Goal: Task Accomplishment & Management: Manage account settings

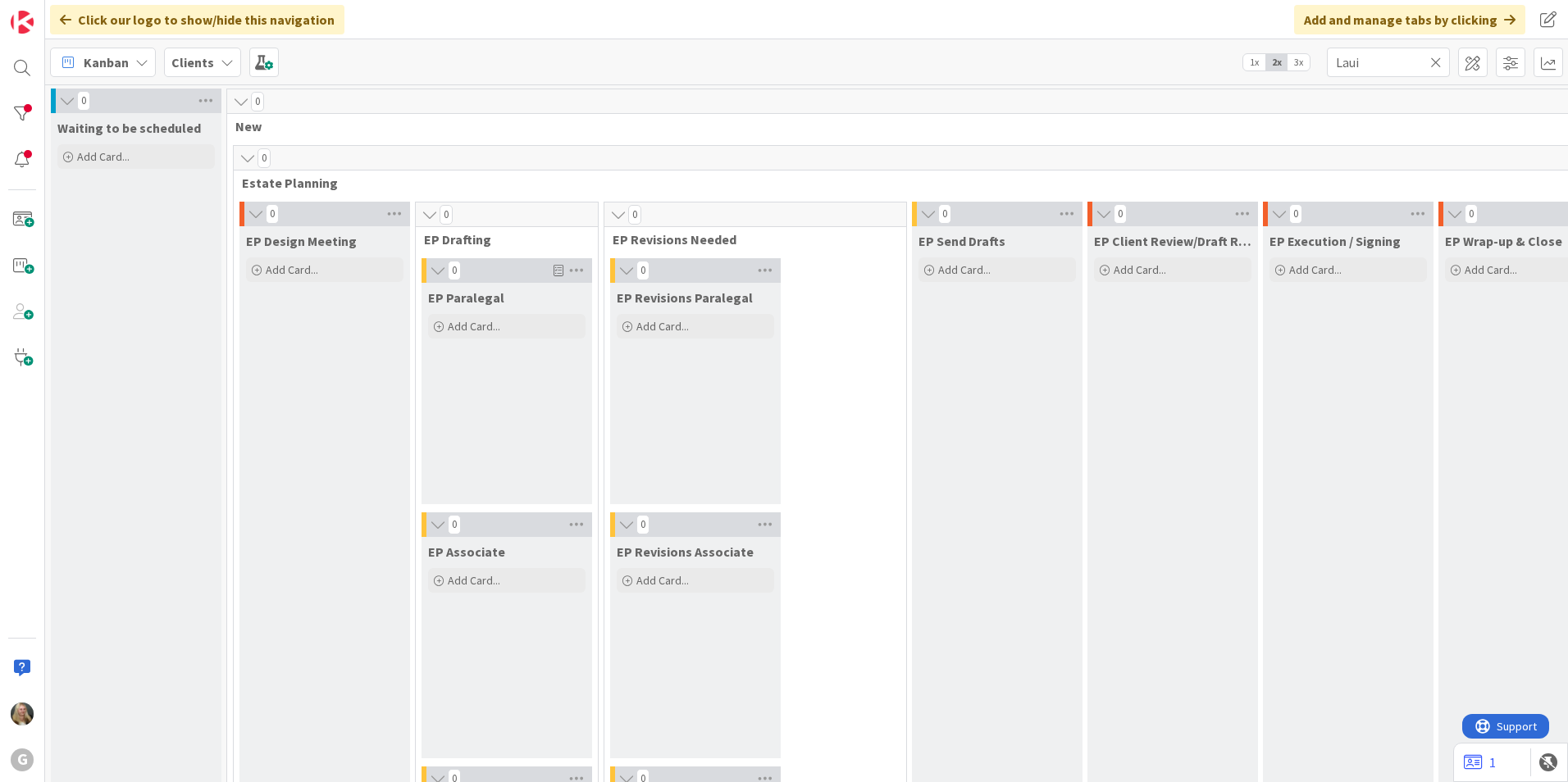
click at [222, 50] on div "Clients" at bounding box center [202, 62] width 77 height 30
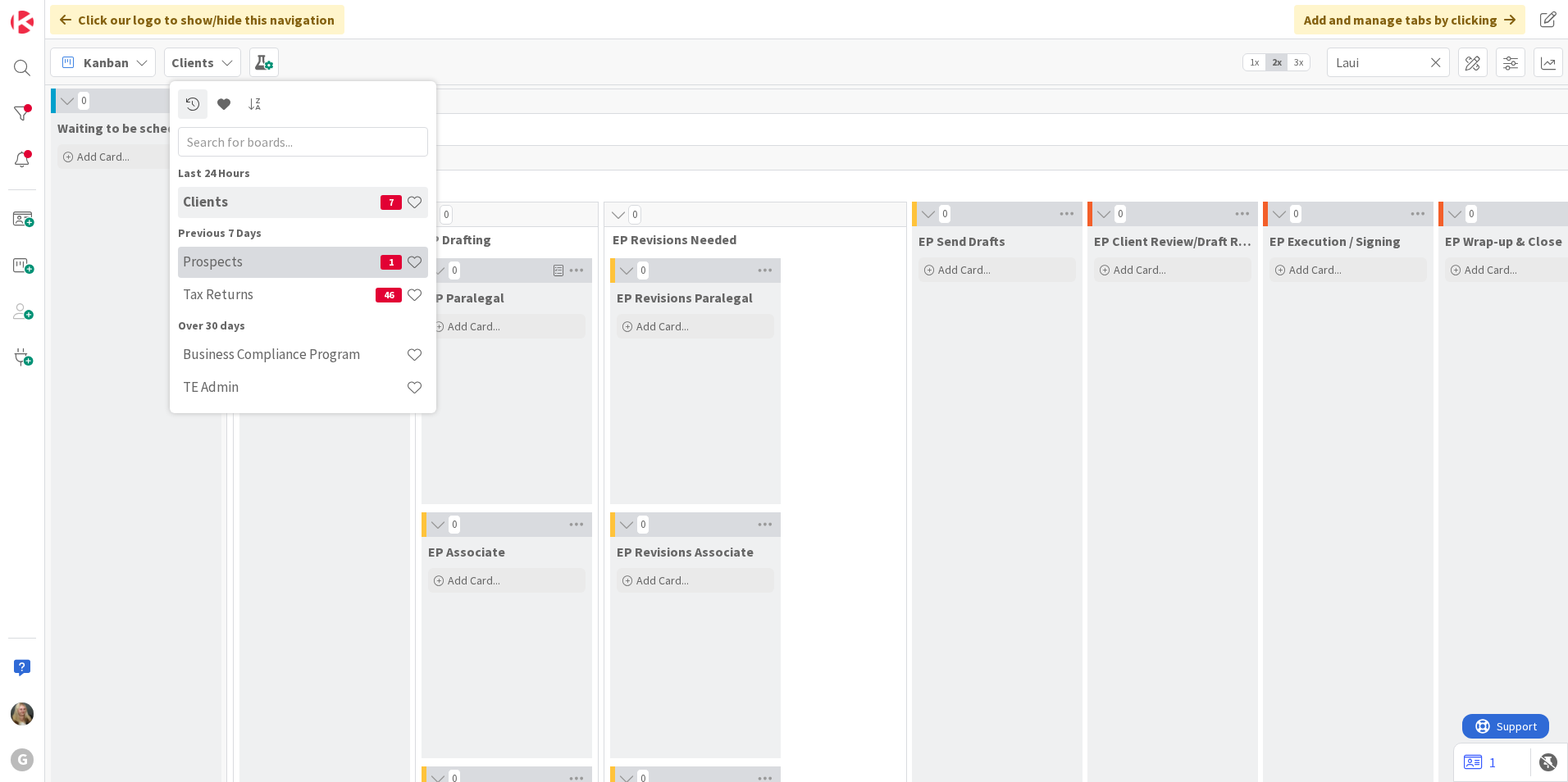
click at [232, 253] on h4 "Prospects" at bounding box center [281, 261] width 198 height 16
type input "[PERSON_NAME]"
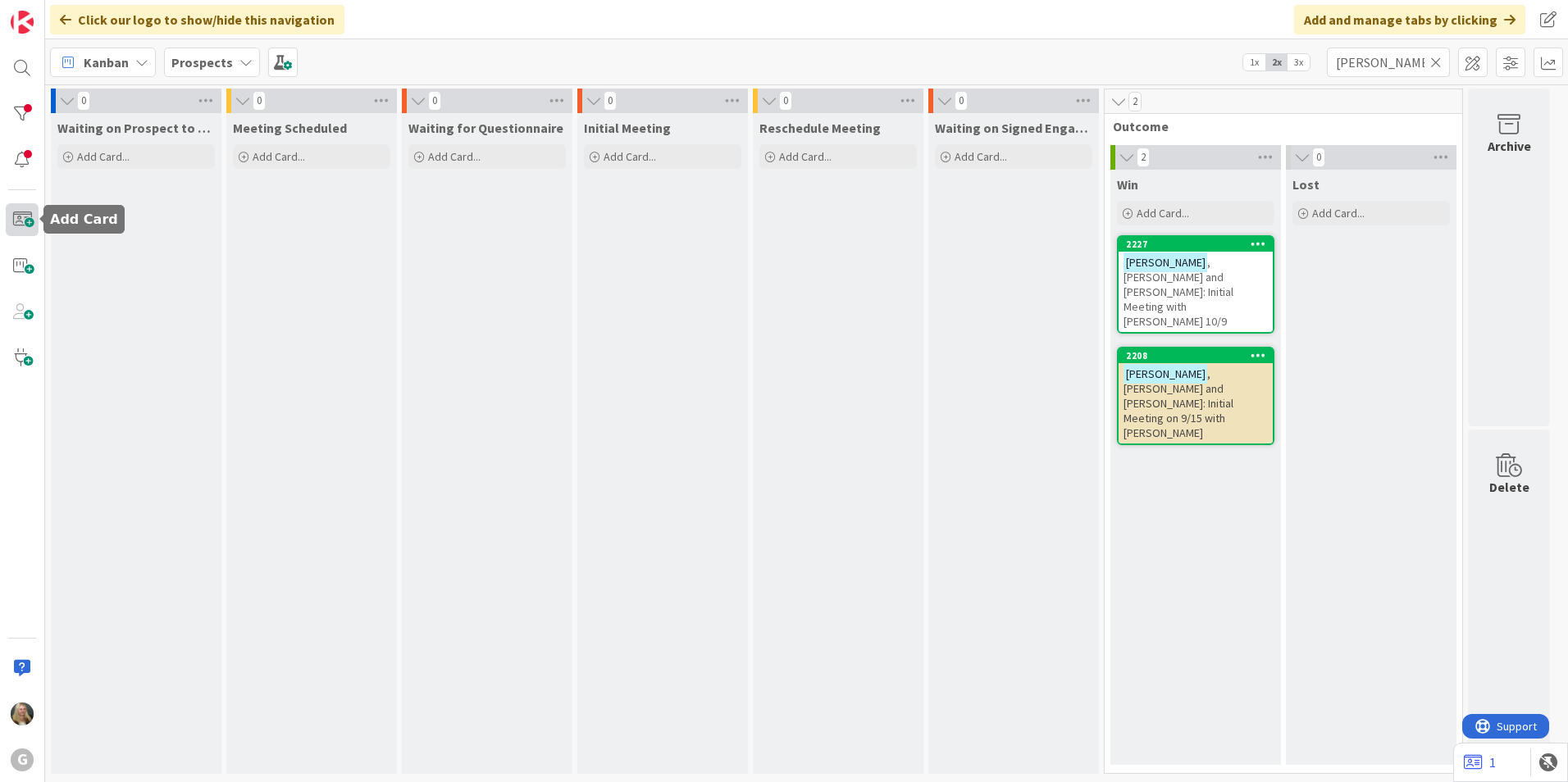
click at [13, 223] on span at bounding box center [21, 219] width 33 height 33
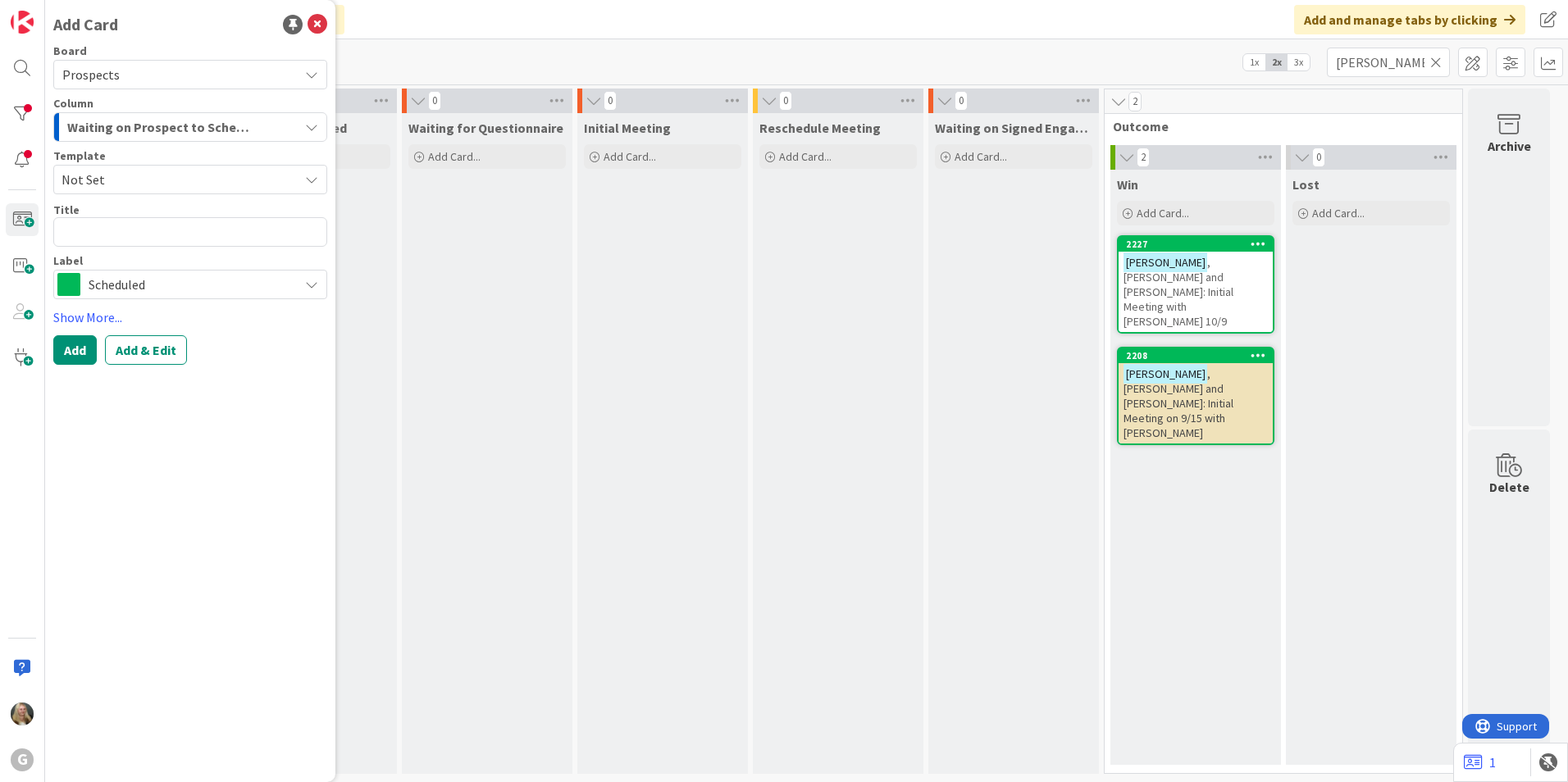
click at [115, 129] on span "Waiting on Prospect to Schedule" at bounding box center [161, 127] width 189 height 21
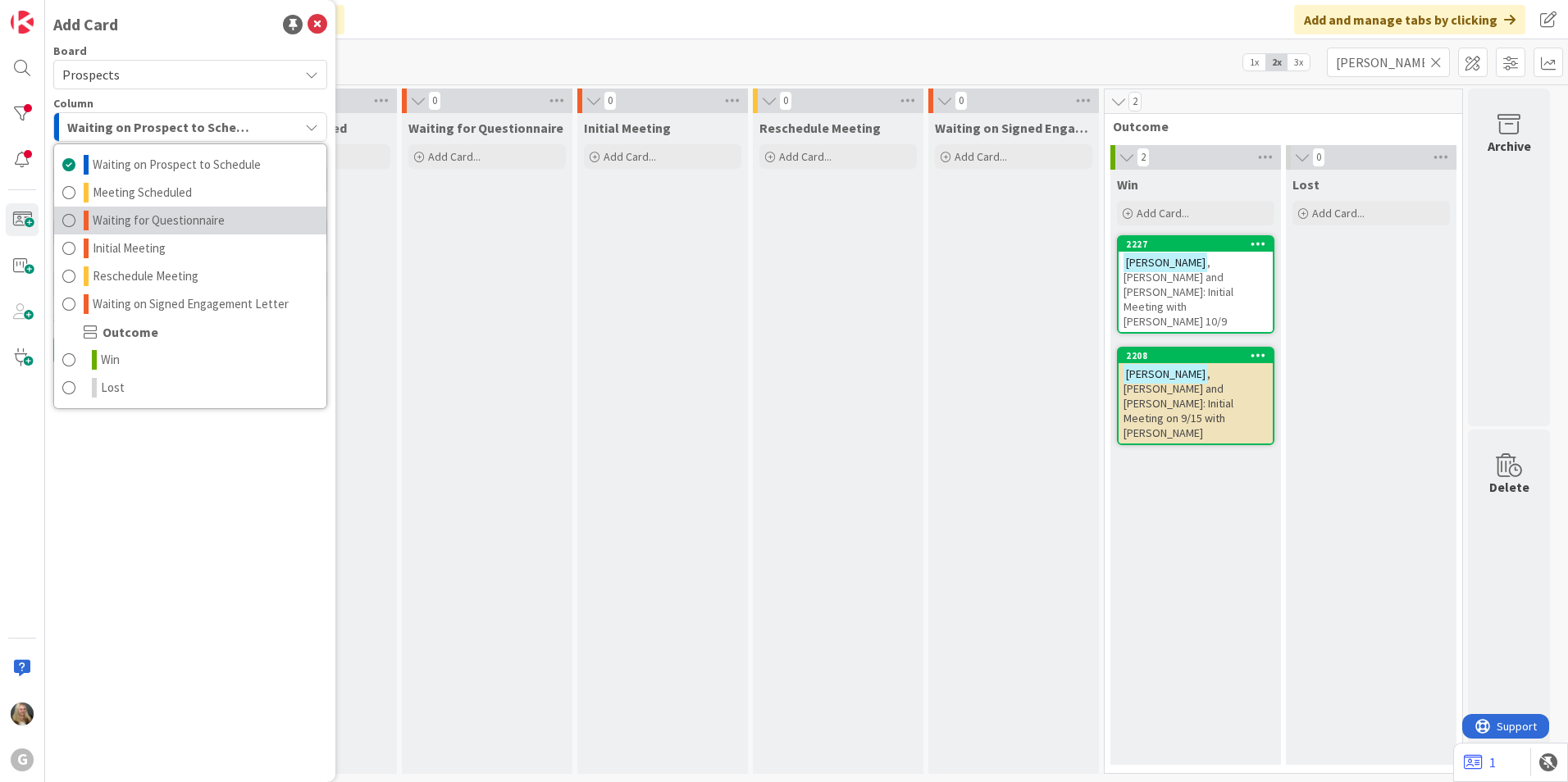
click at [131, 216] on span "Waiting for Questionnaire" at bounding box center [159, 220] width 132 height 20
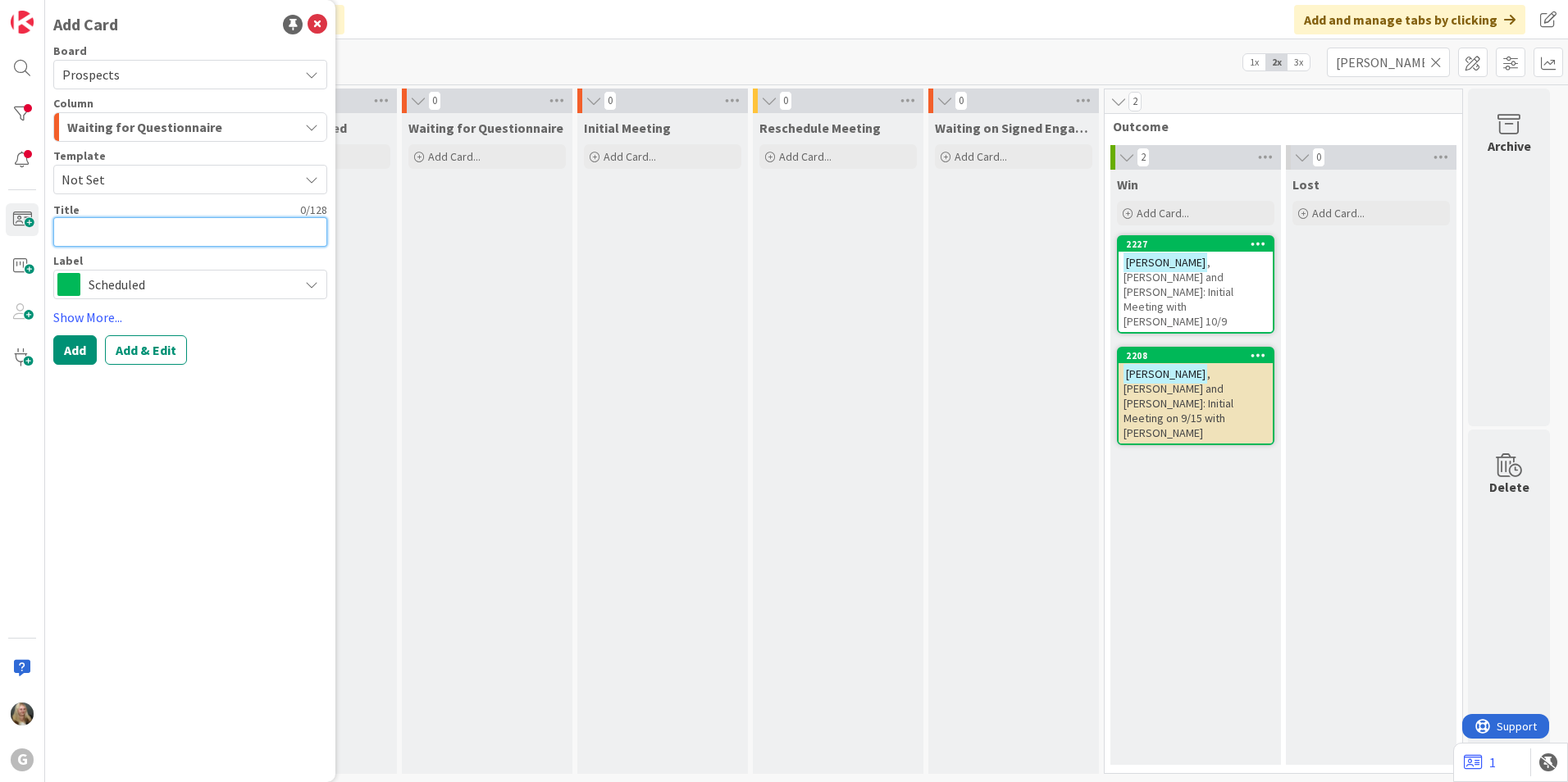
click at [111, 227] on textarea at bounding box center [191, 232] width 274 height 30
type textarea "x"
type textarea "M"
type textarea "x"
type textarea "Ma"
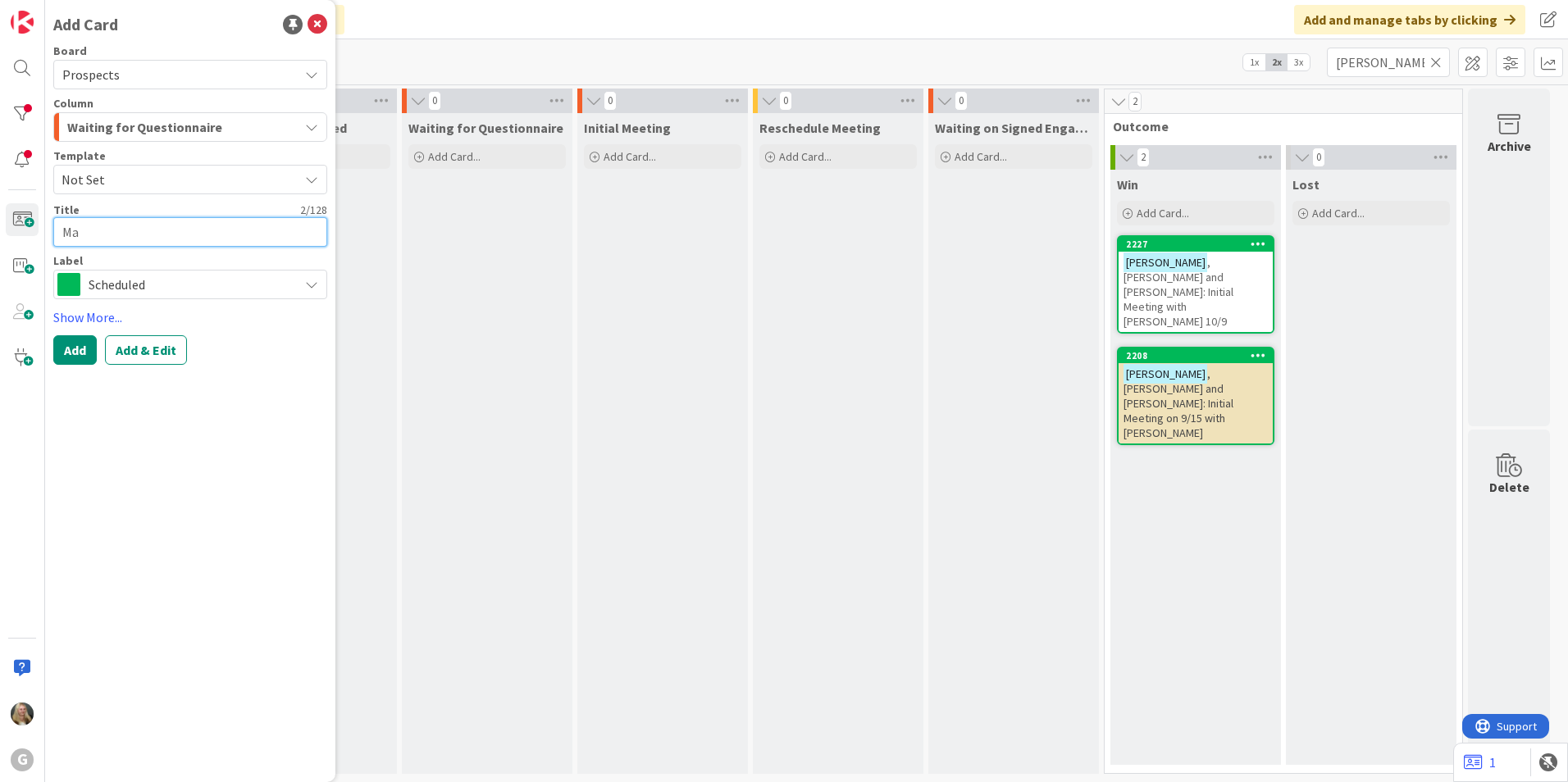
type textarea "x"
type textarea "Mar"
type textarea "x"
type textarea "Mart"
type textarea "x"
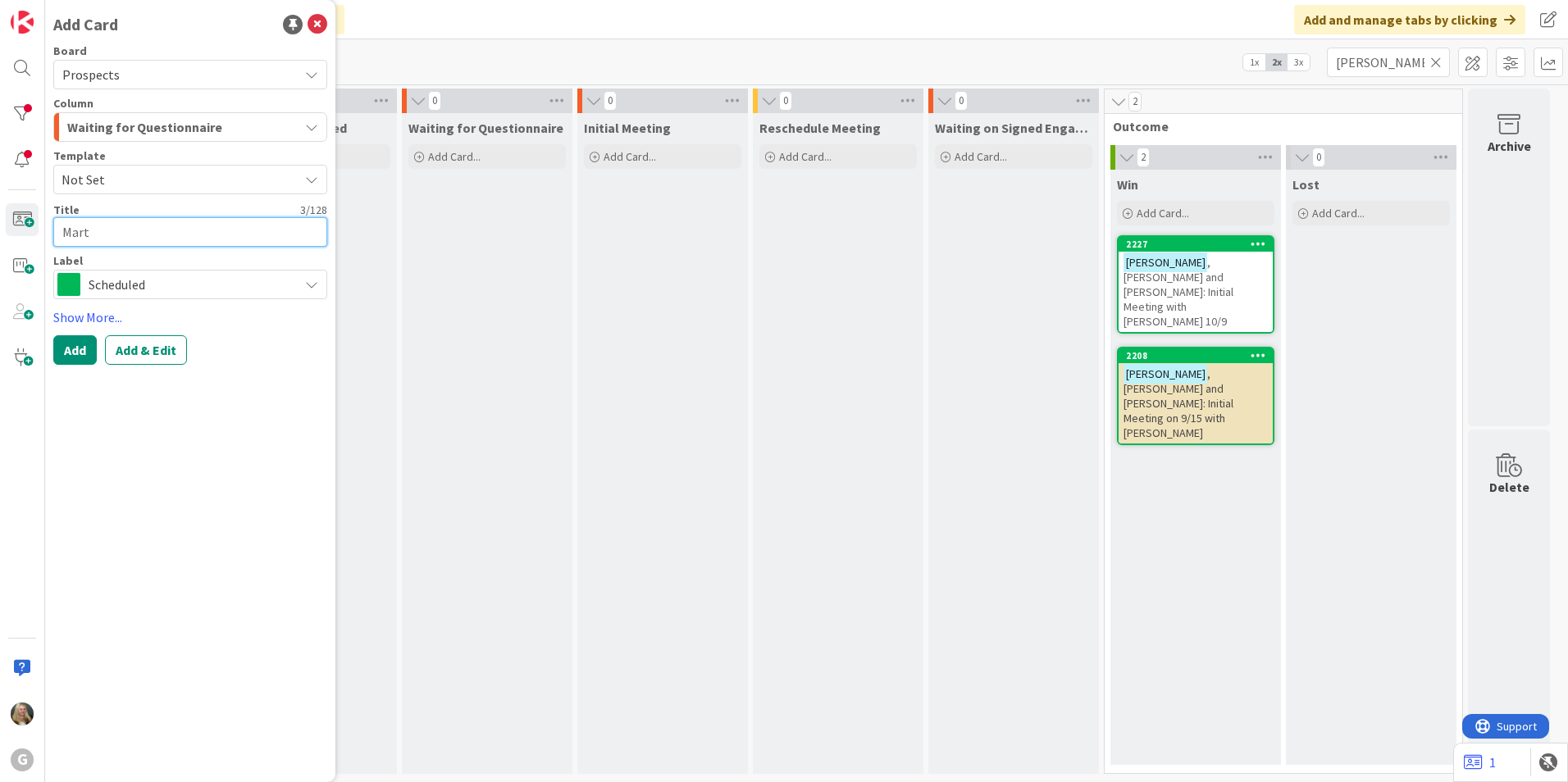
type textarea "[PERSON_NAME]"
type textarea "x"
type textarea "[PERSON_NAME]"
type textarea "x"
type textarea "[PERSON_NAME],"
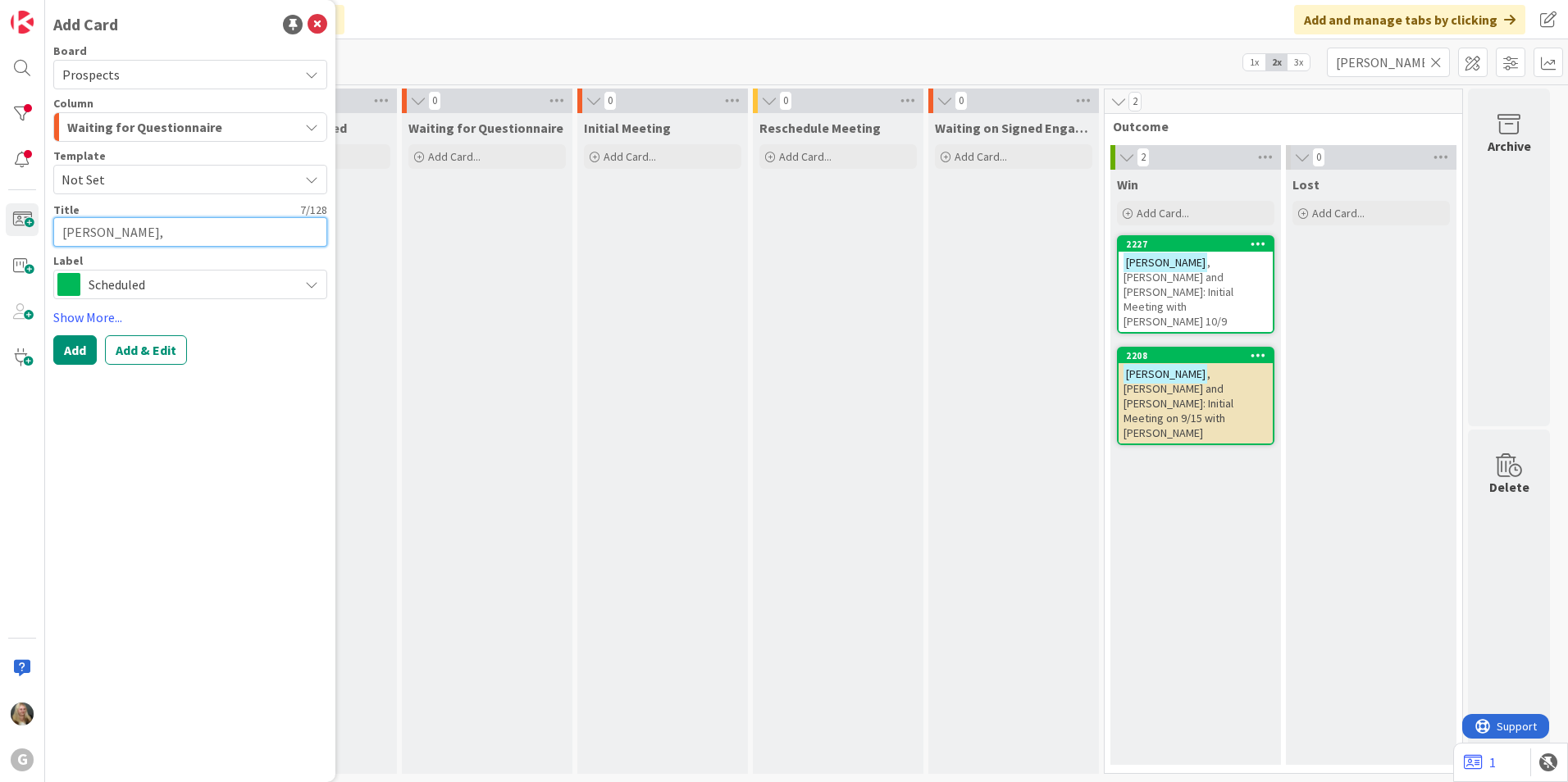
type textarea "x"
type textarea "[PERSON_NAME],"
type textarea "x"
type textarea "[PERSON_NAME]"
type textarea "x"
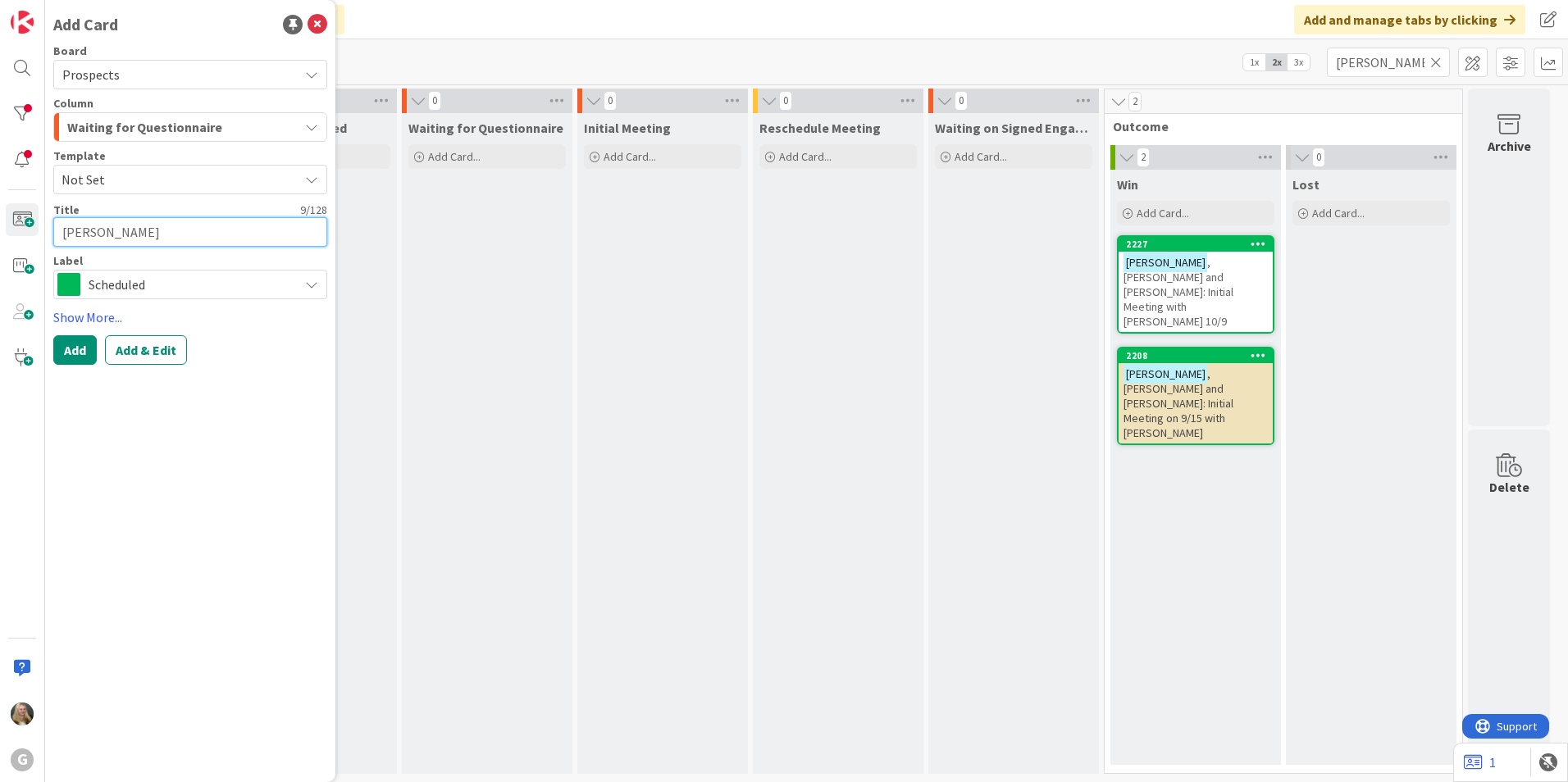
type textarea "[PERSON_NAME]"
type textarea "x"
type textarea "[PERSON_NAME]"
type textarea "x"
type textarea "[PERSON_NAME]"
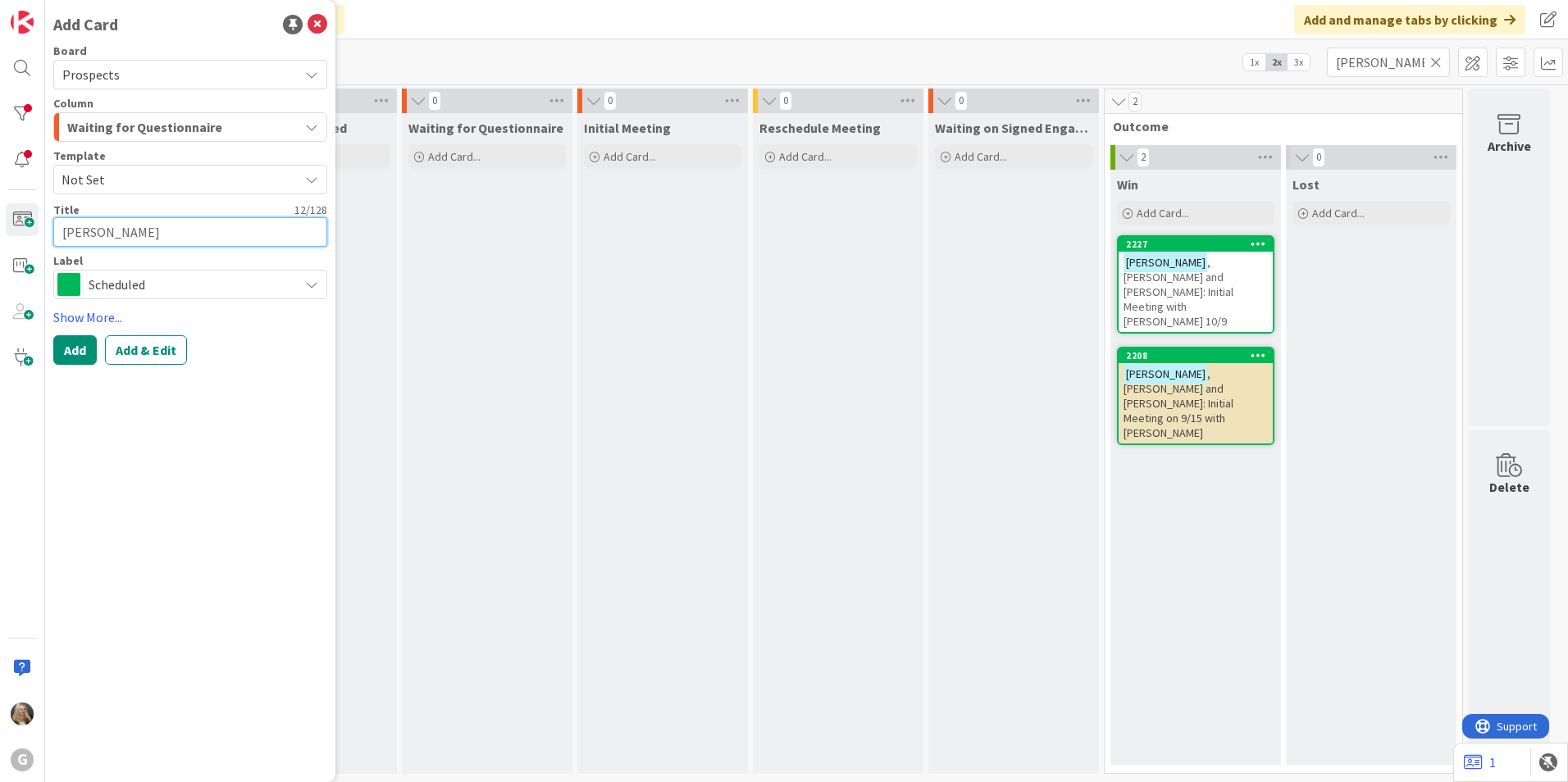
type textarea "x"
type textarea "[PERSON_NAME]"
type textarea "x"
type textarea "[PERSON_NAME]"
type textarea "x"
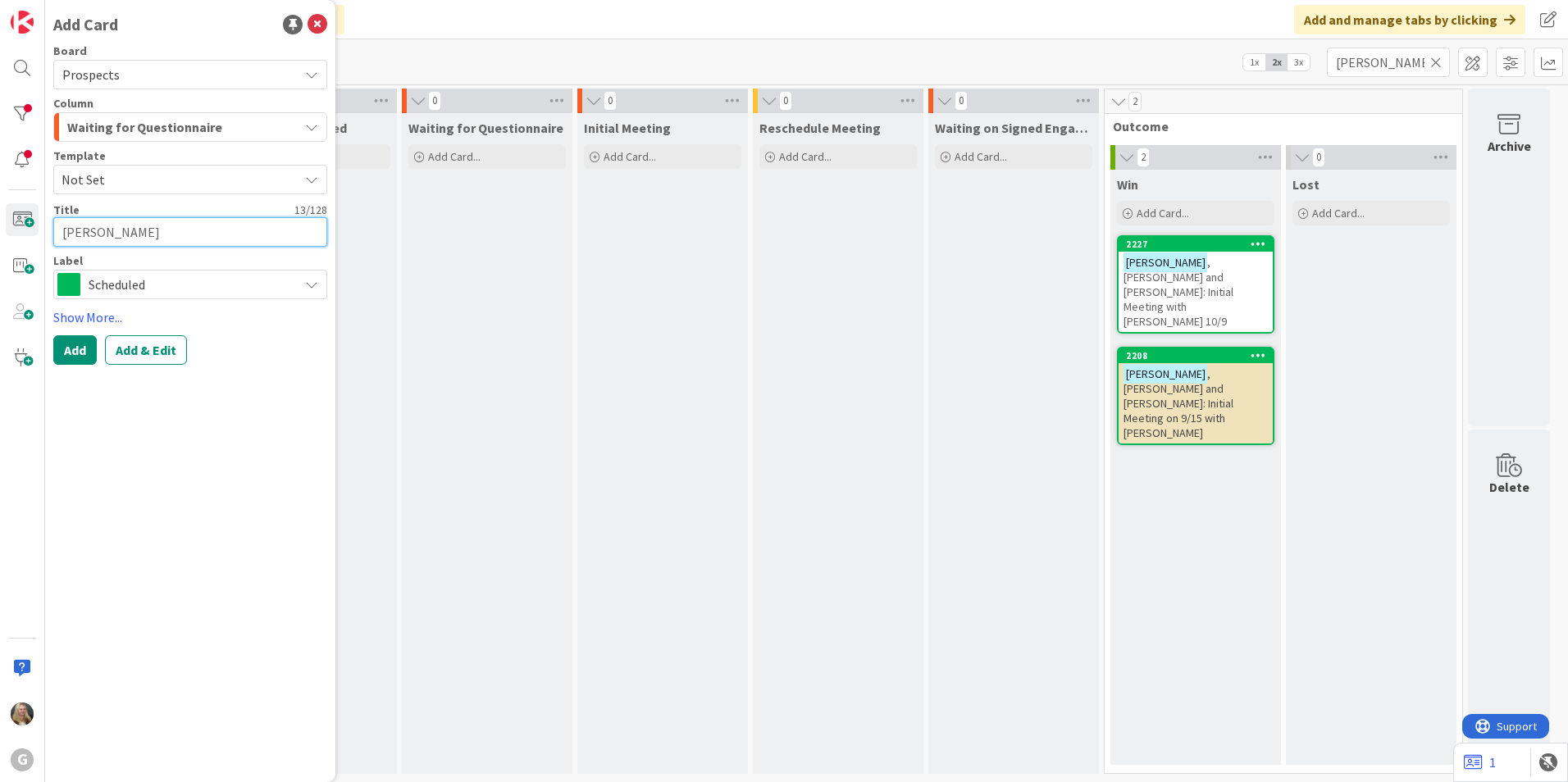
type textarea "[PERSON_NAME]"
type textarea "x"
type textarea "[PERSON_NAME]"
type textarea "x"
type textarea "[PERSON_NAME]"
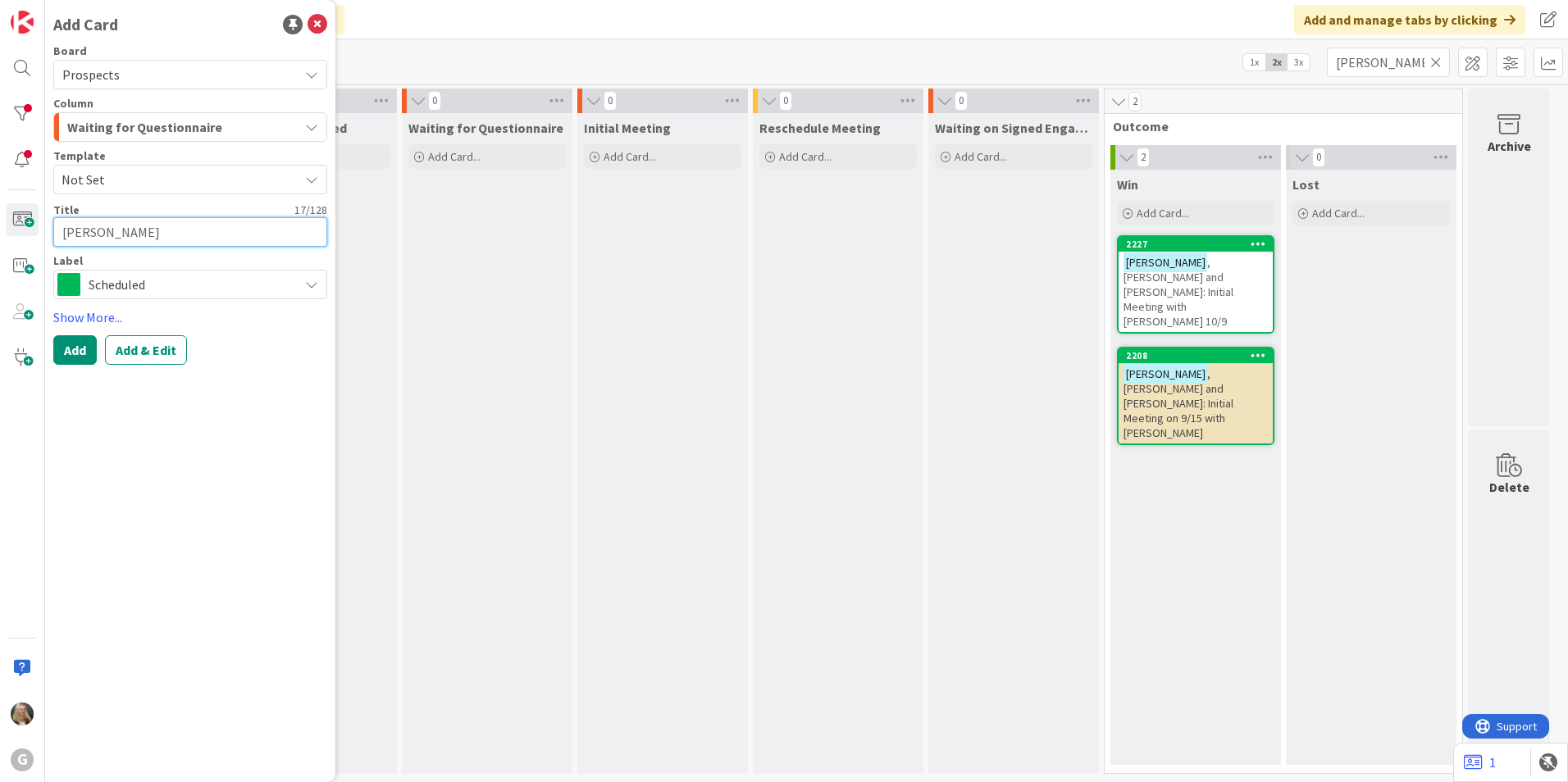
type textarea "x"
type textarea "[PERSON_NAME]"
type textarea "x"
type textarea "[PERSON_NAME] an"
type textarea "x"
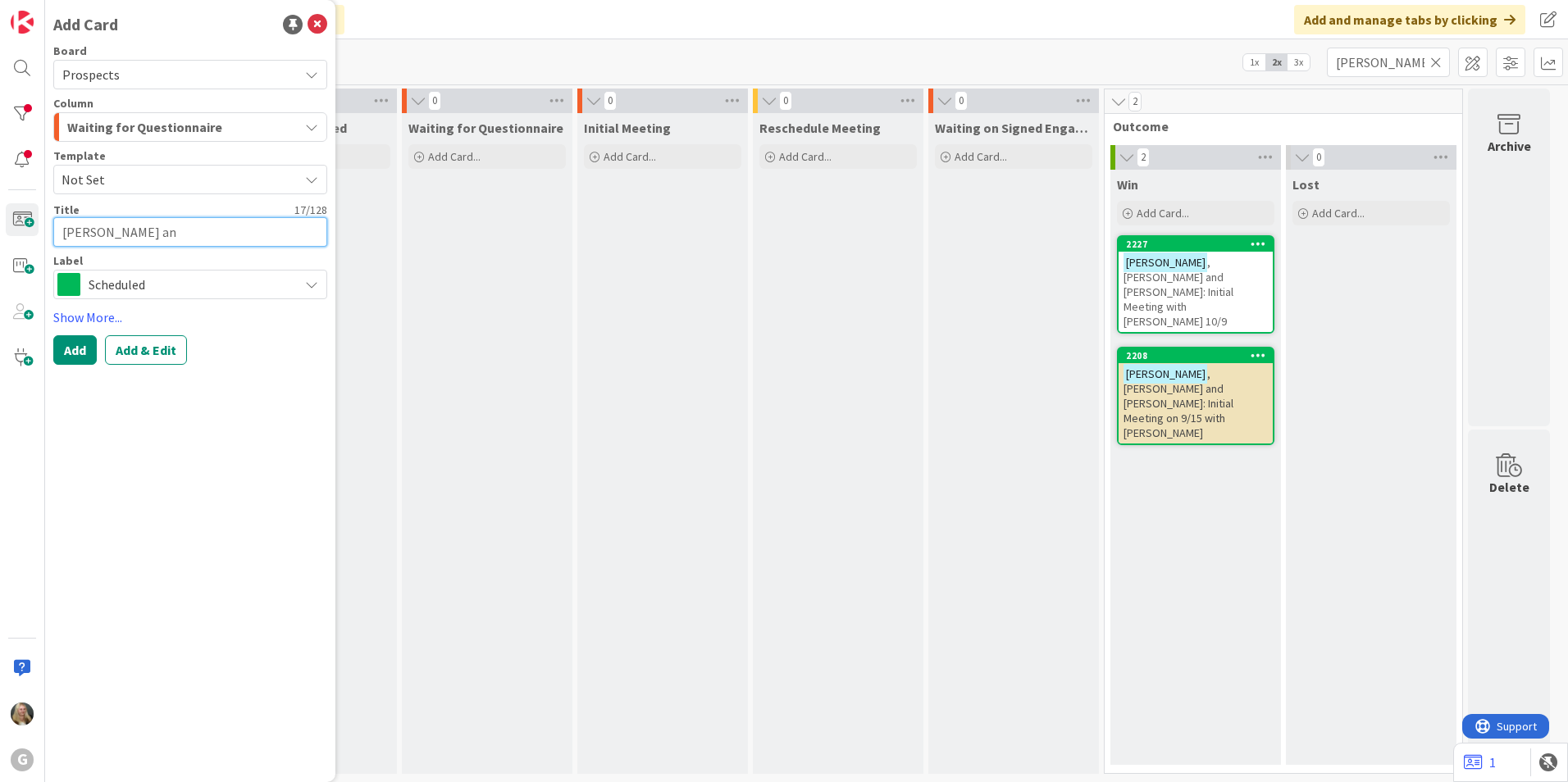
type textarea "[PERSON_NAME] and"
type textarea "x"
type textarea "[PERSON_NAME] and"
type textarea "x"
type textarea "[PERSON_NAME] and D"
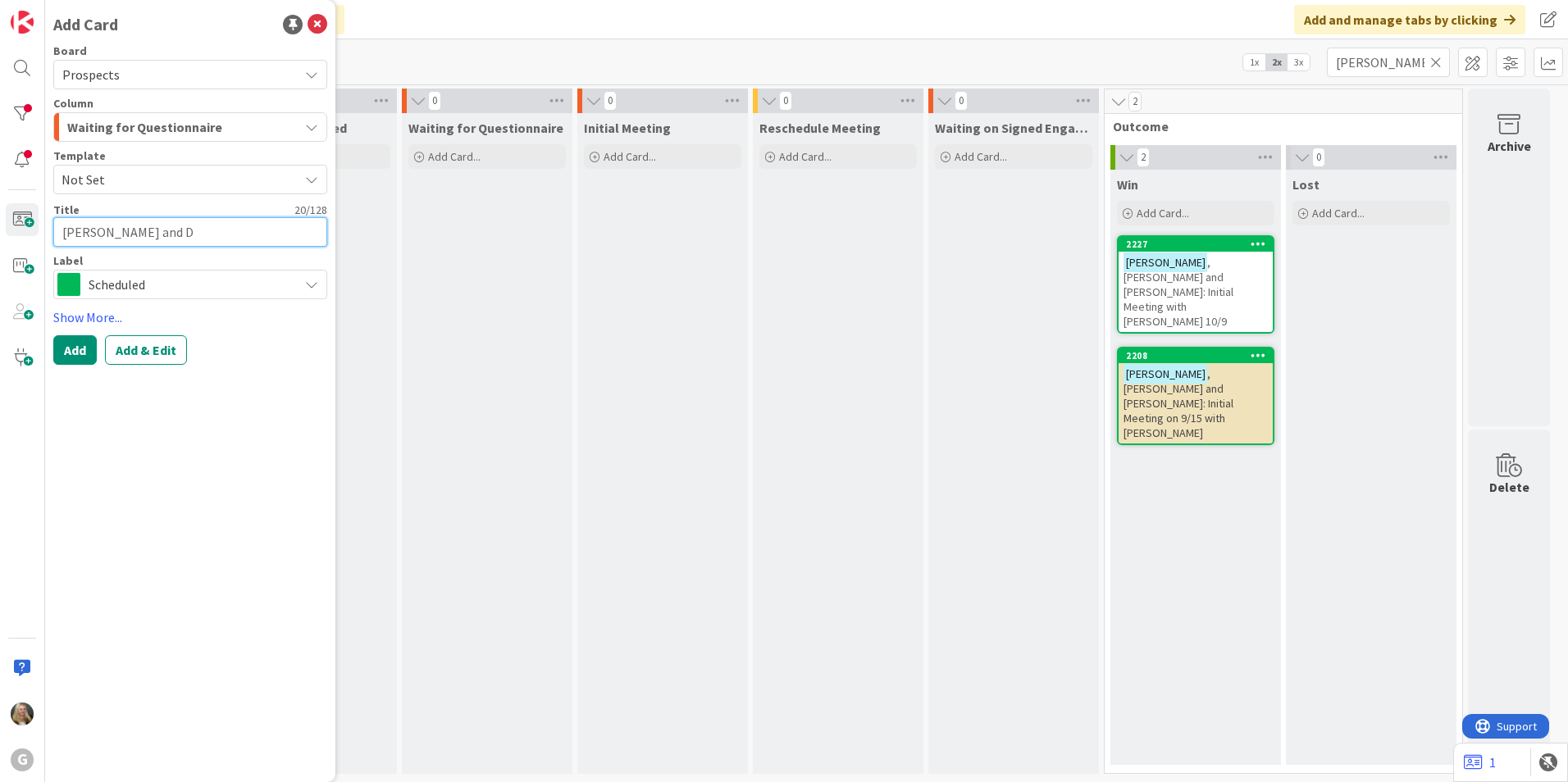
type textarea "x"
type textarea "[PERSON_NAME] and De"
type textarea "x"
type textarea "[PERSON_NAME] and Deb"
type textarea "x"
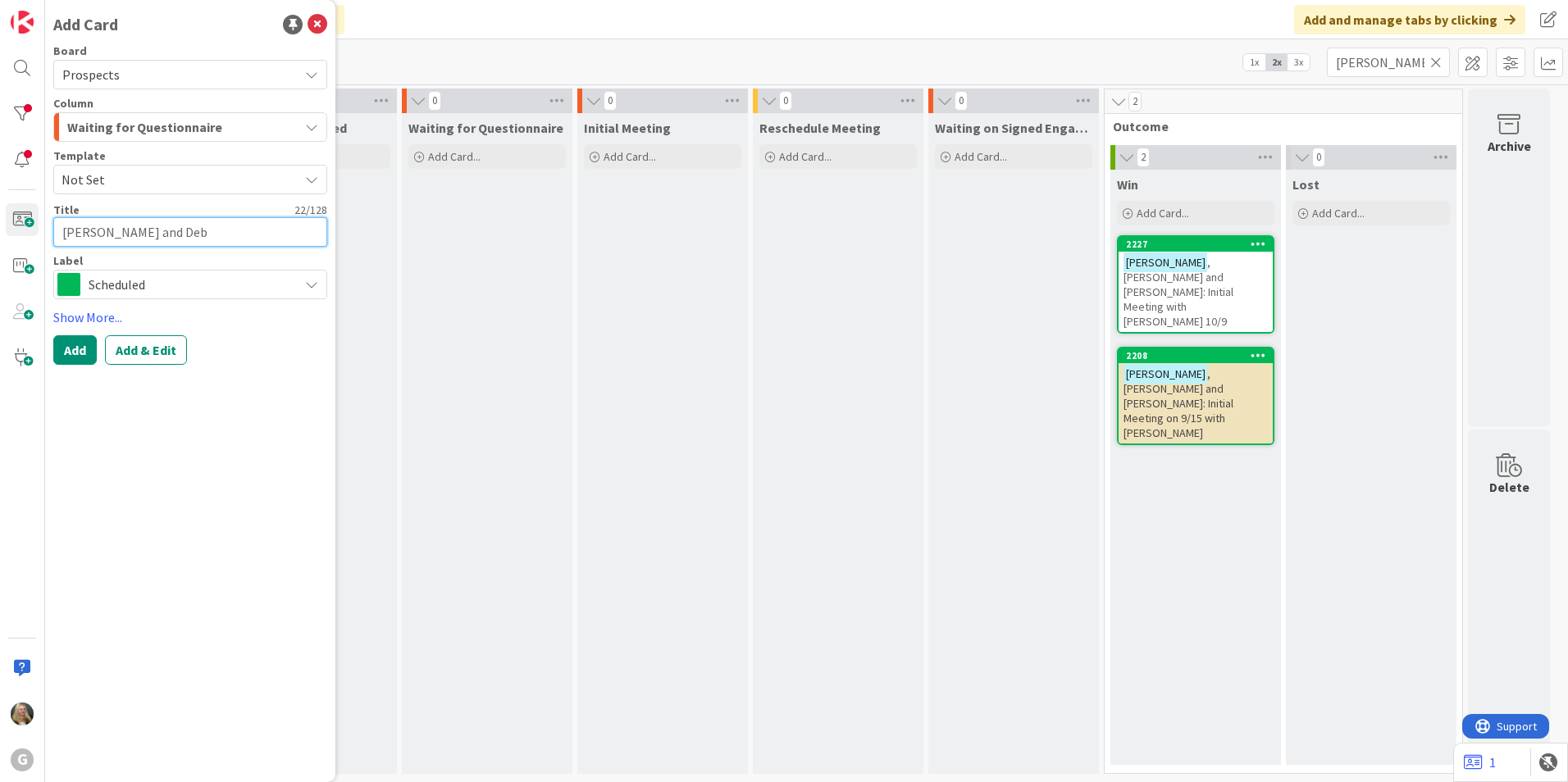
type textarea "[PERSON_NAME] and [PERSON_NAME]"
type textarea "x"
type textarea "[PERSON_NAME] and [PERSON_NAME]"
type textarea "x"
type textarea "[PERSON_NAME] and [PERSON_NAME];"
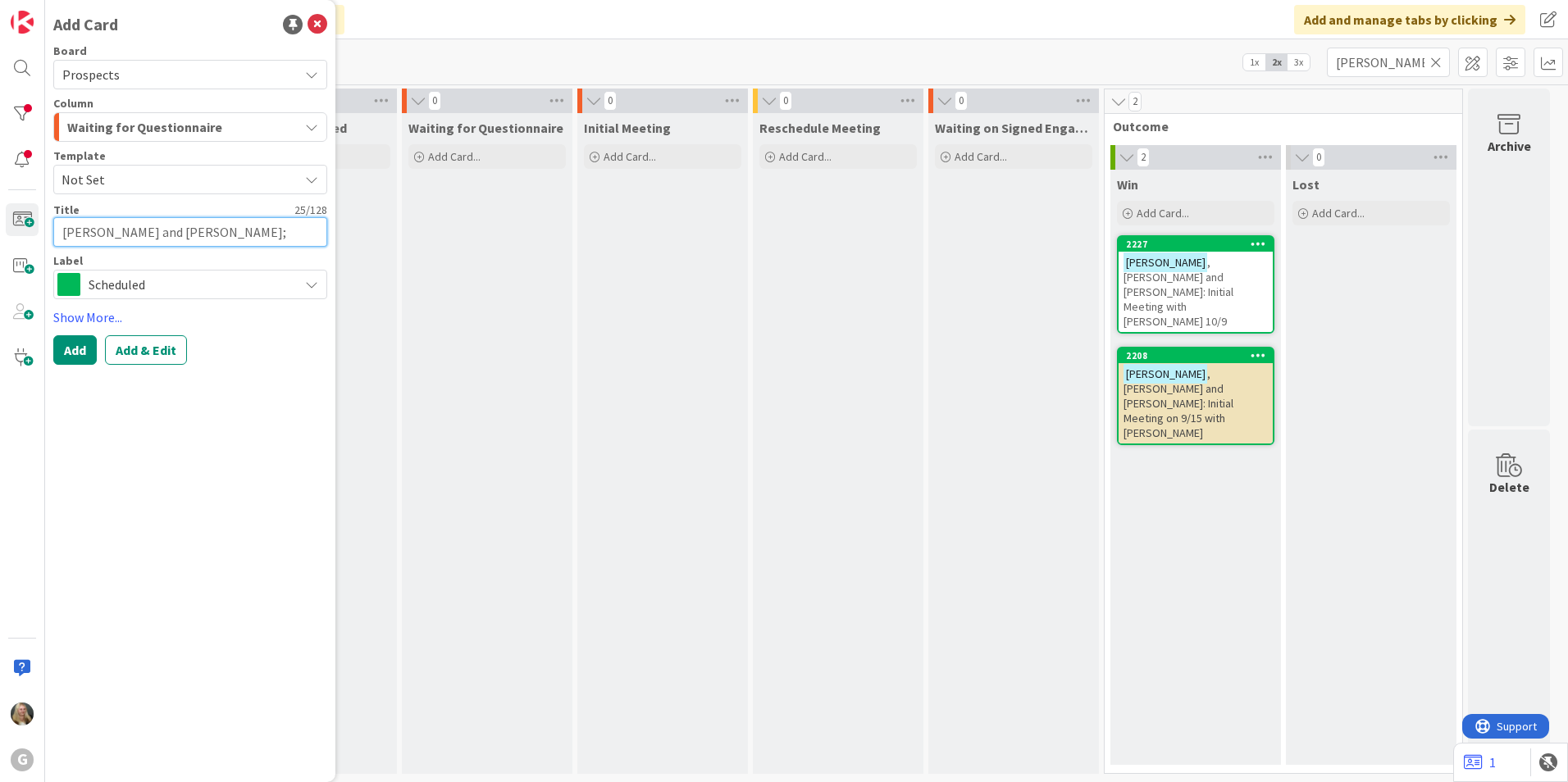
type textarea "x"
type textarea "[PERSON_NAME] and [PERSON_NAME];"
type textarea "x"
type textarea "[PERSON_NAME] and [PERSON_NAME];"
type textarea "x"
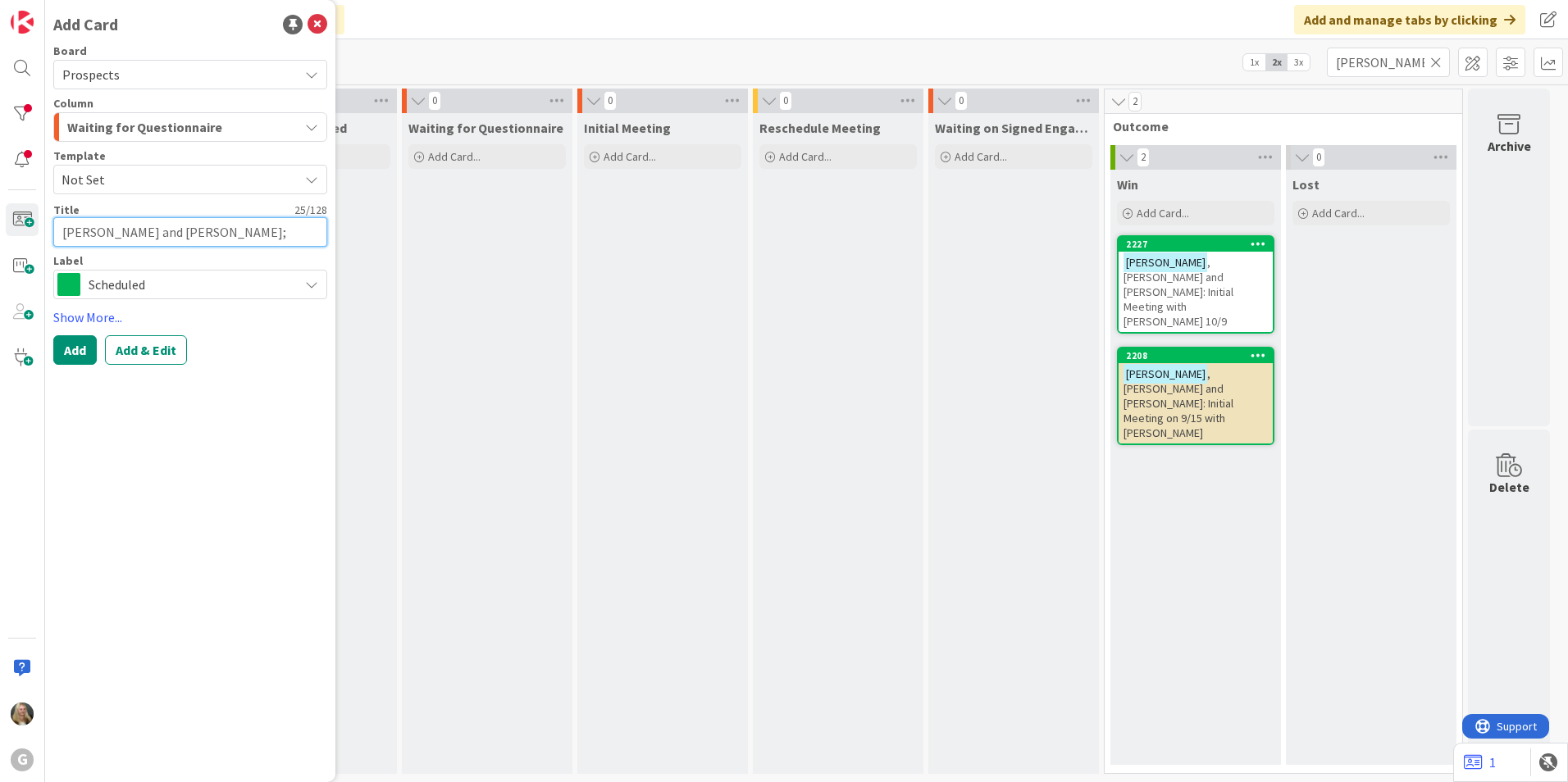
type textarea "[PERSON_NAME] and [PERSON_NAME]"
type textarea "x"
type textarea "[PERSON_NAME] and [PERSON_NAME]:"
type textarea "x"
type textarea "[PERSON_NAME] and [PERSON_NAME]:"
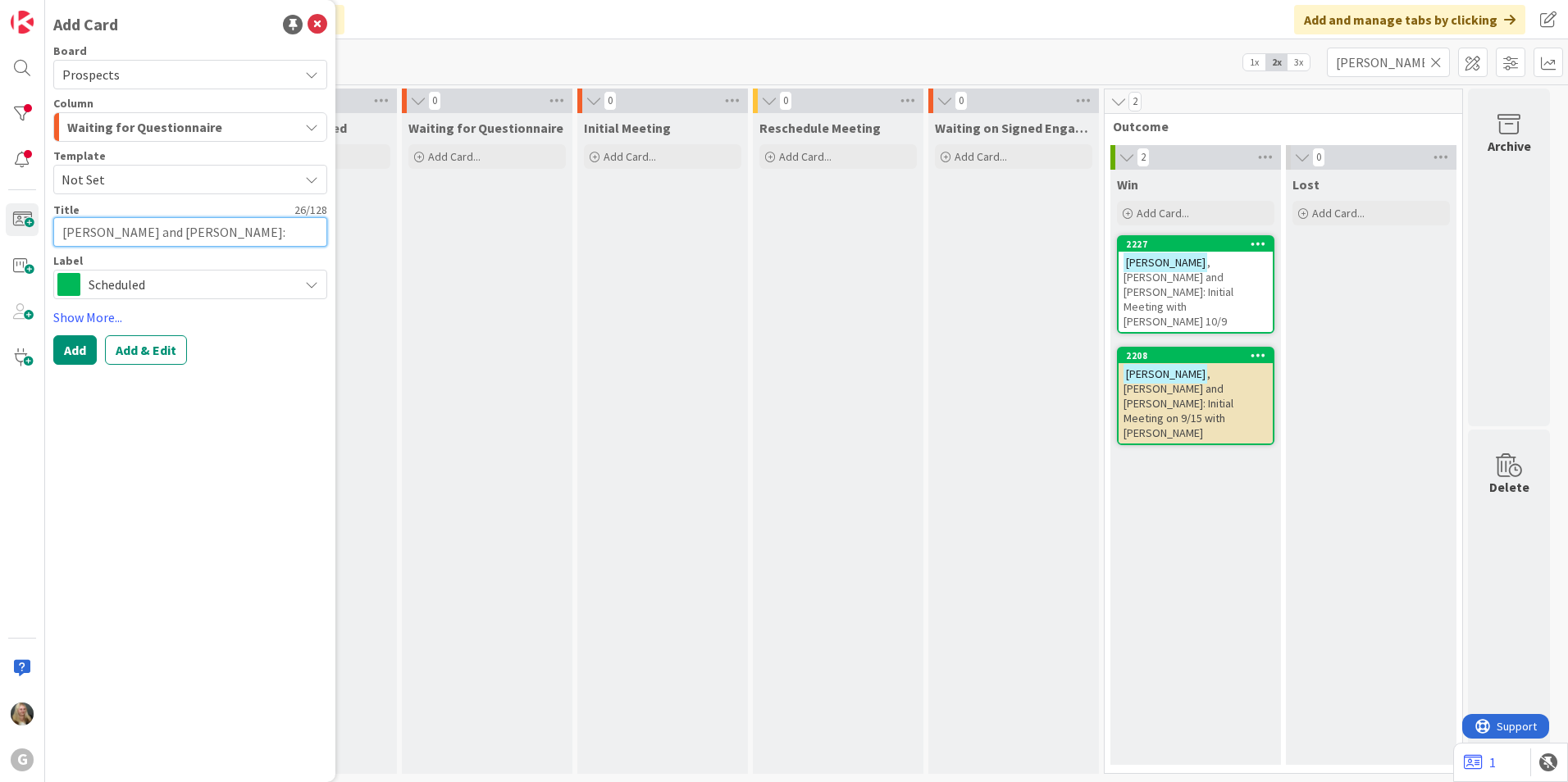
type textarea "x"
type textarea "[PERSON_NAME] and [PERSON_NAME]: I"
type textarea "x"
type textarea "[PERSON_NAME] and [PERSON_NAME]: In"
type textarea "x"
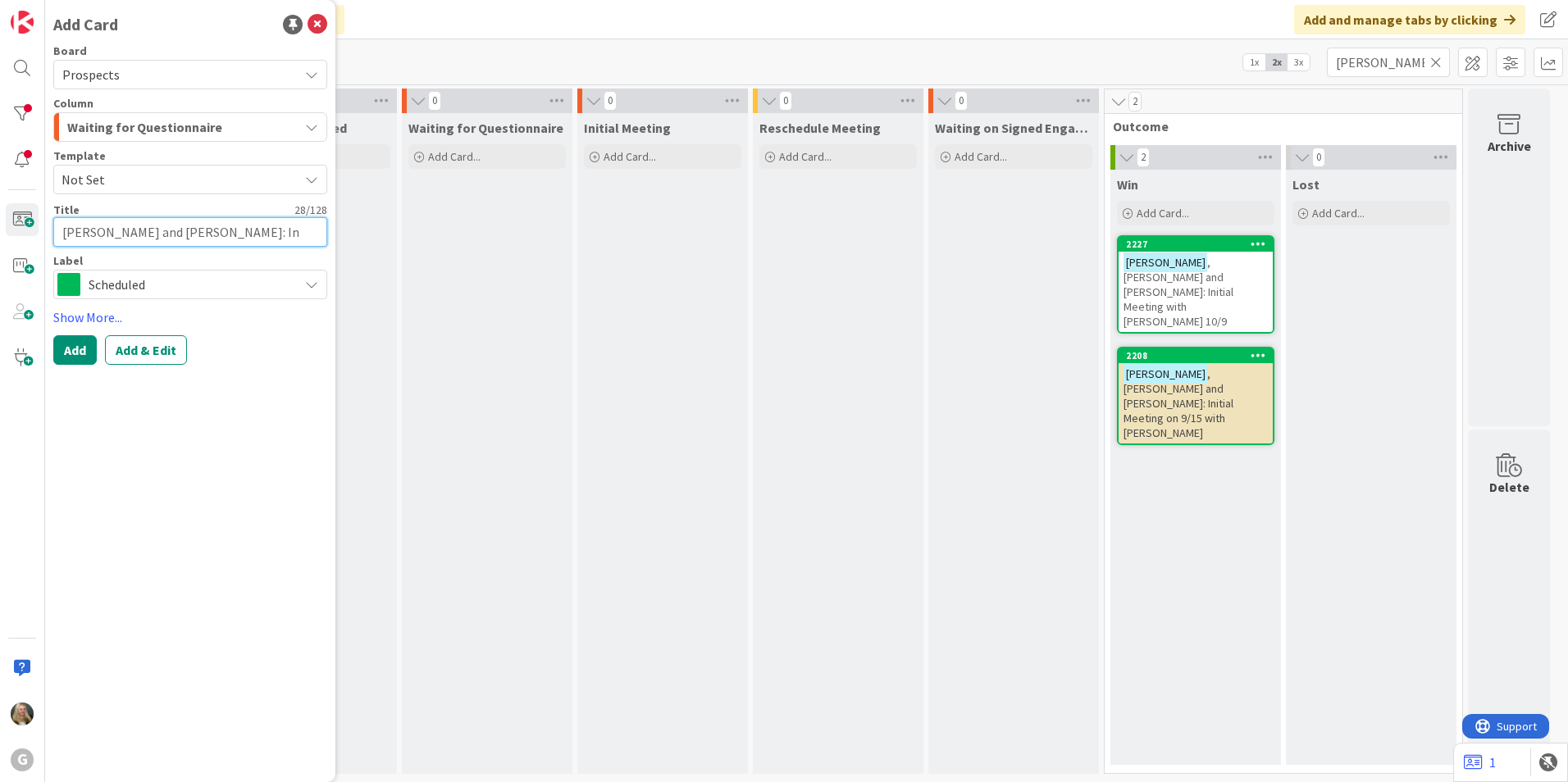
type textarea "[PERSON_NAME] and [PERSON_NAME]: Ini"
type textarea "x"
type textarea "[PERSON_NAME] and [PERSON_NAME]: Init"
type textarea "x"
type textarea "[PERSON_NAME] and [PERSON_NAME]: Initi"
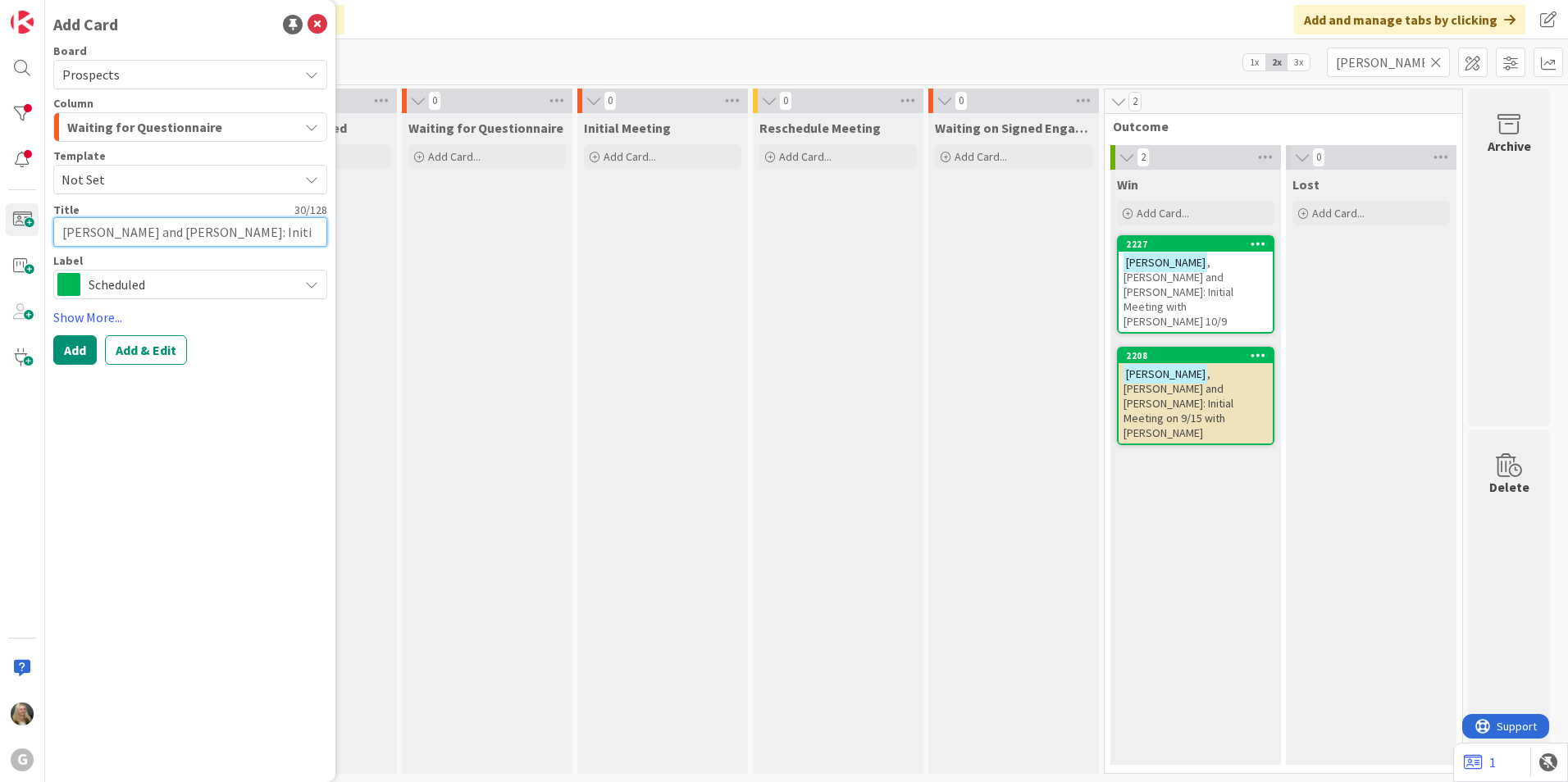
type textarea "x"
type textarea "[PERSON_NAME] and [PERSON_NAME]: Initia"
type textarea "x"
type textarea "[PERSON_NAME] and [PERSON_NAME]: Initial"
type textarea "x"
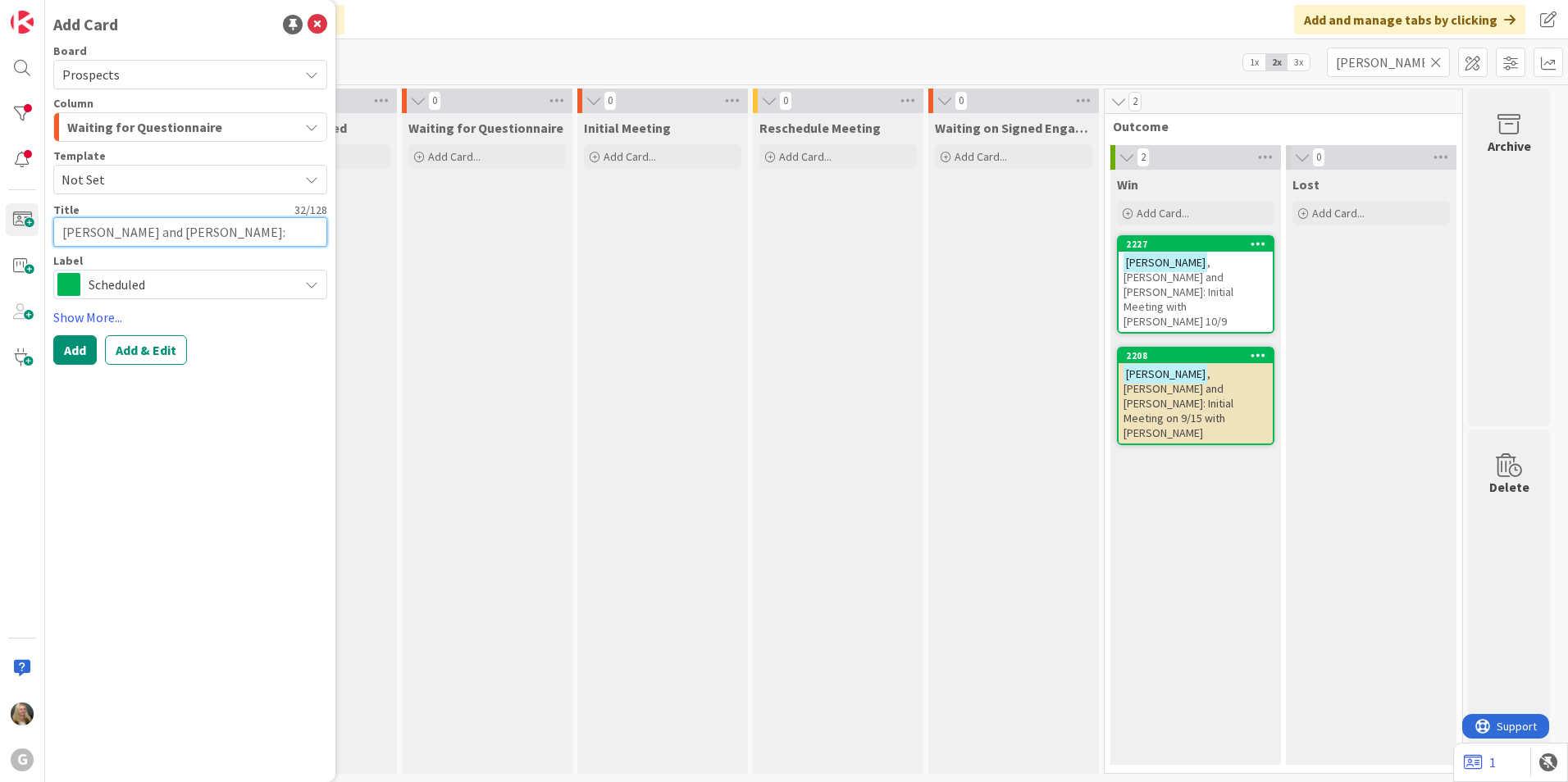
type textarea "[PERSON_NAME] and [PERSON_NAME]: Initial"
type textarea "x"
type textarea "[PERSON_NAME] and [PERSON_NAME]: Initial M"
type textarea "x"
type textarea "[PERSON_NAME] and [PERSON_NAME]: Initial Me"
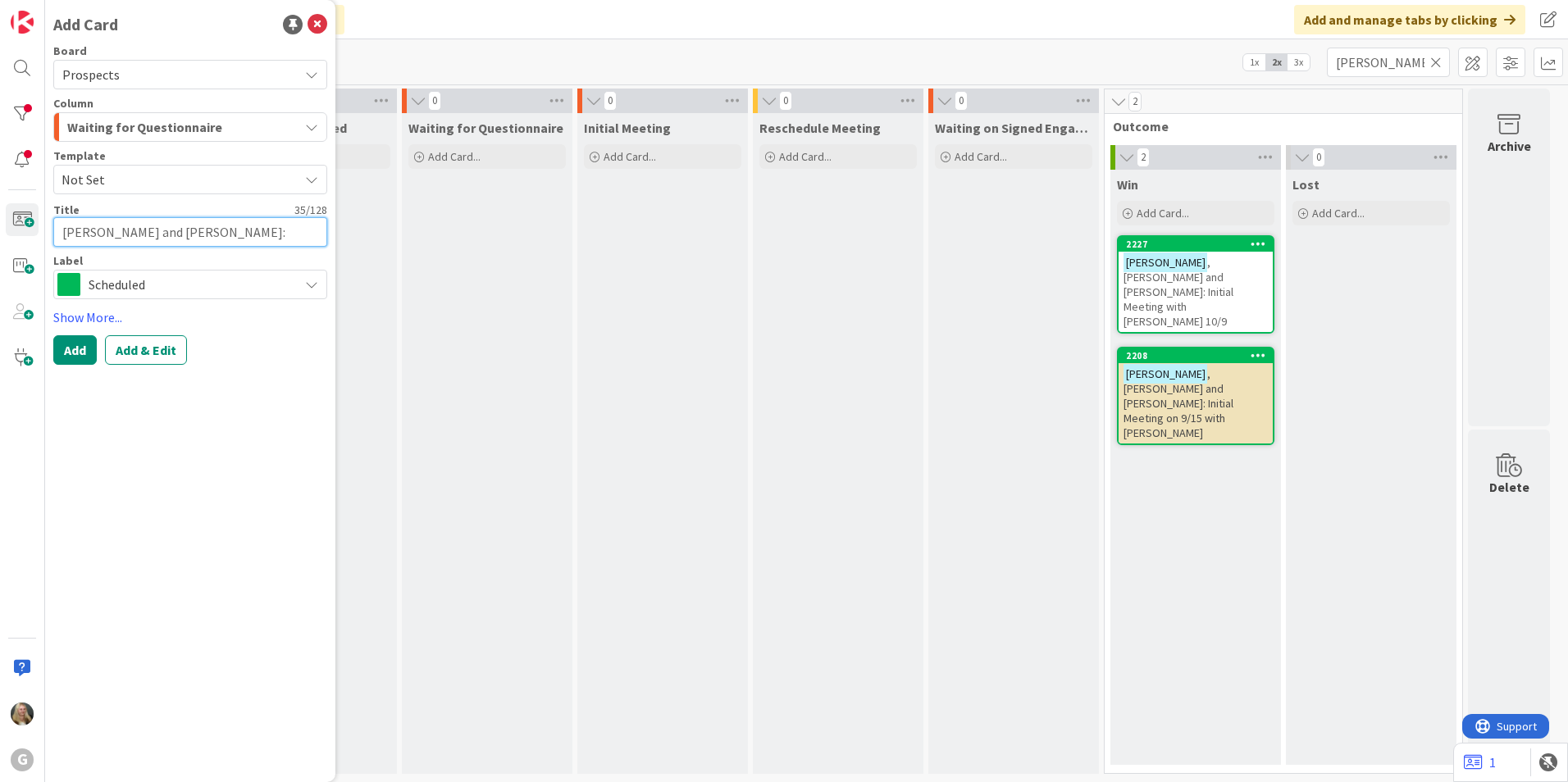
type textarea "x"
type textarea "[PERSON_NAME] and [PERSON_NAME]: Initial Mee"
type textarea "x"
type textarea "[PERSON_NAME] and [PERSON_NAME]: Initial Meet"
type textarea "x"
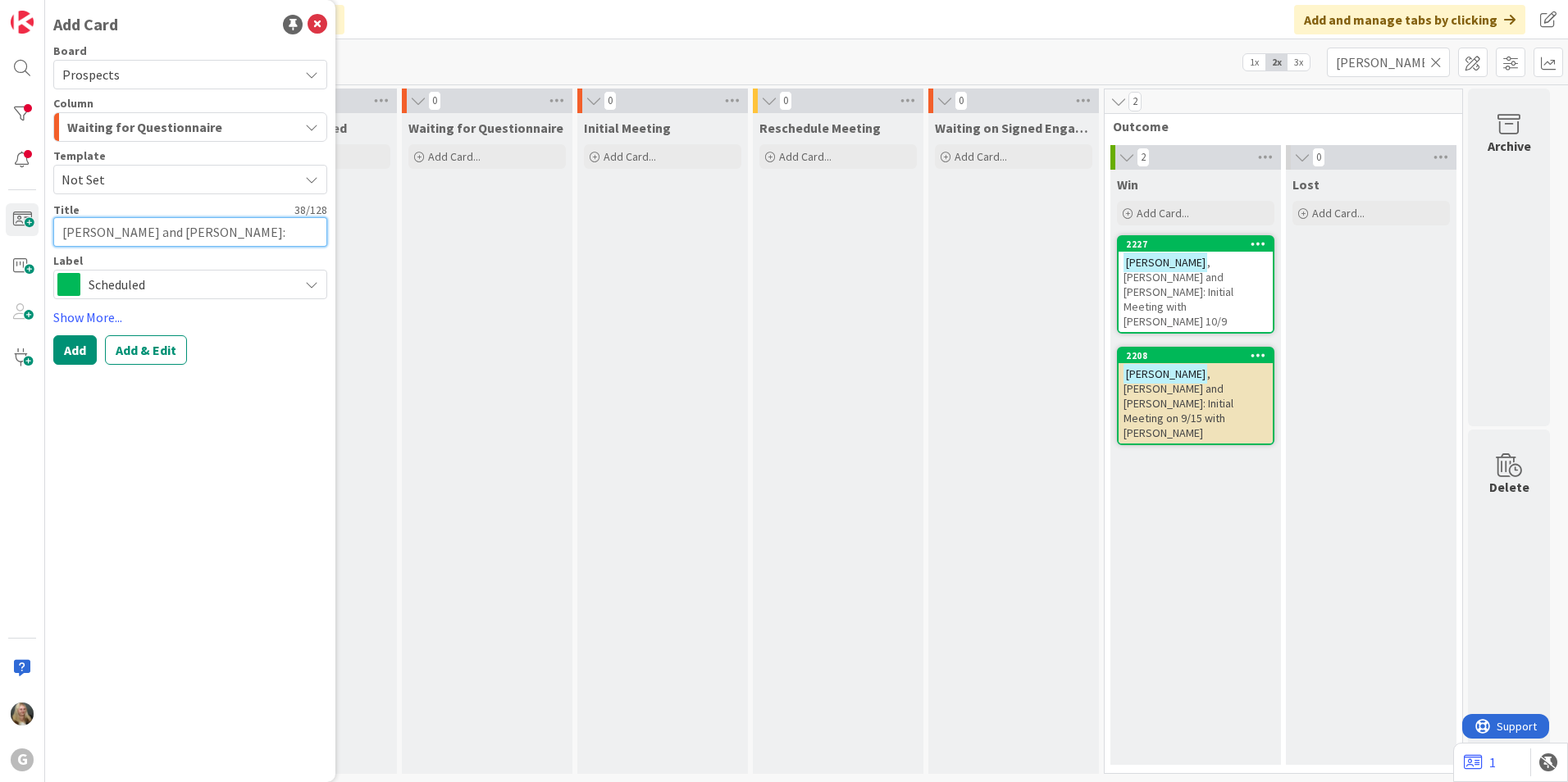
type textarea "[PERSON_NAME] and [PERSON_NAME]: Initial Meeti"
type textarea "x"
type textarea "[PERSON_NAME] and [PERSON_NAME]: Initial Meetin"
type textarea "x"
type textarea "[PERSON_NAME] and [PERSON_NAME]: Initial Meeting"
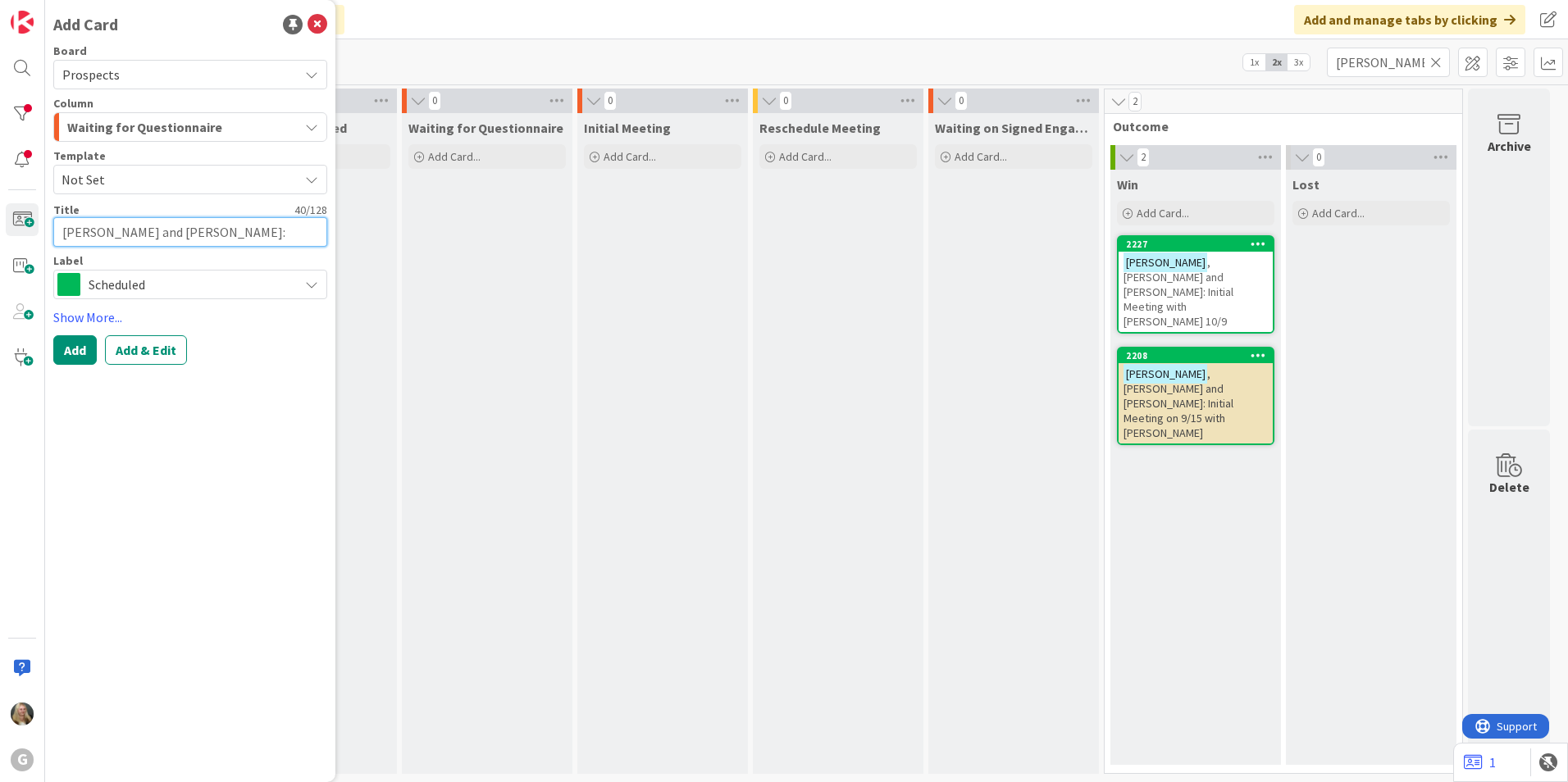
type textarea "x"
type textarea "[PERSON_NAME] and [PERSON_NAME]: Initial Meeting"
type textarea "x"
type textarea "[PERSON_NAME] and [PERSON_NAME]: Initial Meeting w"
type textarea "x"
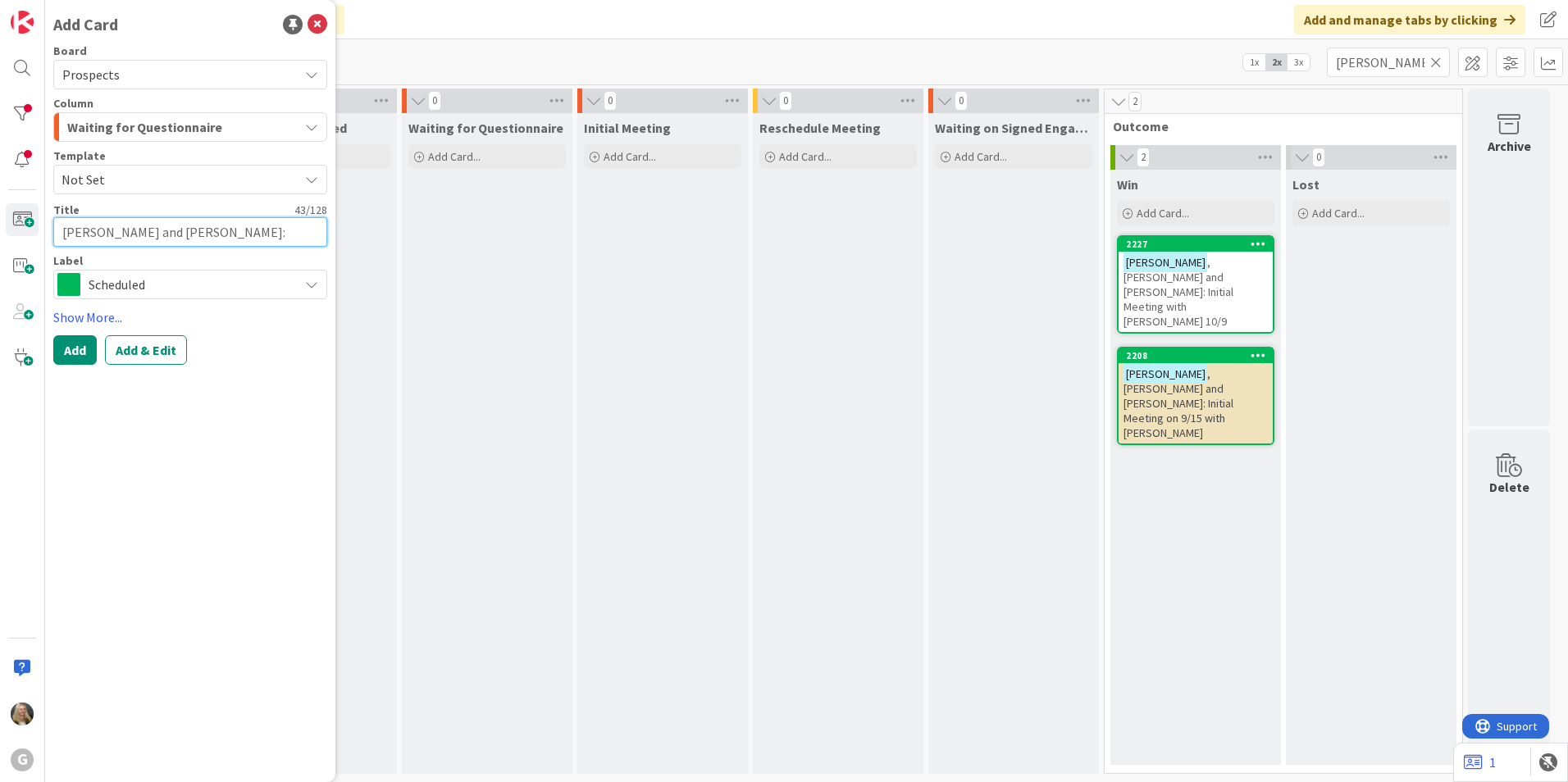
type textarea "[PERSON_NAME] and [PERSON_NAME]: Initial Meeting wi"
type textarea "x"
type textarea "[PERSON_NAME] and [PERSON_NAME]: Initial Meeting wit"
type textarea "x"
type textarea "[PERSON_NAME] and [PERSON_NAME]: Initial Meeting with"
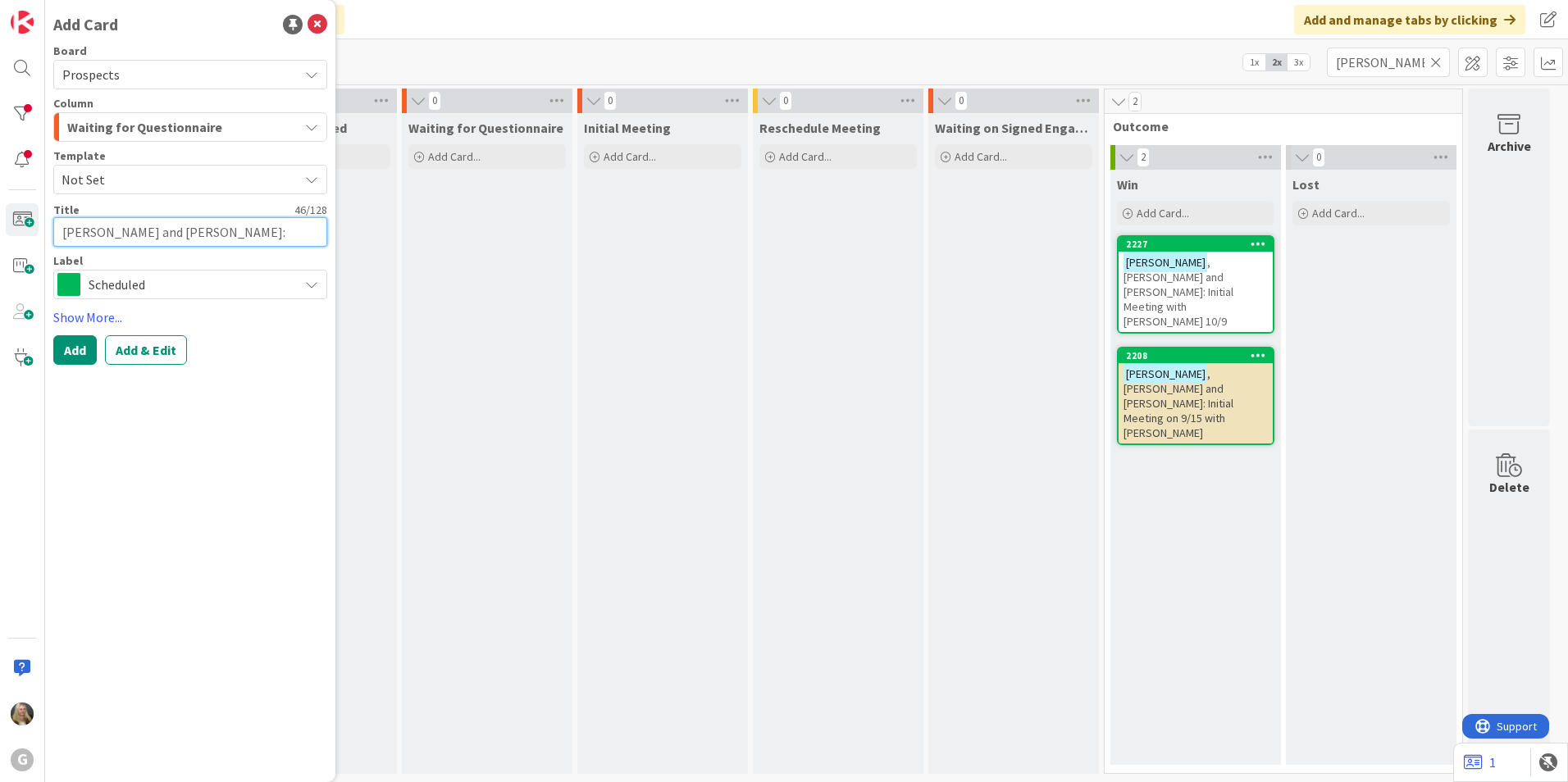
type textarea "x"
type textarea "[PERSON_NAME] and [PERSON_NAME]: Initial Meeting with"
type textarea "x"
type textarea "[PERSON_NAME] and [PERSON_NAME]: Initial Meeting with J"
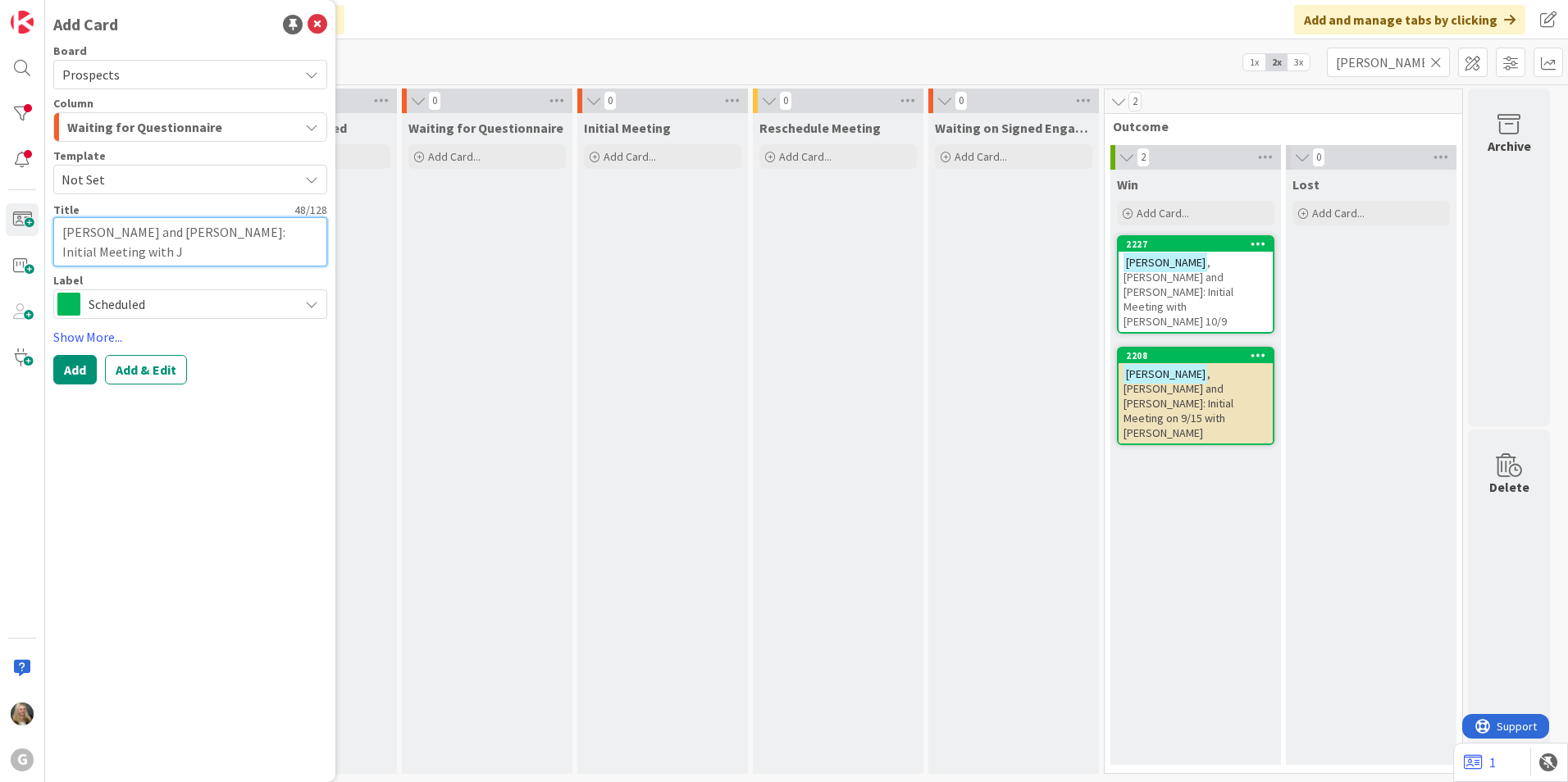
type textarea "x"
type textarea "[PERSON_NAME] and [PERSON_NAME]: Initial Meeting with [PERSON_NAME]"
type textarea "x"
type textarea "[PERSON_NAME] and [PERSON_NAME]: Initial Meeting with J"
type textarea "x"
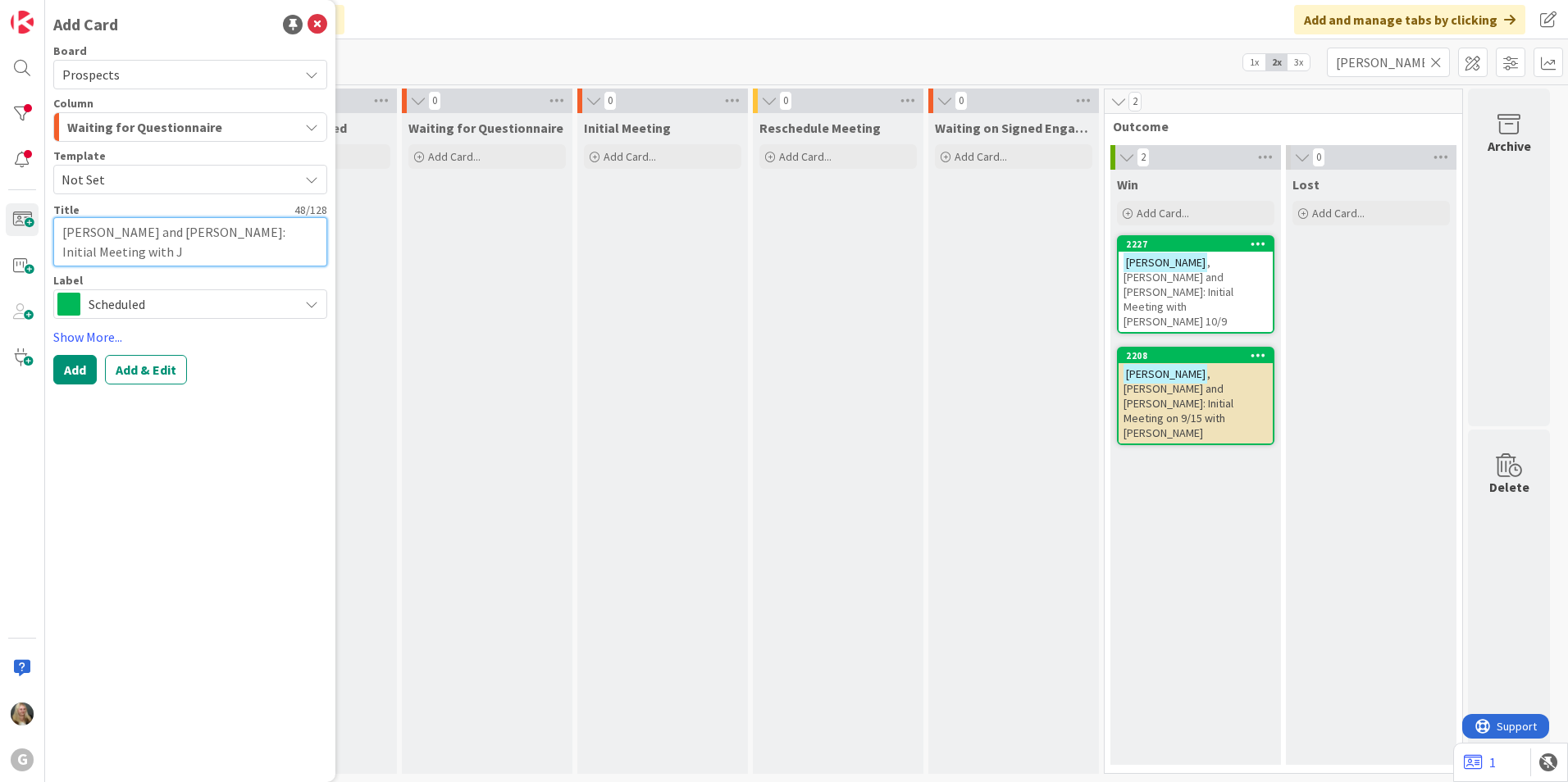
type textarea "[PERSON_NAME] and [PERSON_NAME]: Initial Meeting with [PERSON_NAME]"
type textarea "x"
type textarea "[PERSON_NAME] and [PERSON_NAME]: Initial Meeting with Jol"
type textarea "x"
type textarea "[PERSON_NAME] and [PERSON_NAME]: Initial Meeting with Jole"
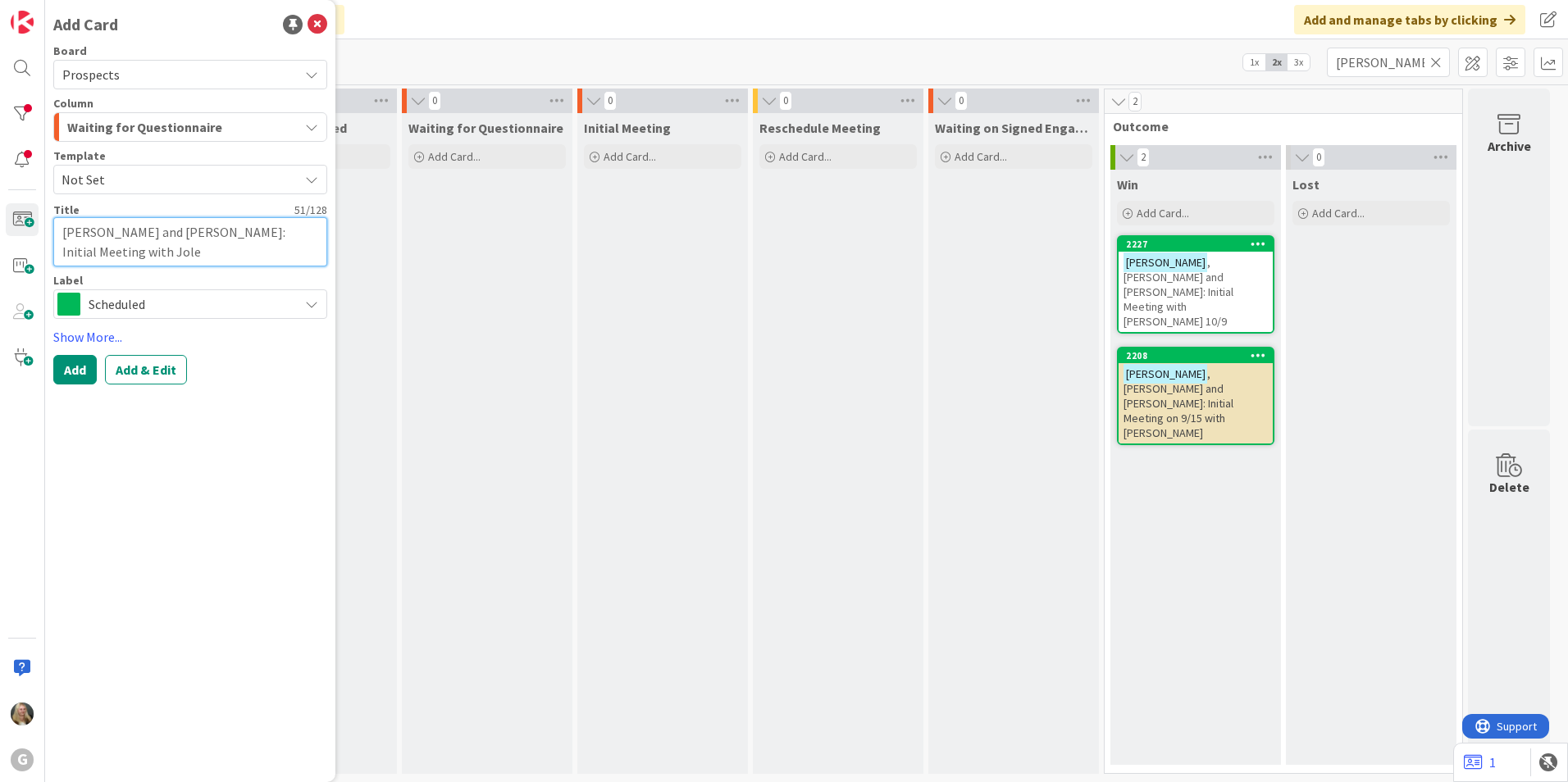
type textarea "x"
type textarea "[PERSON_NAME] and [PERSON_NAME]: Initial Meeting with Jol"
type textarea "x"
type textarea "[PERSON_NAME] and [PERSON_NAME]: Initial Meeting with [PERSON_NAME]"
type textarea "x"
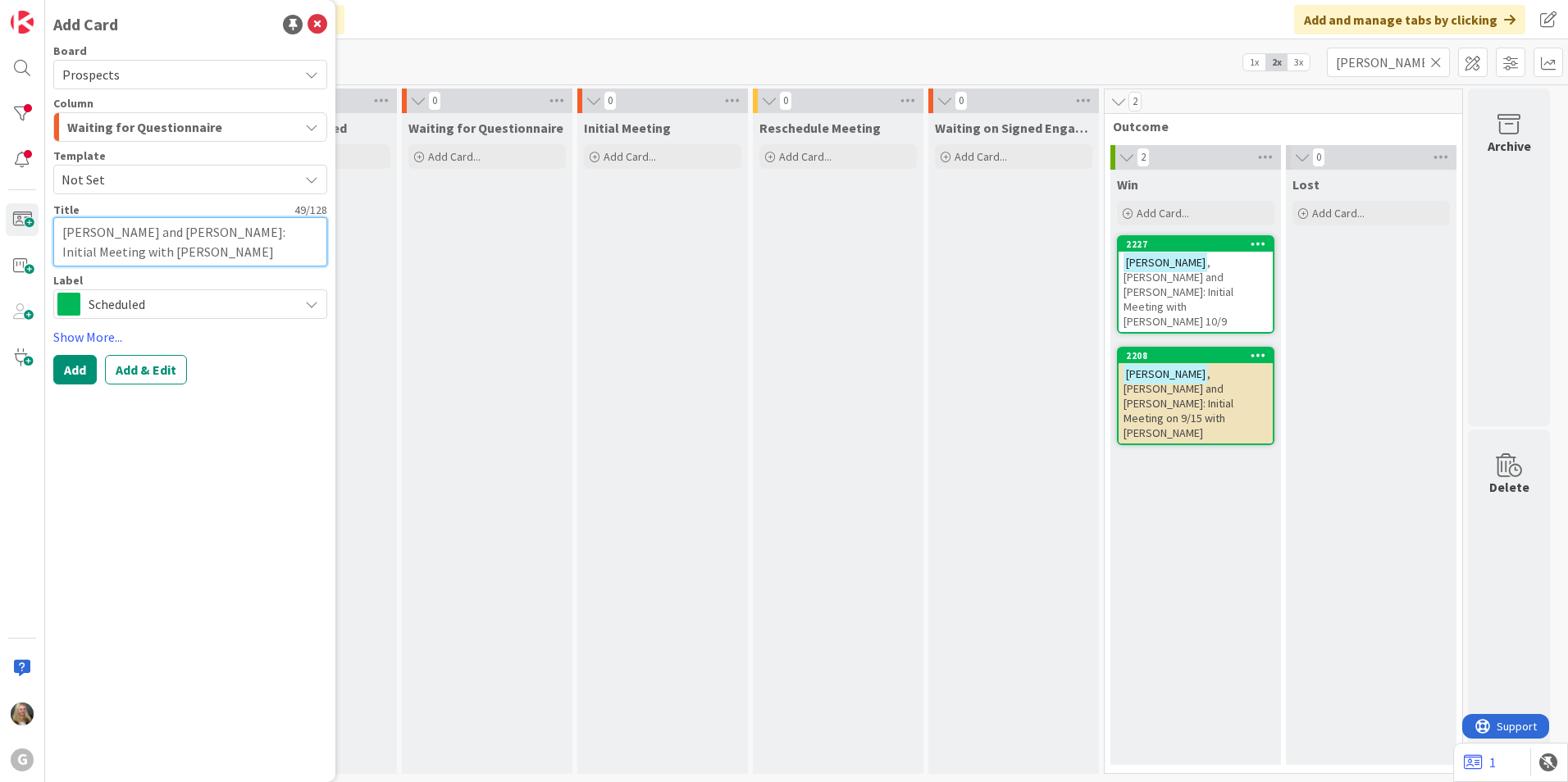
type textarea "[PERSON_NAME] and [PERSON_NAME]: Initial Meeting with [PERSON_NAME]"
type textarea "x"
type textarea "[PERSON_NAME] and [PERSON_NAME]: Initial Meeting with [PERSON_NAME]"
type textarea "x"
type textarea "[PERSON_NAME] and [PERSON_NAME]: Initial Meeting with [PERSON_NAME]"
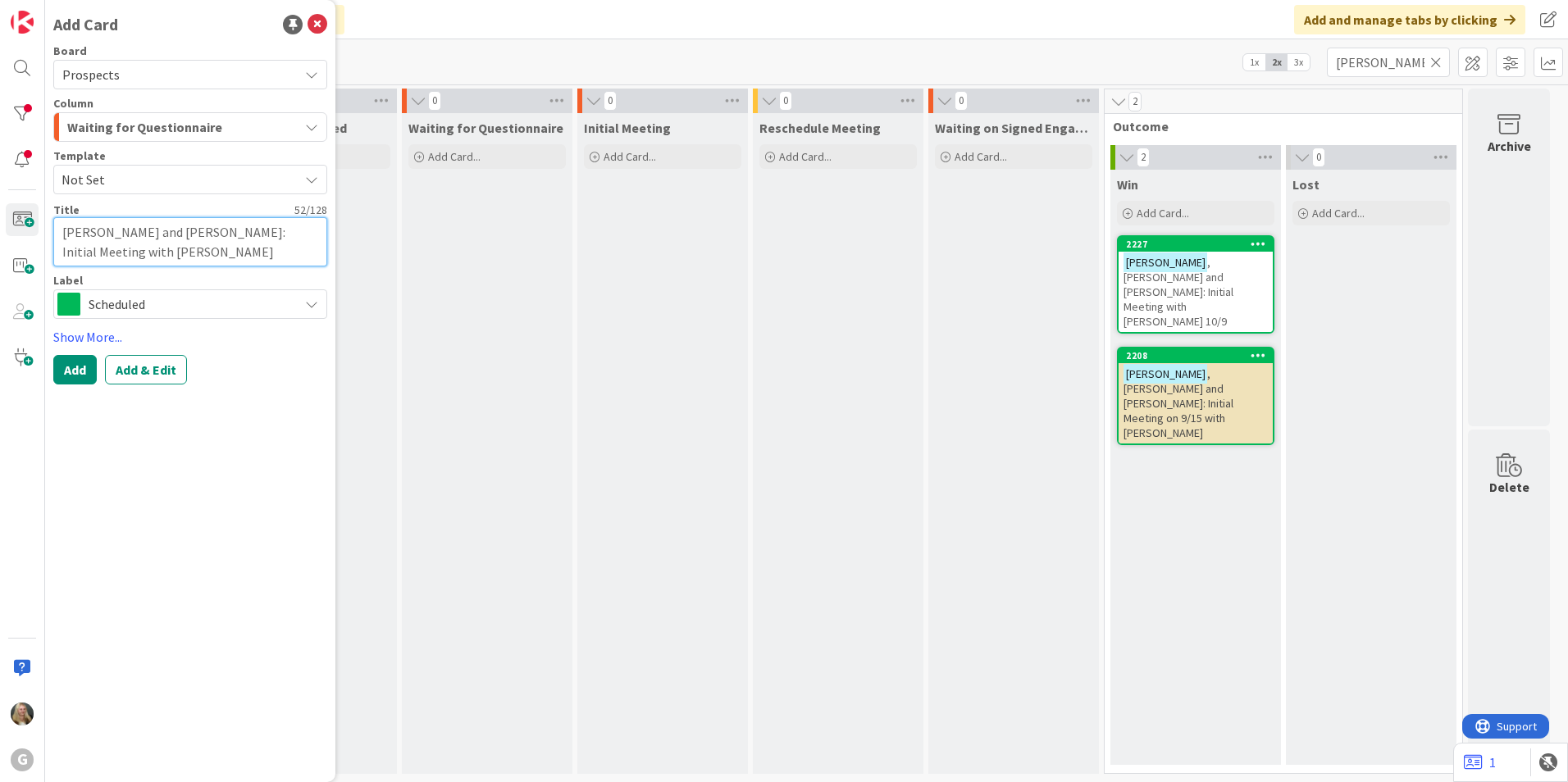
type textarea "x"
type textarea "[PERSON_NAME] and [PERSON_NAME]: Initial Meeting with [PERSON_NAME] 1"
type textarea "x"
type textarea "[PERSON_NAME] and [PERSON_NAME]: Initial Meeting with [PERSON_NAME] 10"
type textarea "x"
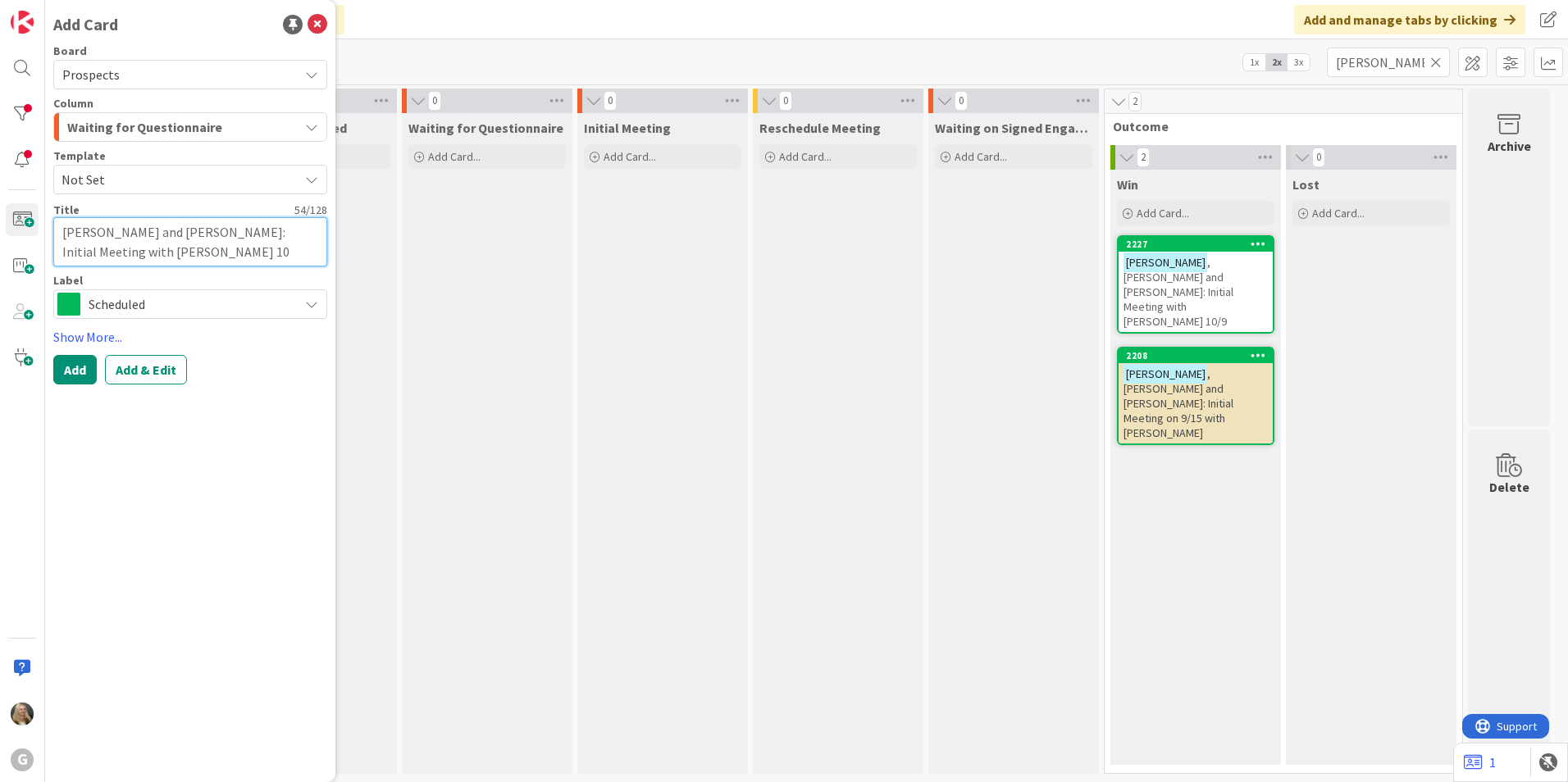
type textarea "[PERSON_NAME] and [PERSON_NAME]: Initial Meeting with [PERSON_NAME] 10/"
type textarea "x"
type textarea "[PERSON_NAME] and [PERSON_NAME]: Initial Meeting with [PERSON_NAME] 10/2"
type textarea "x"
type textarea "[PERSON_NAME] and [PERSON_NAME]: Initial Meeting with [PERSON_NAME] 10/27"
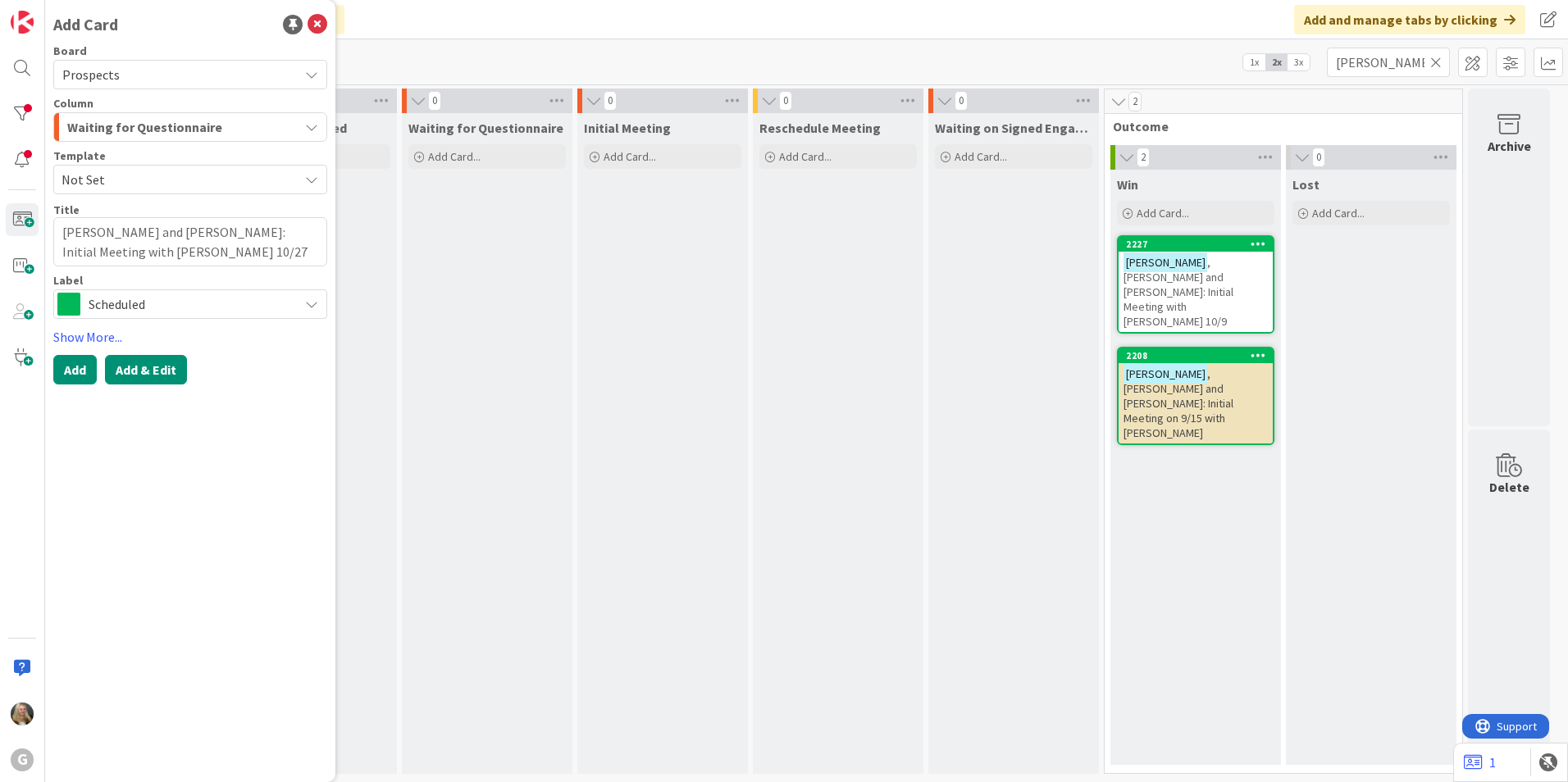
click at [131, 365] on button "Add & Edit" at bounding box center [146, 370] width 82 height 30
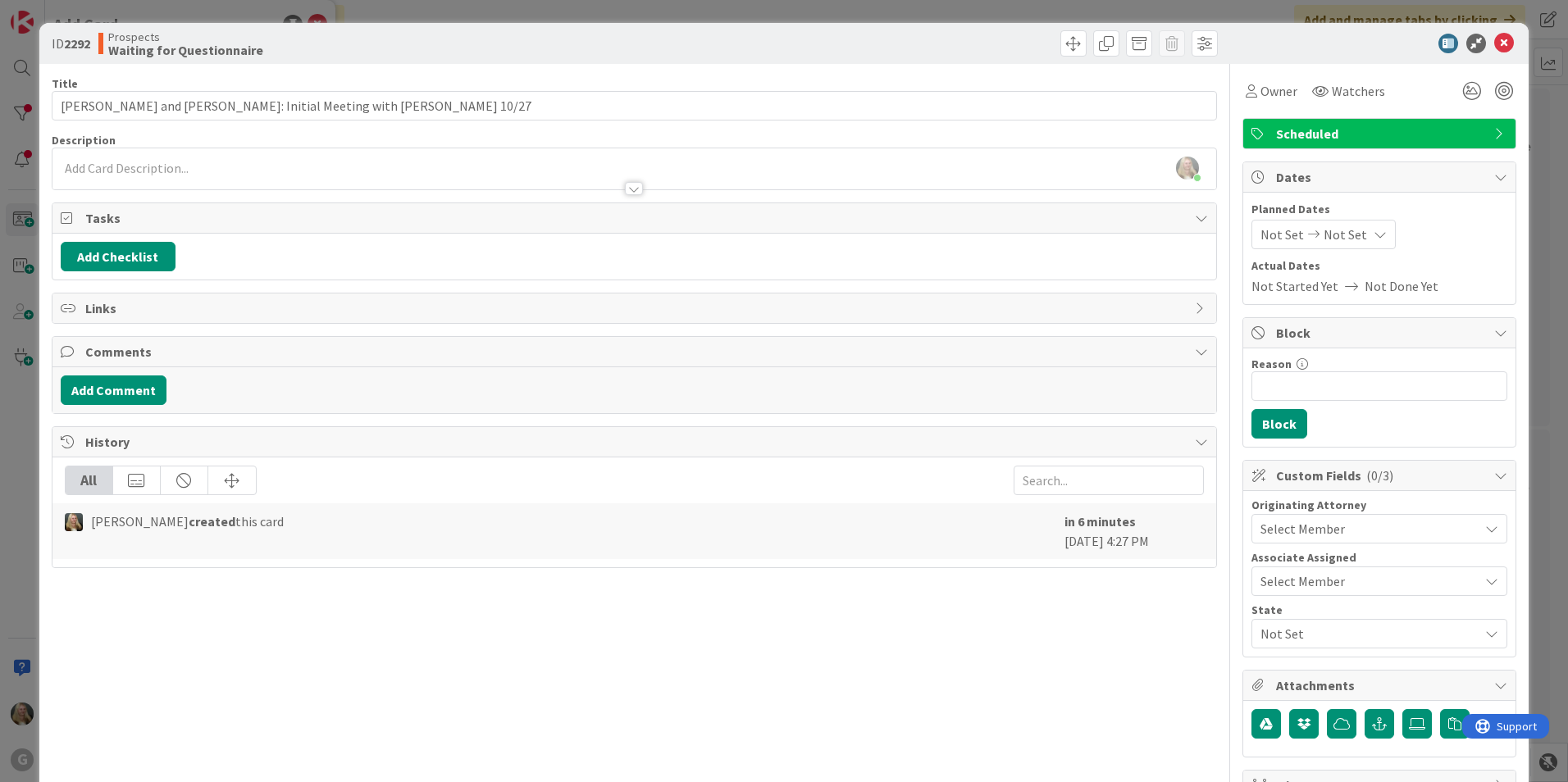
click at [1265, 230] on span "Not Set" at bounding box center [1282, 234] width 44 height 20
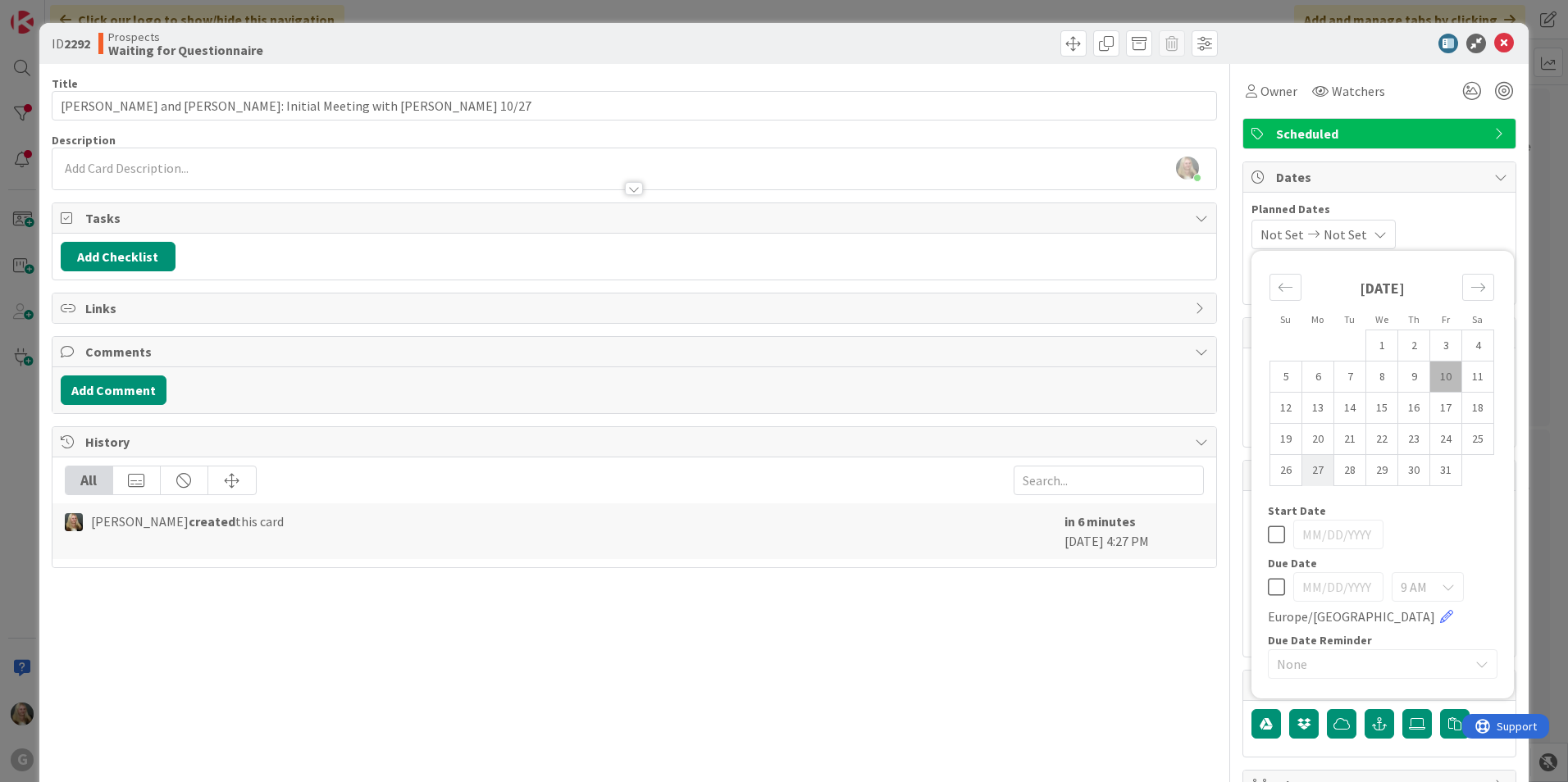
click at [1310, 465] on td "27" at bounding box center [1318, 471] width 32 height 31
type input "[DATE]"
click at [1172, 699] on div "Title 57 / 128 [PERSON_NAME] and [PERSON_NAME]: Initial Meeting with [PERSON_NA…" at bounding box center [635, 454] width 1165 height 780
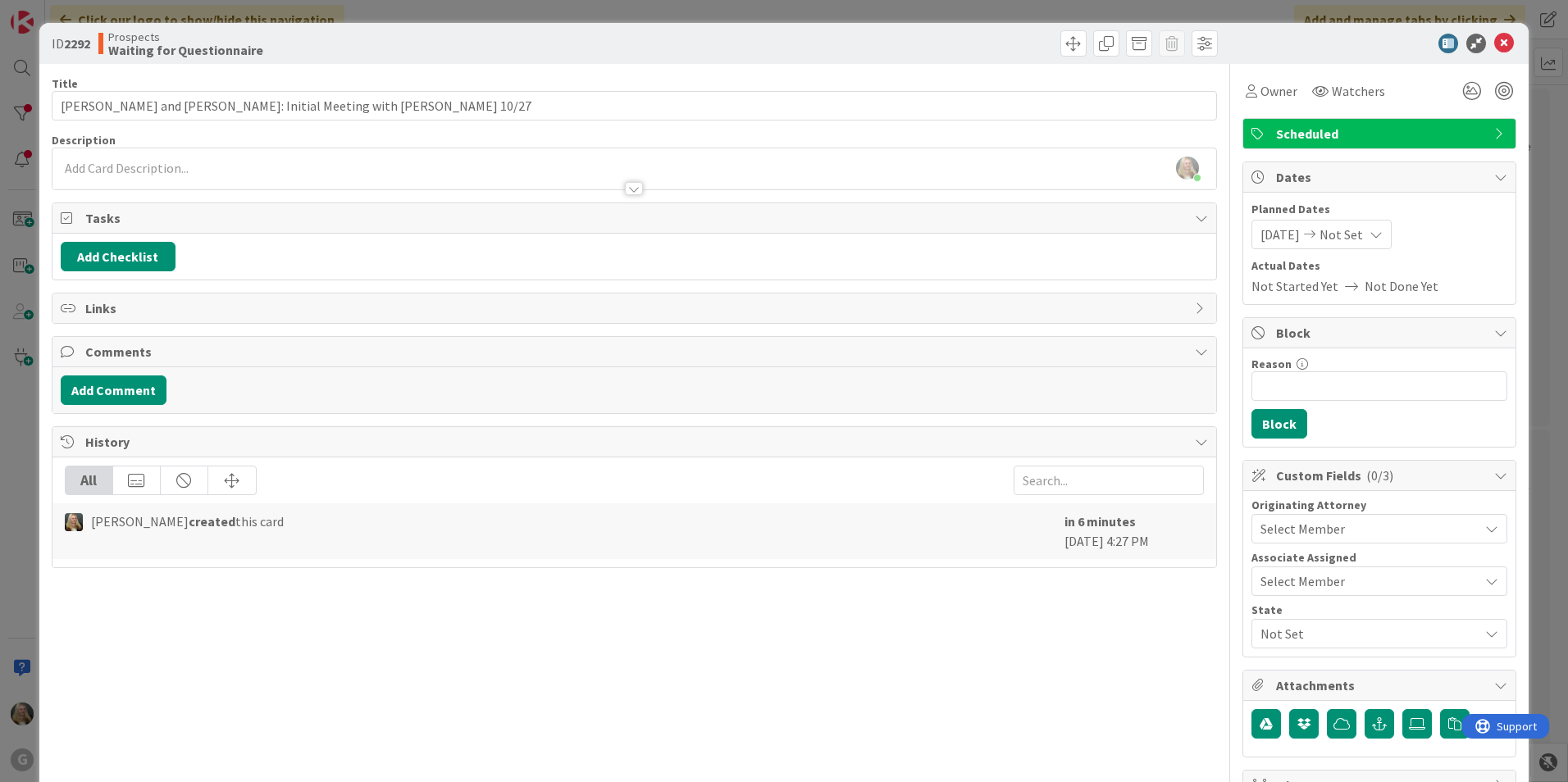
click at [1283, 528] on span "Select Member" at bounding box center [1302, 529] width 84 height 20
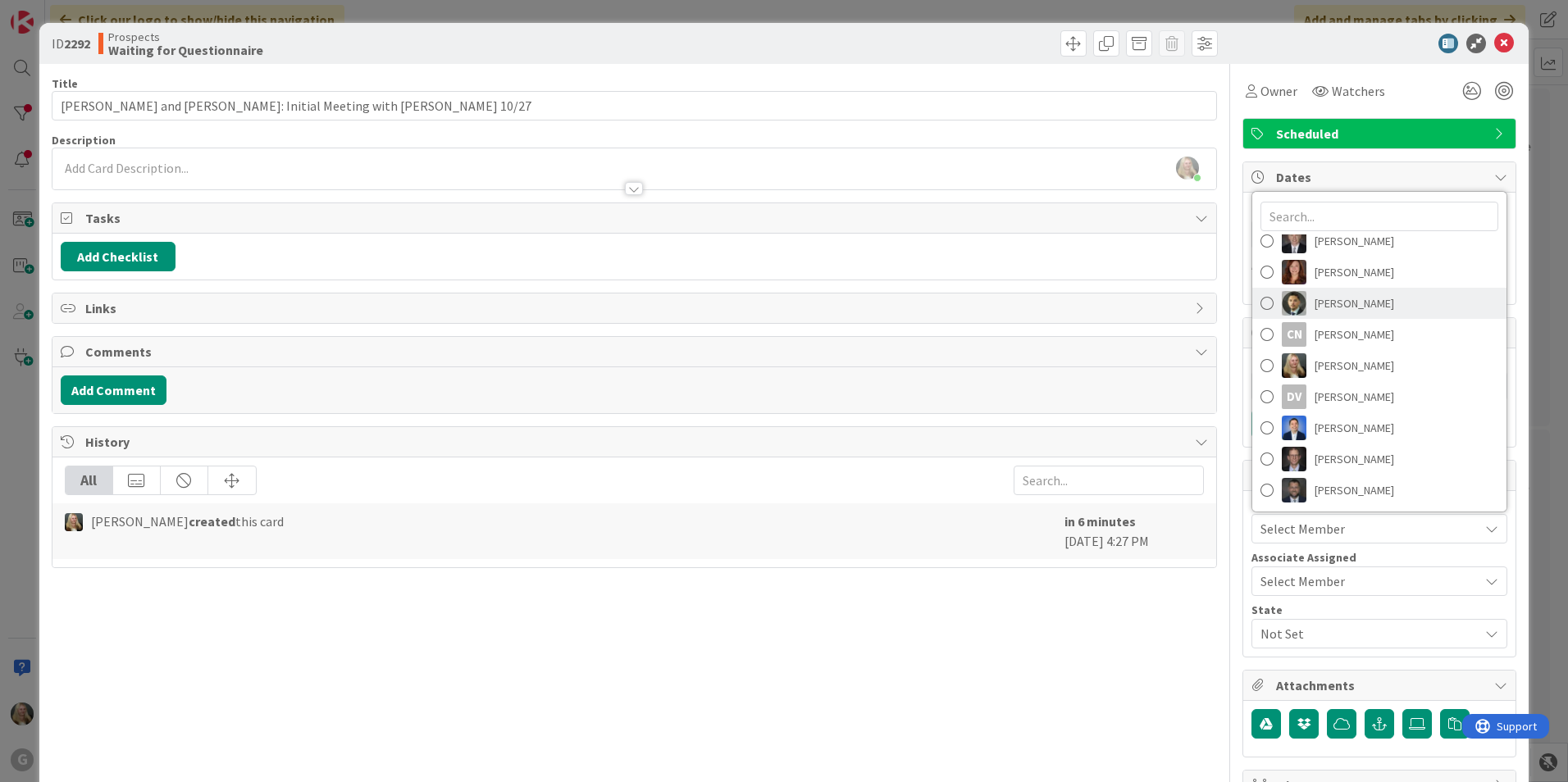
scroll to position [164, 0]
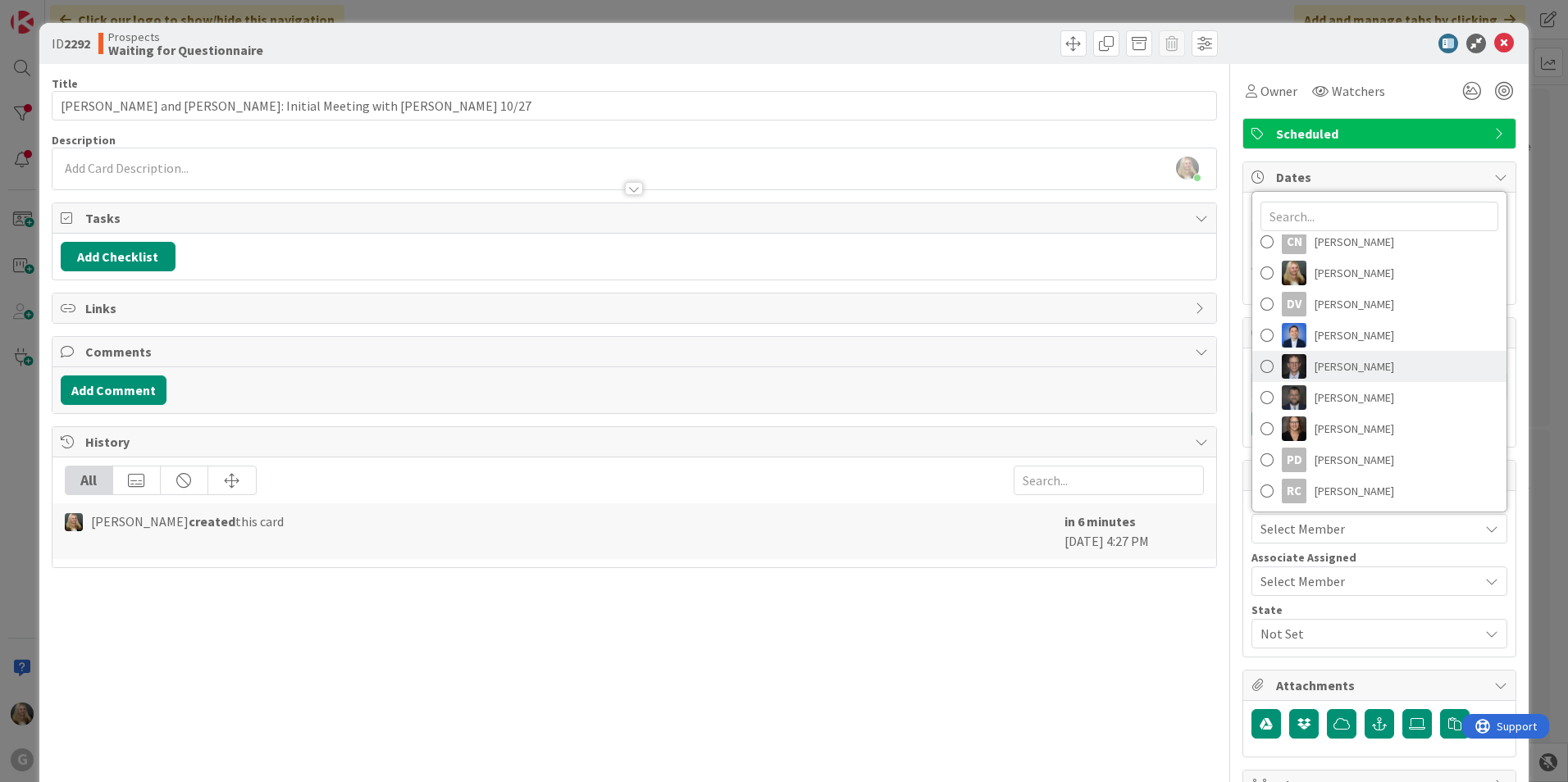
click at [1315, 365] on span "[PERSON_NAME]" at bounding box center [1354, 366] width 80 height 24
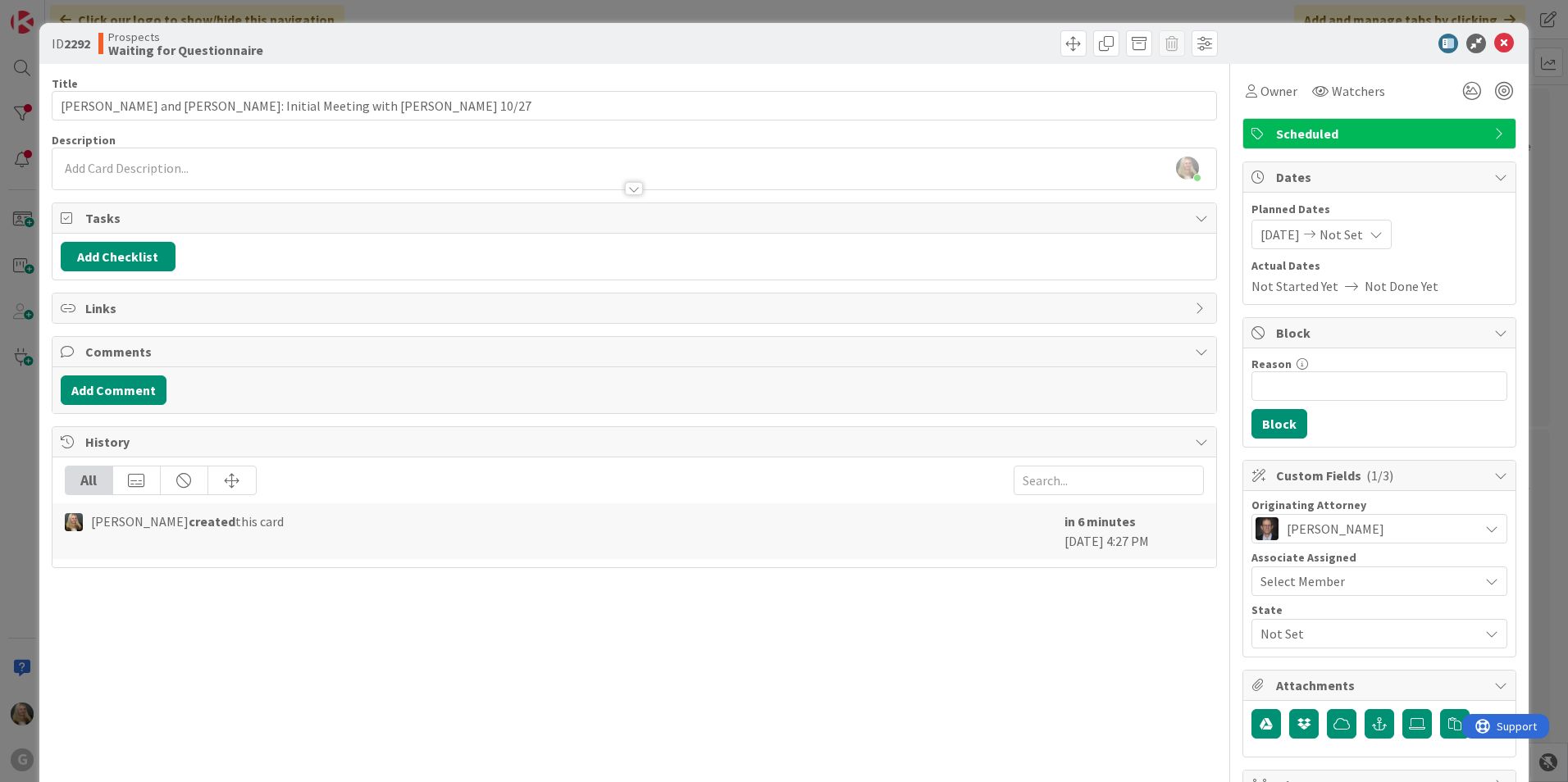
click at [1267, 642] on span "Not Set" at bounding box center [1369, 633] width 218 height 20
click at [1259, 698] on link "IN" at bounding box center [1376, 701] width 260 height 30
click at [123, 253] on button "Add Checklist" at bounding box center [118, 256] width 115 height 30
click at [89, 402] on link "Load template" at bounding box center [110, 404] width 83 height 16
click at [133, 413] on div "Open Matter in Practice Panther" at bounding box center [196, 411] width 270 height 30
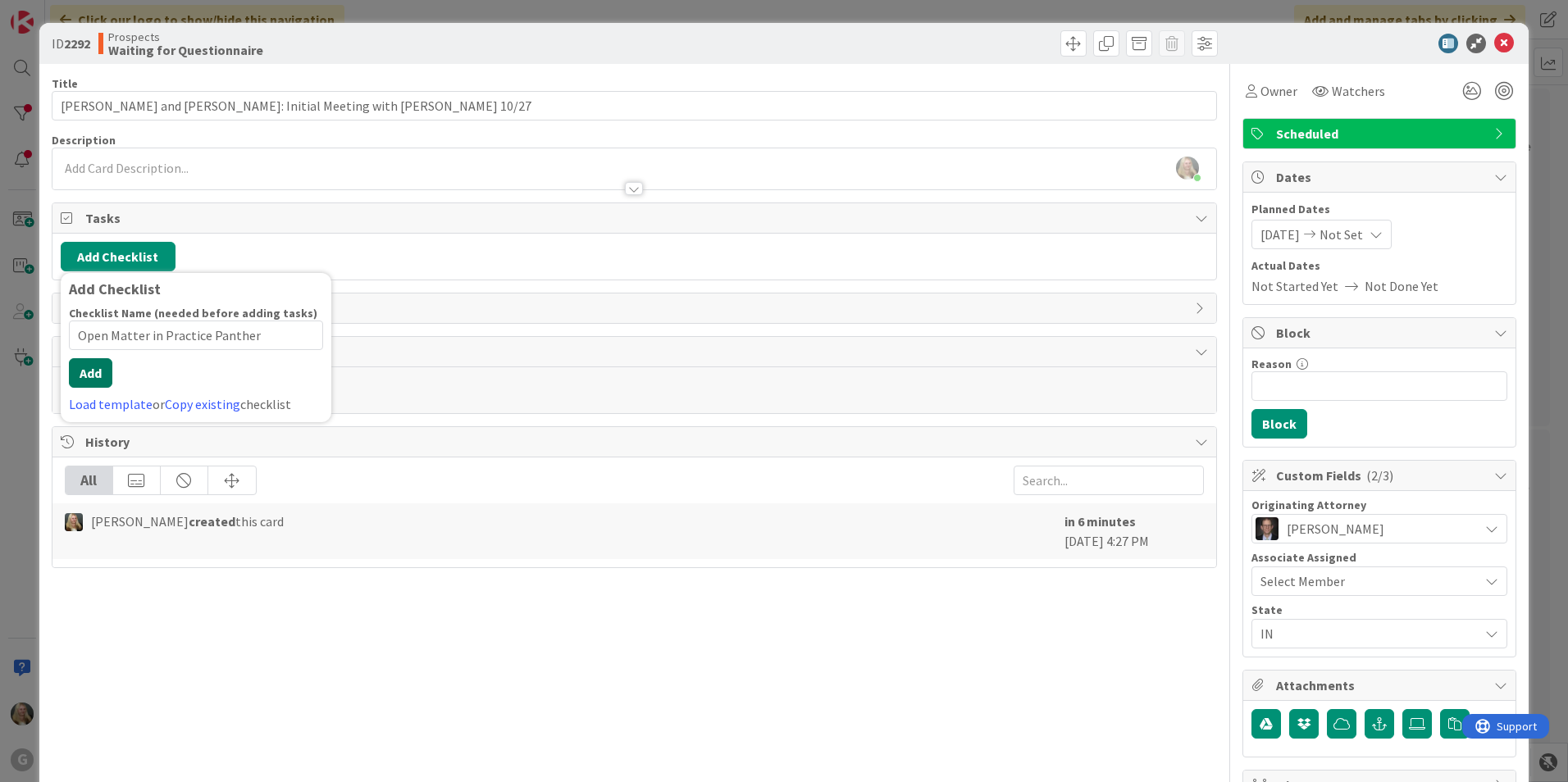
click at [81, 389] on div "Checklist Name (needed before adding tasks) 31 / 64 Open Matter in Practice Pan…" at bounding box center [196, 360] width 254 height 108
click at [83, 367] on button "Add" at bounding box center [90, 372] width 44 height 30
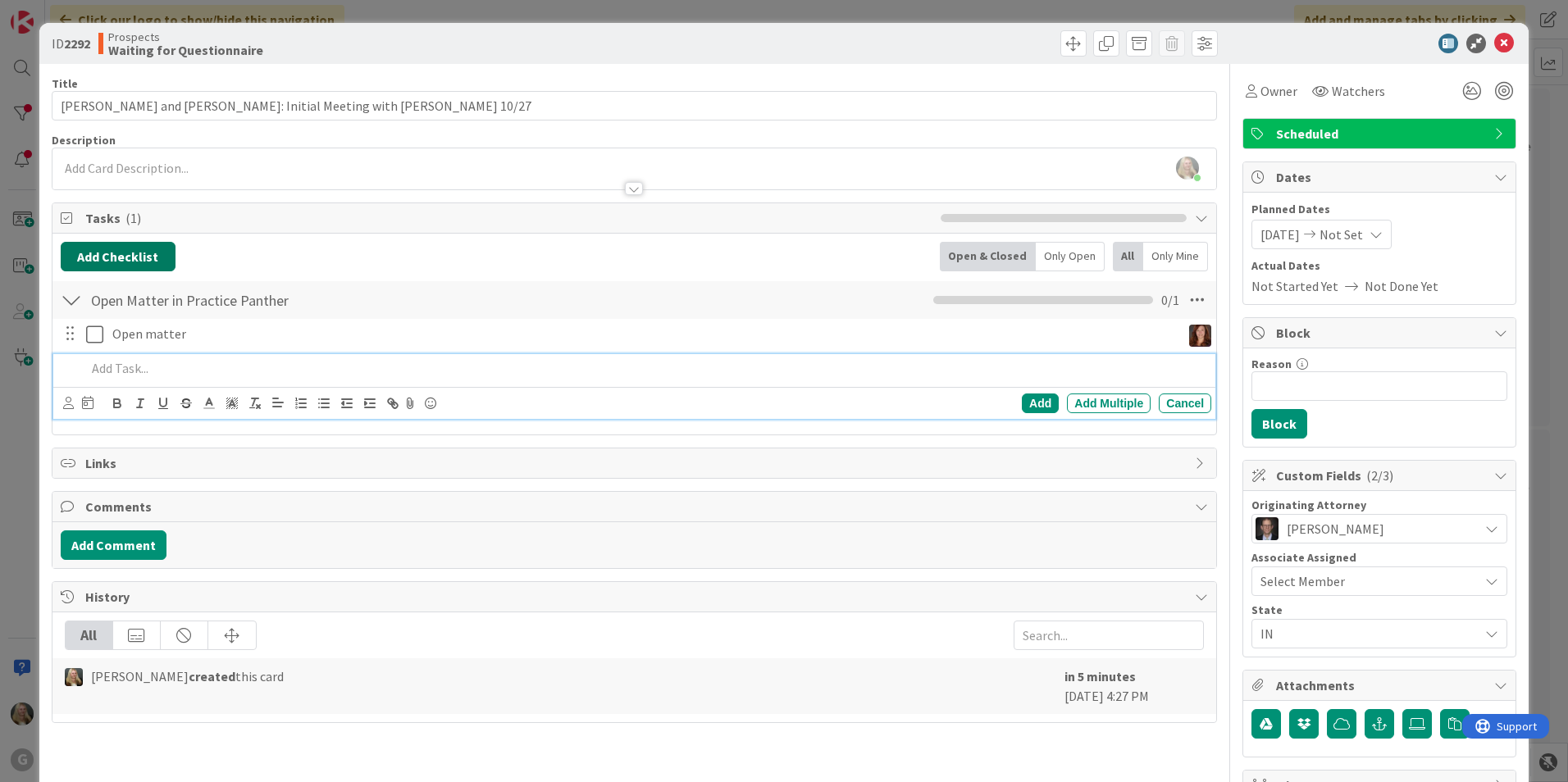
click at [98, 252] on button "Add Checklist" at bounding box center [118, 256] width 115 height 30
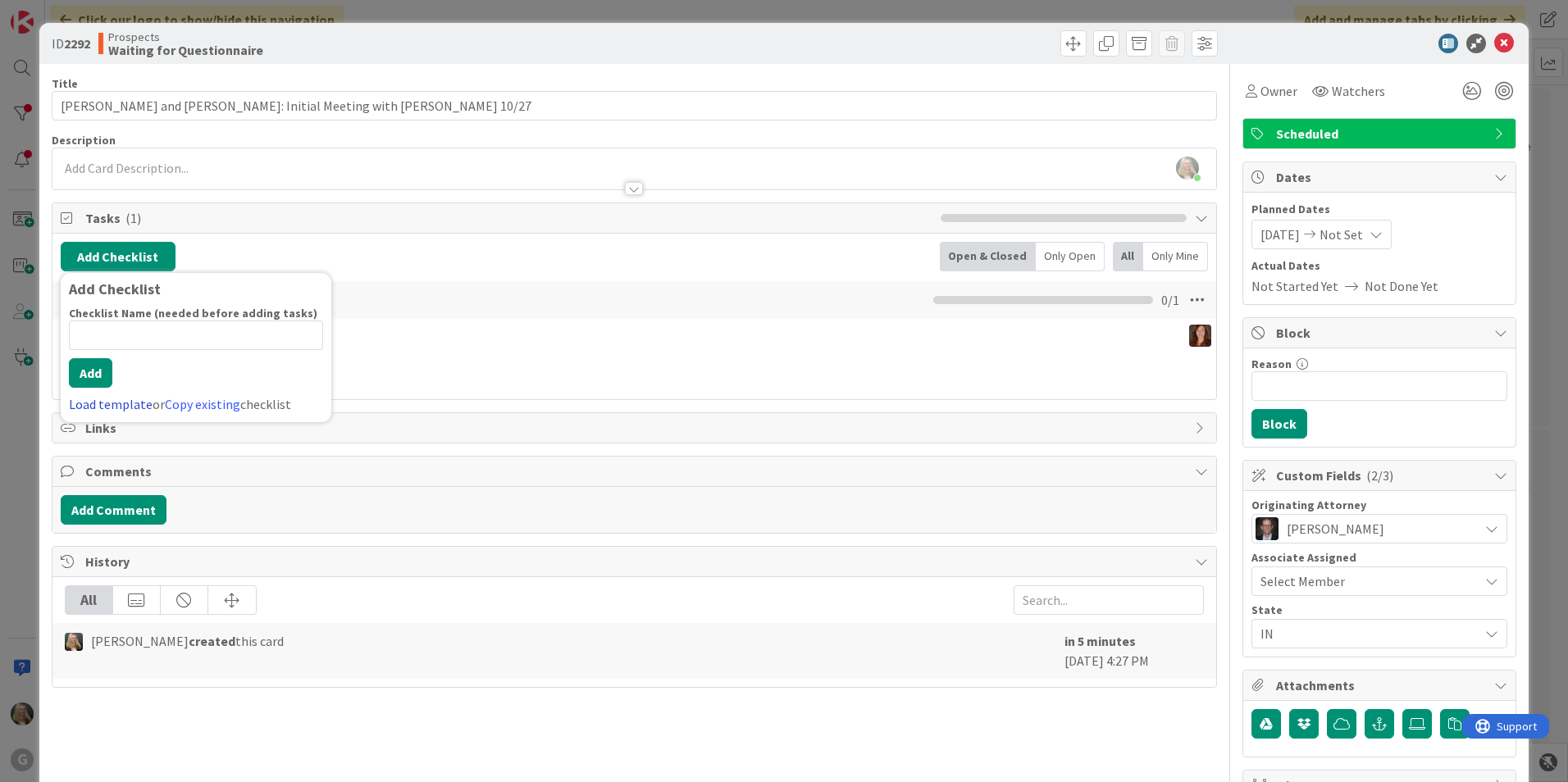
click at [89, 409] on link "Load template" at bounding box center [110, 404] width 83 height 16
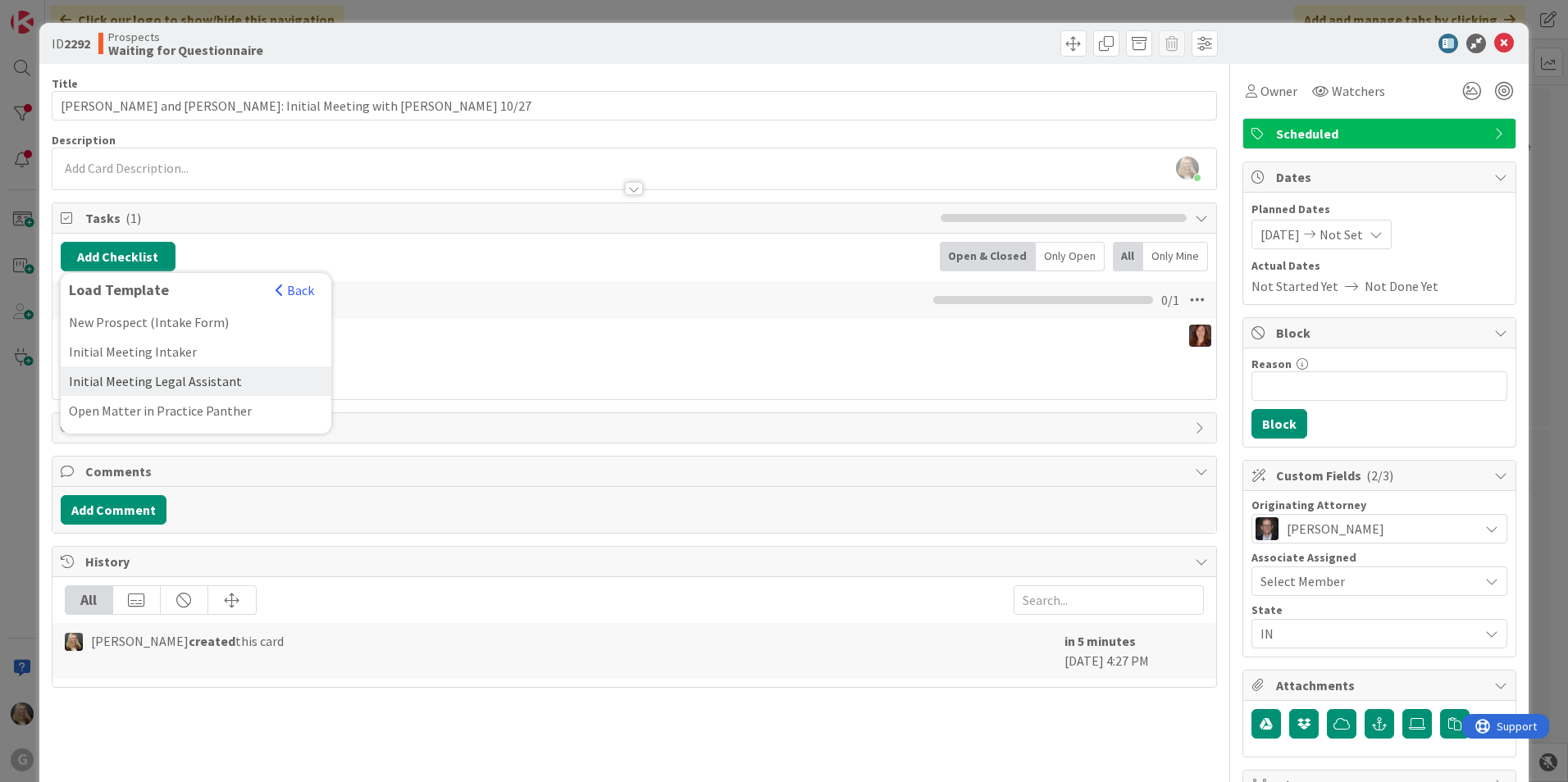
click at [99, 385] on div "Initial Meeting Legal Assistant" at bounding box center [196, 381] width 270 height 30
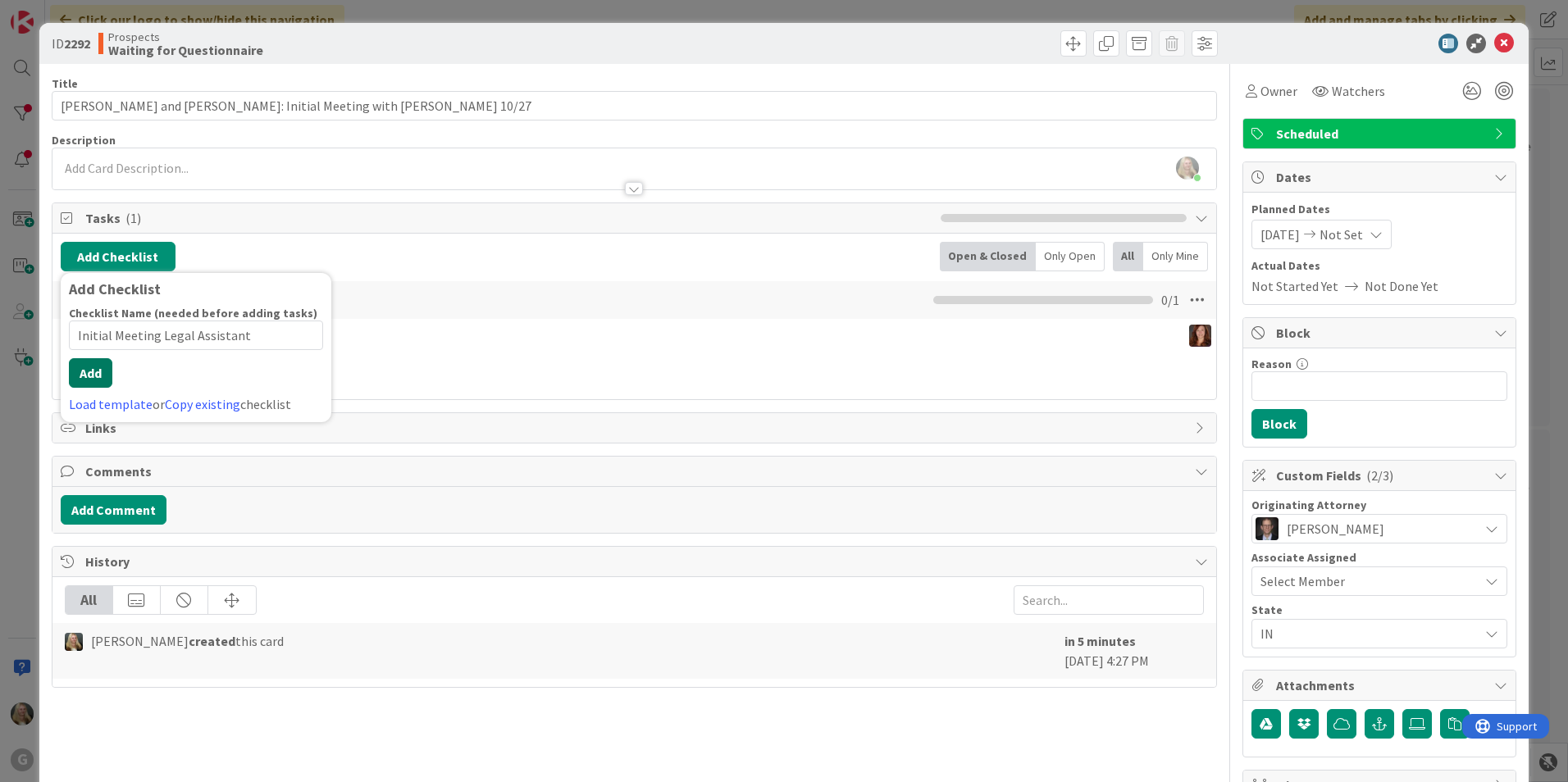
click at [89, 391] on div "Checklist Name (needed before adding tasks) 31 / 64 Initial Meeting Legal Assis…" at bounding box center [196, 360] width 254 height 108
click at [92, 371] on button "Add" at bounding box center [90, 372] width 44 height 30
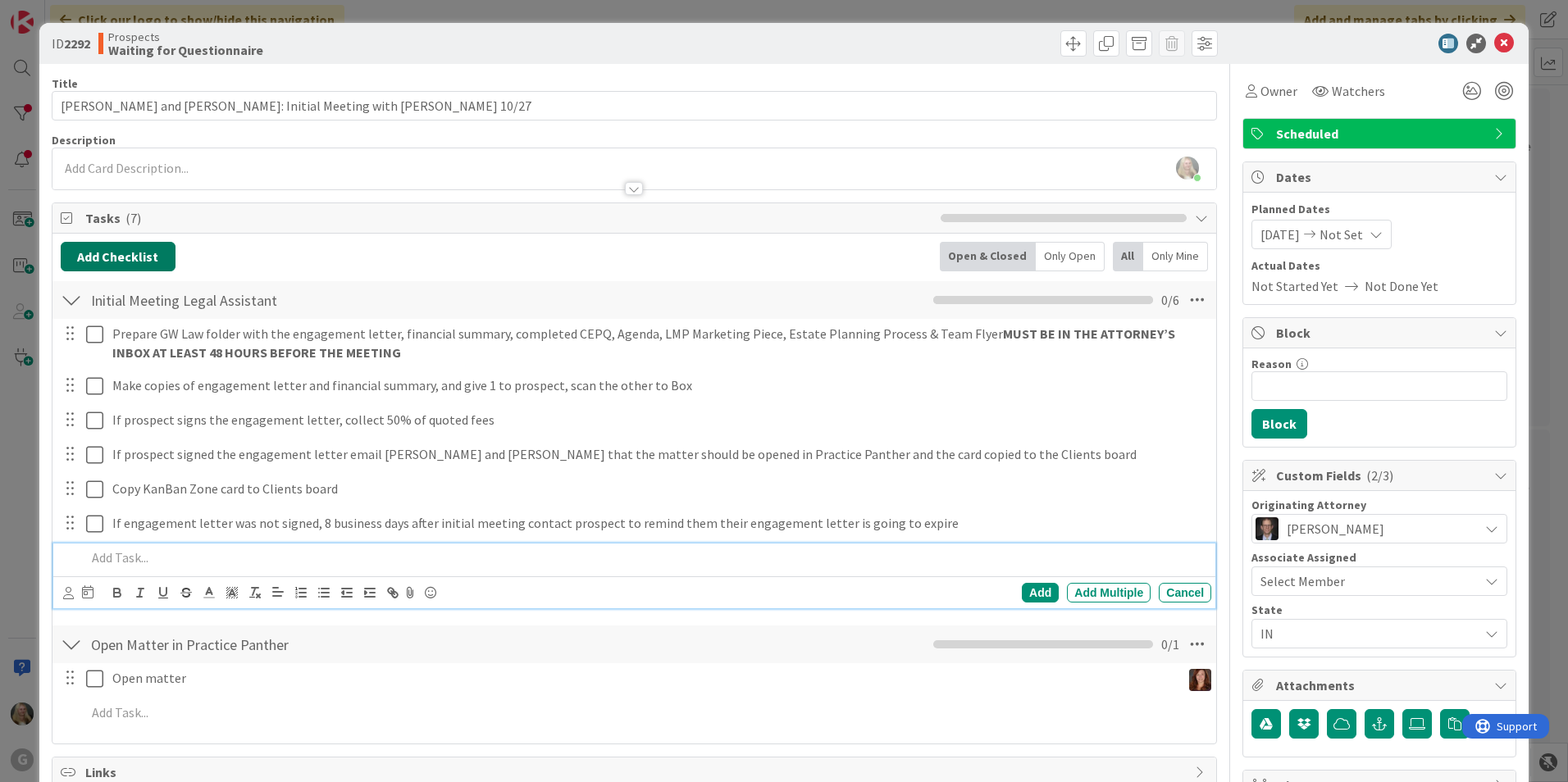
click at [102, 259] on button "Add Checklist" at bounding box center [118, 256] width 115 height 30
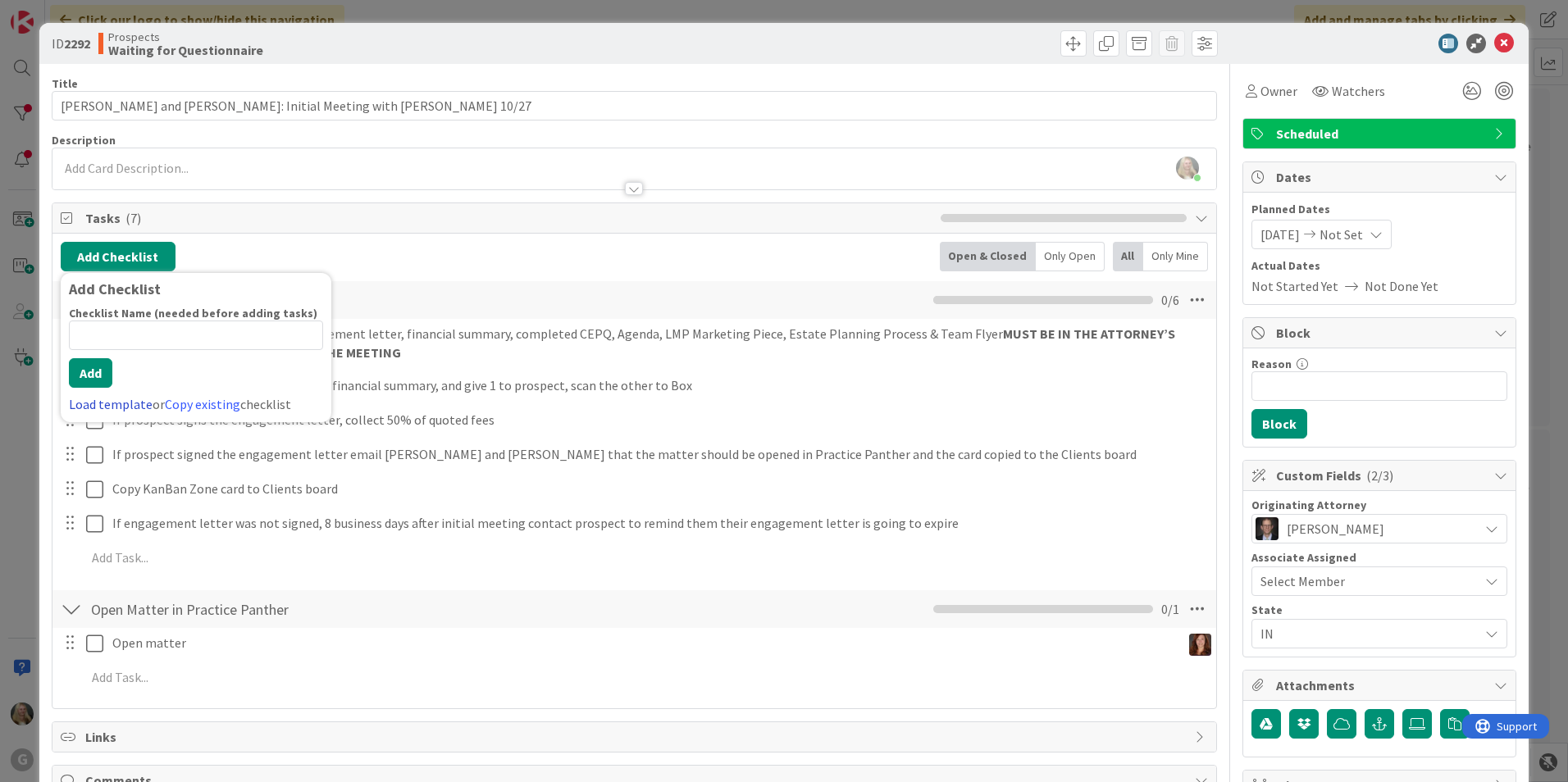
click at [89, 400] on link "Load template" at bounding box center [110, 404] width 83 height 16
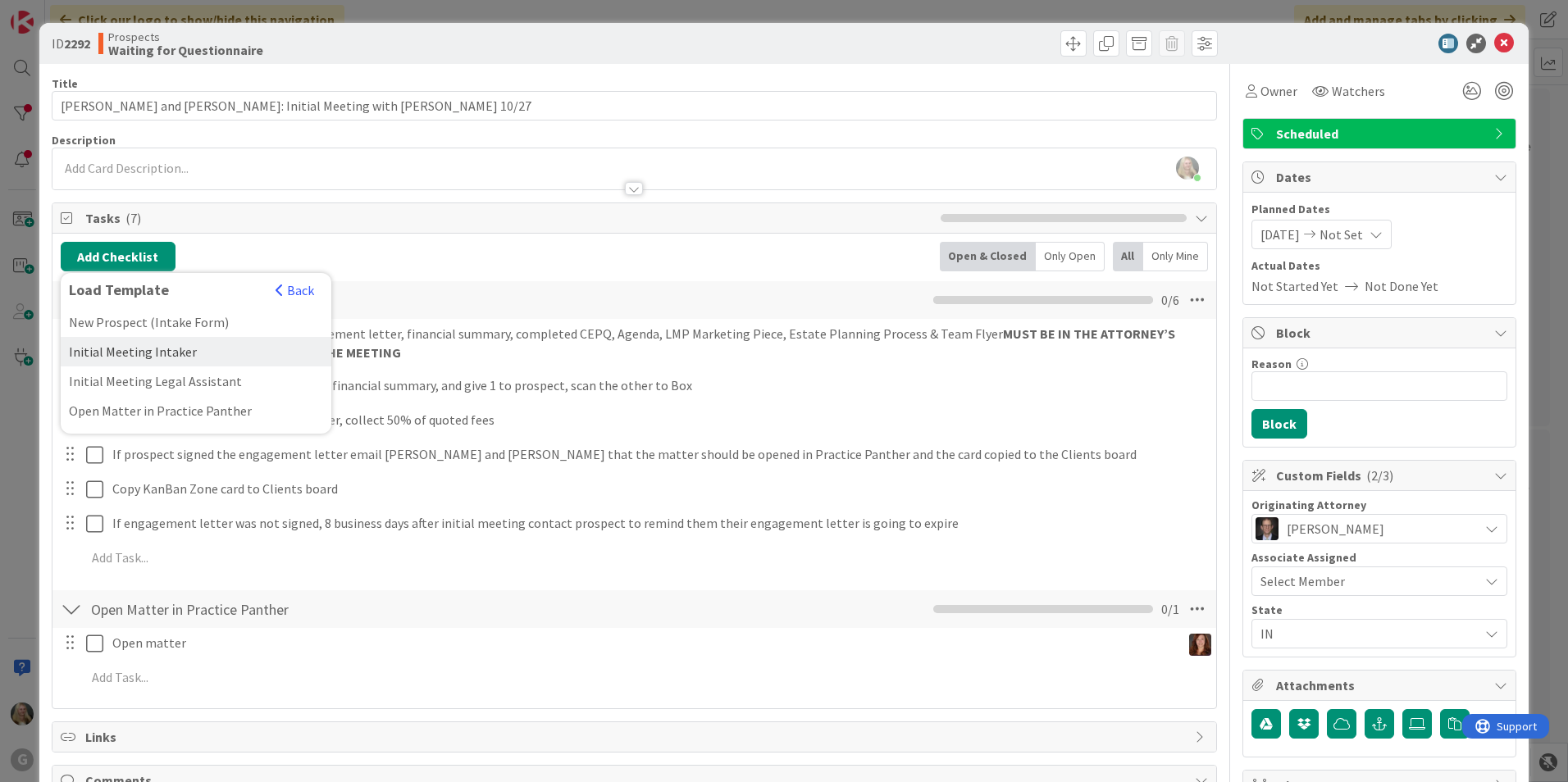
click at [103, 357] on div "Initial Meeting Intaker" at bounding box center [196, 352] width 270 height 30
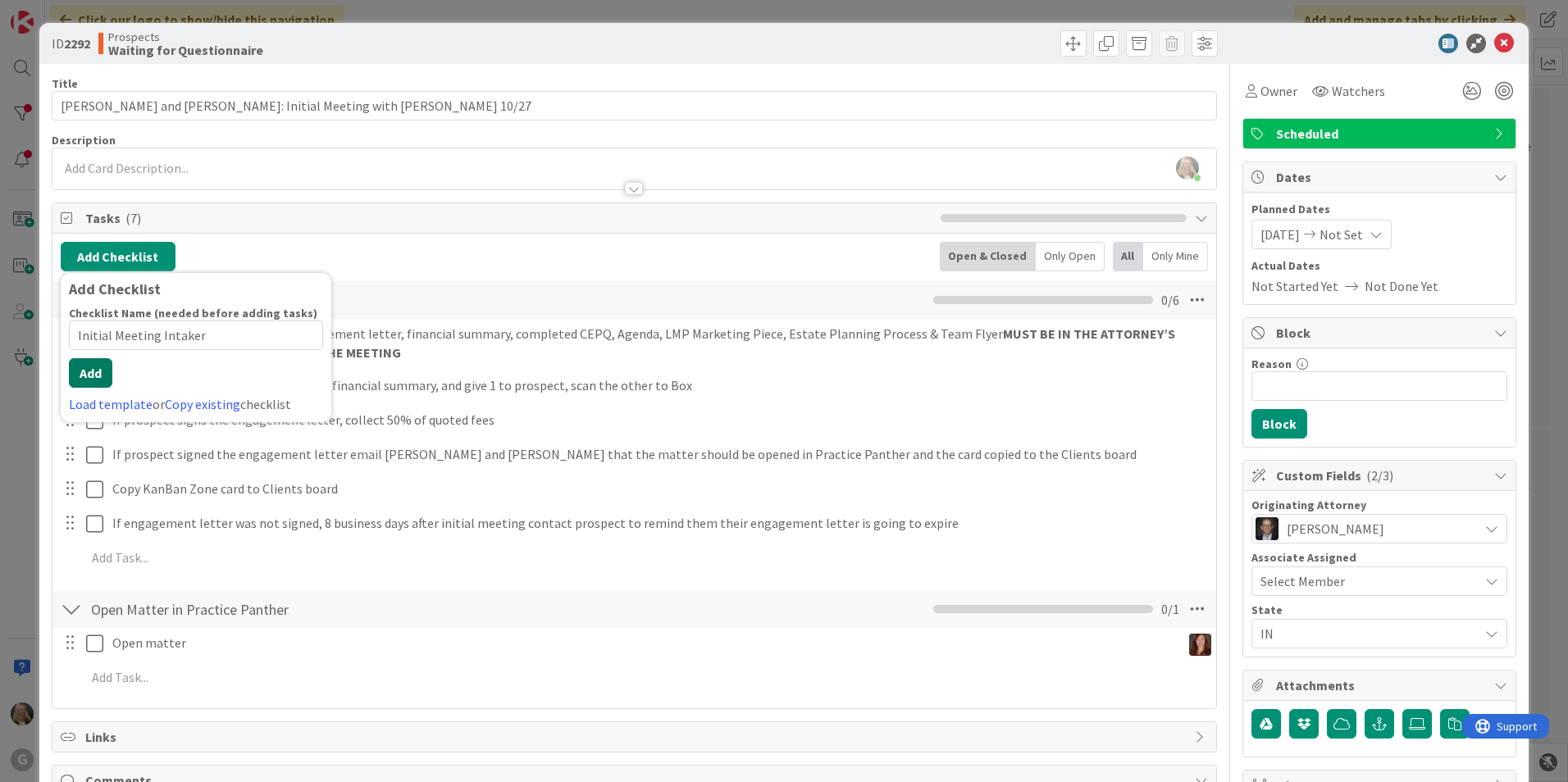
click at [81, 387] on div "Checklist Name (needed before adding tasks) 23 / 64 Initial Meeting Intaker Add…" at bounding box center [196, 360] width 254 height 108
click at [91, 368] on button "Add" at bounding box center [90, 372] width 44 height 30
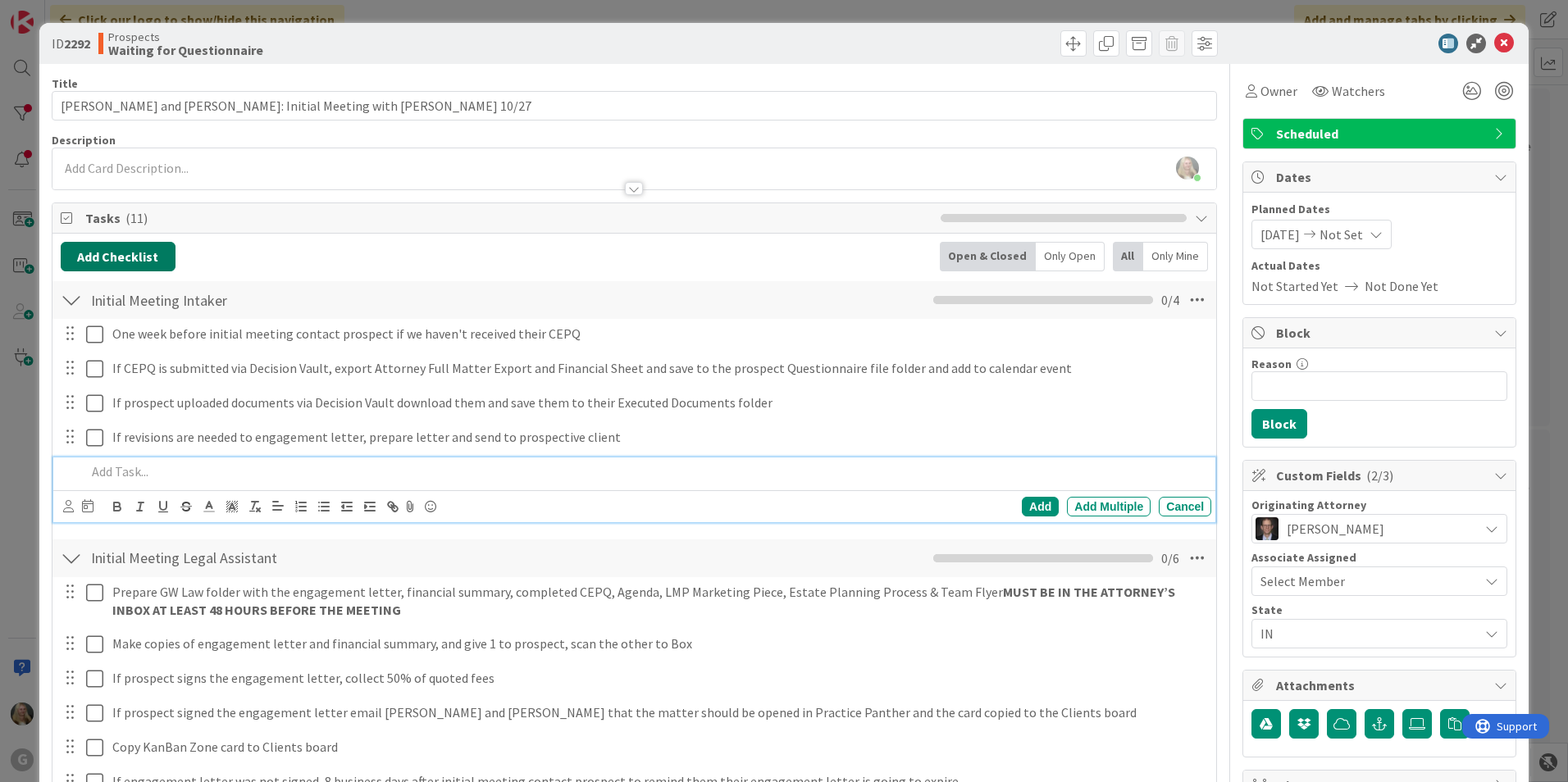
click at [120, 267] on button "Add Checklist" at bounding box center [118, 256] width 115 height 30
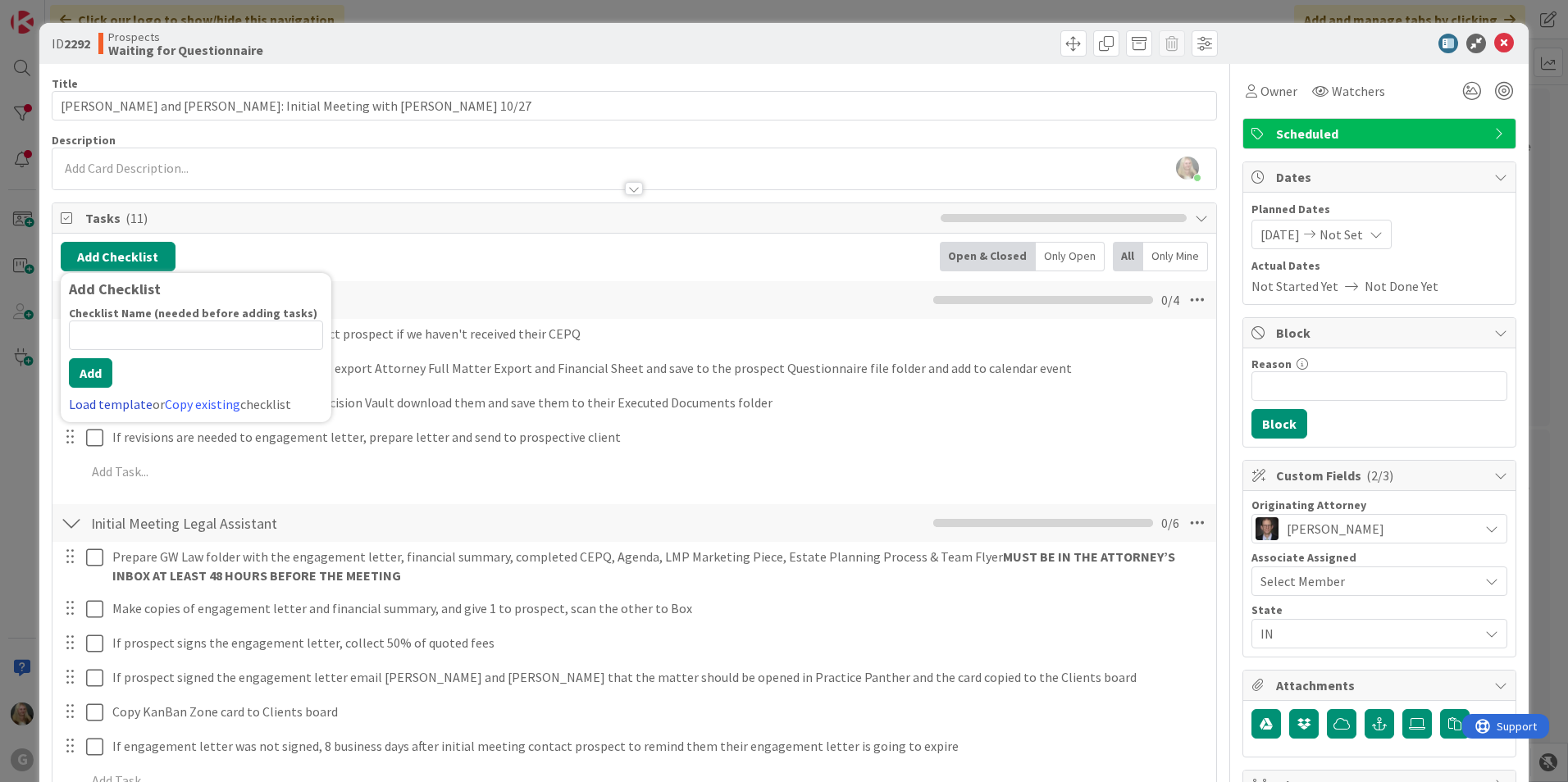
click at [91, 407] on link "Load template" at bounding box center [110, 404] width 83 height 16
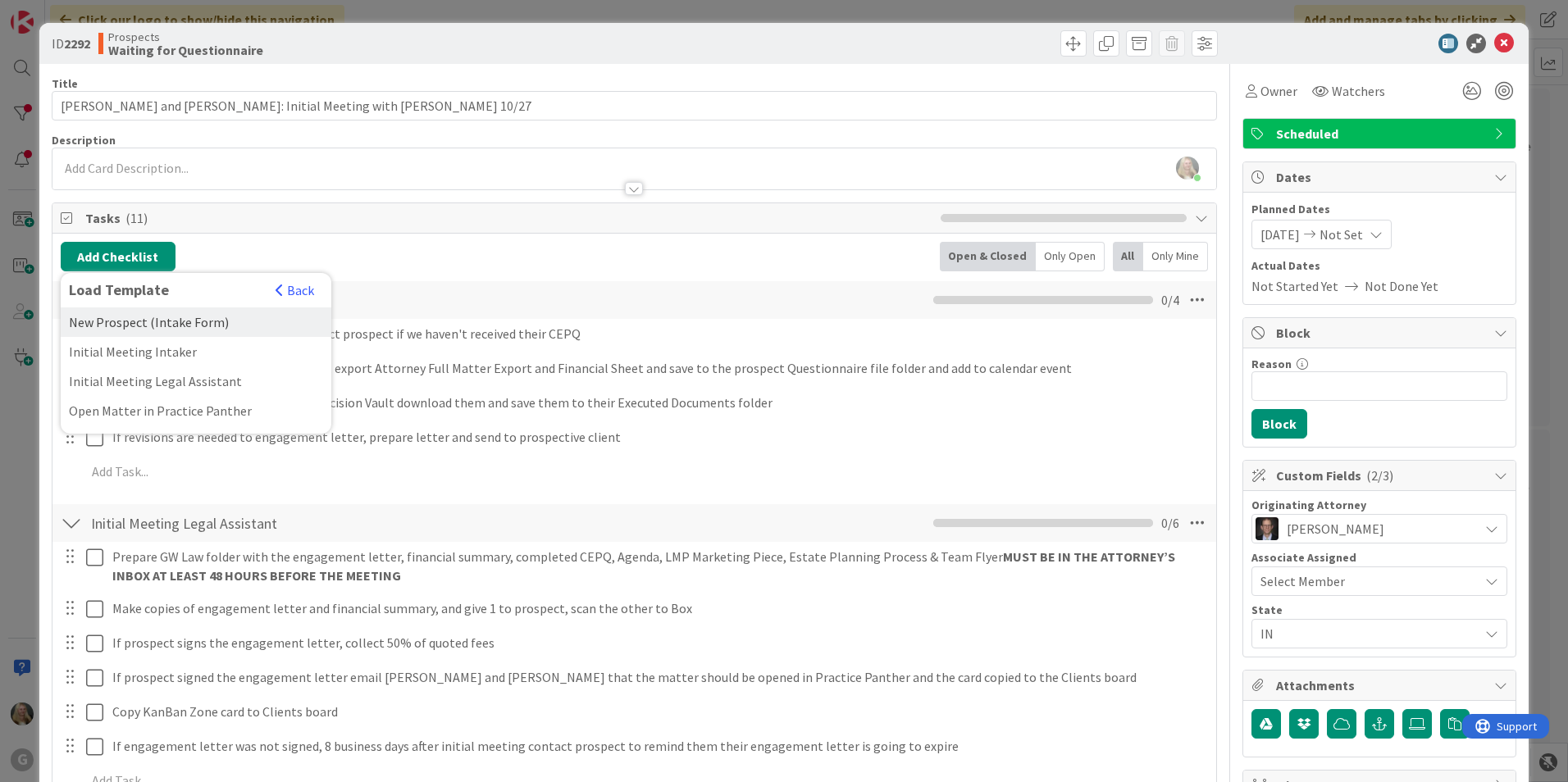
click at [125, 323] on div "New Prospect (Intake Form)" at bounding box center [196, 322] width 270 height 30
click at [88, 376] on button "Add" at bounding box center [90, 372] width 44 height 30
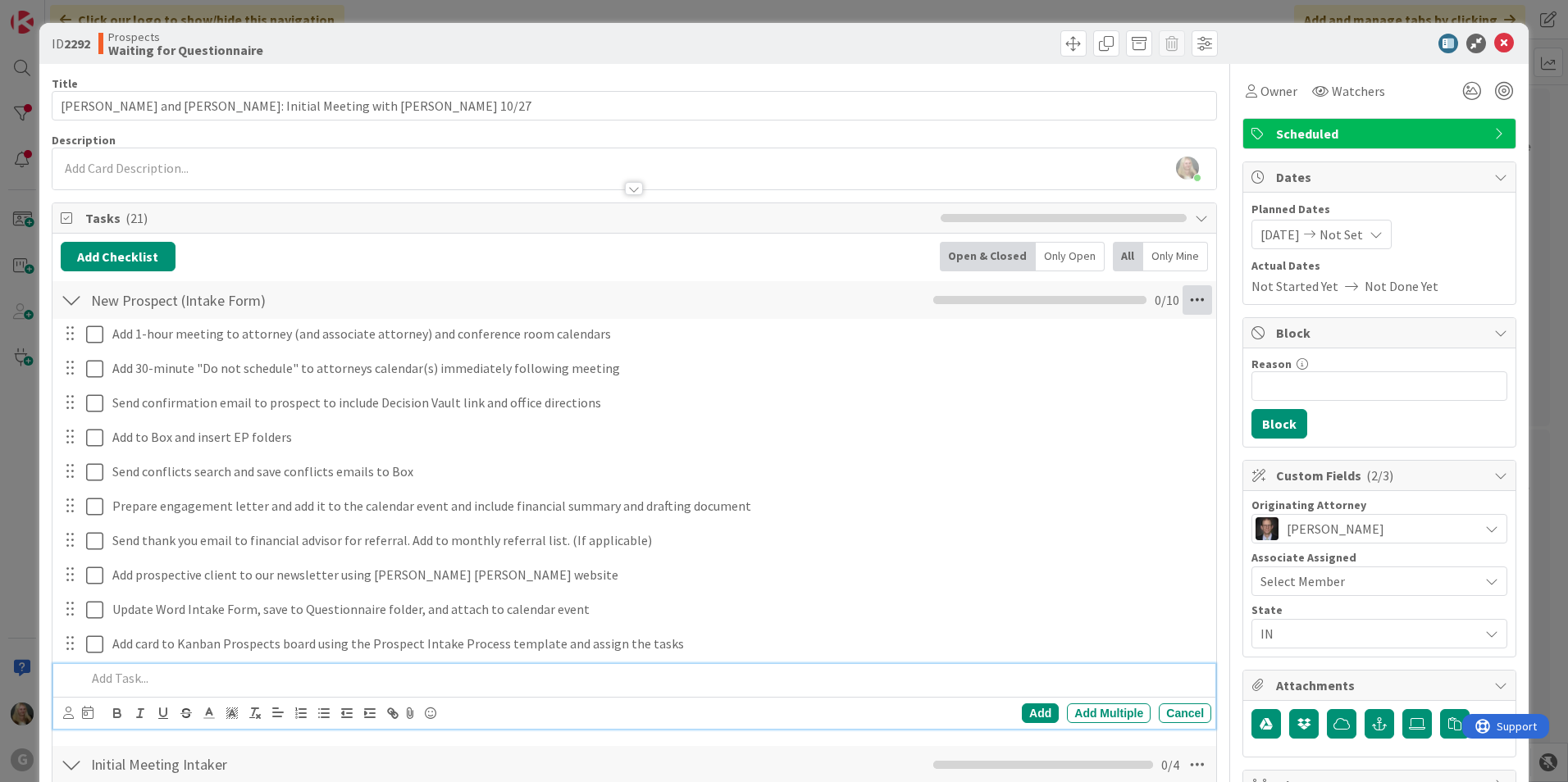
click at [1182, 296] on icon at bounding box center [1197, 300] width 30 height 30
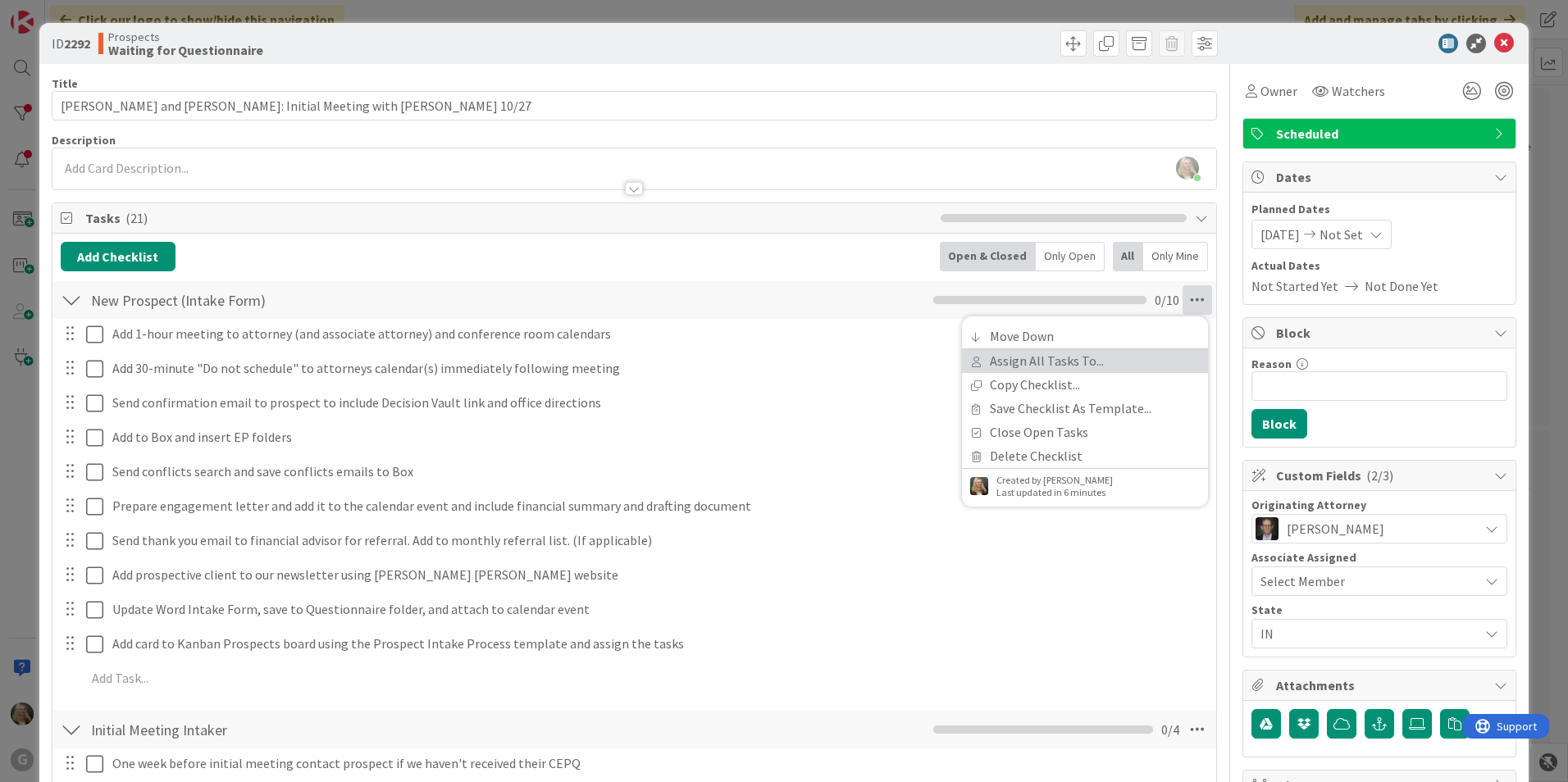
click at [1058, 362] on link "Assign All Tasks To..." at bounding box center [1085, 361] width 246 height 24
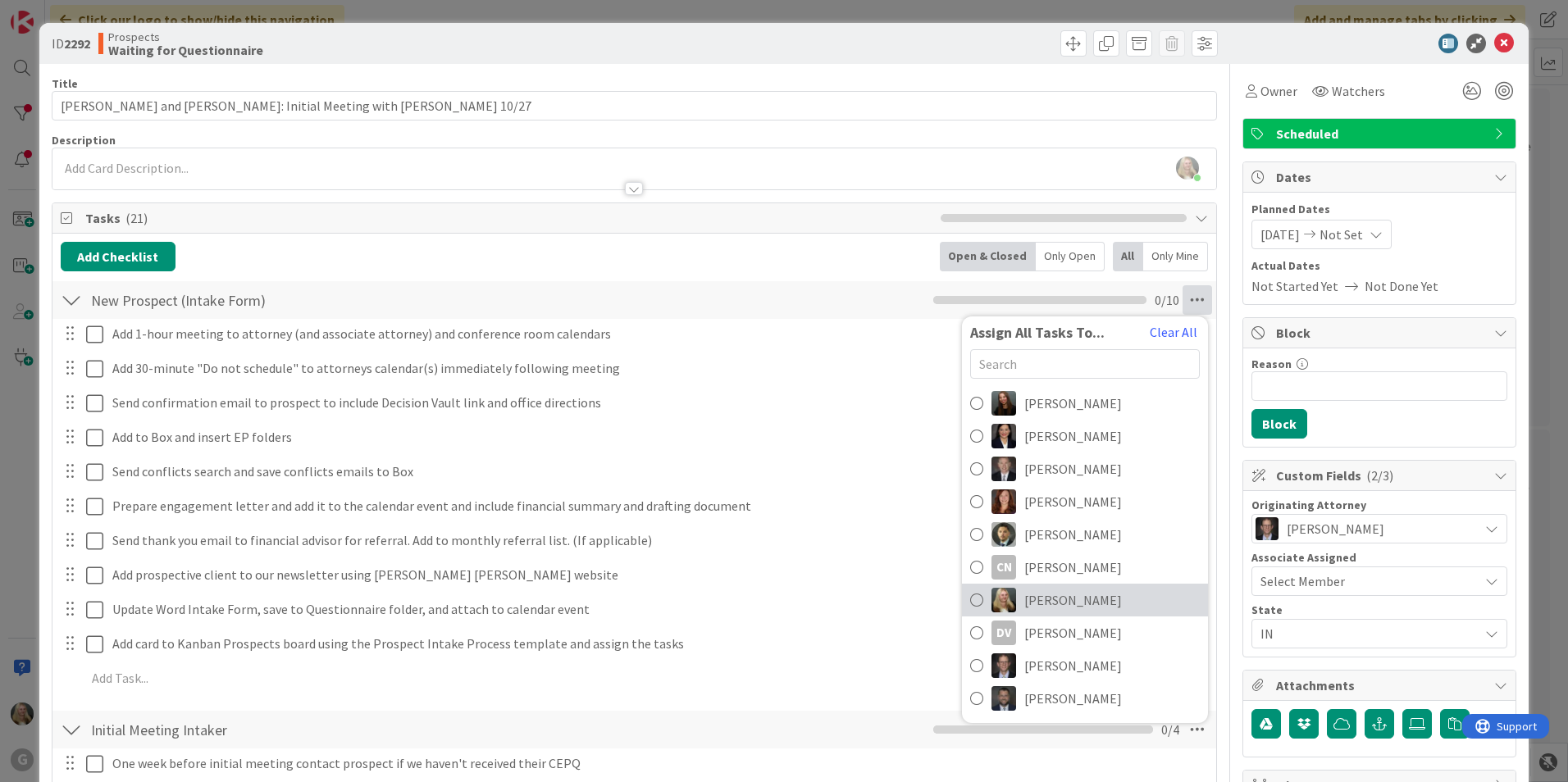
drag, startPoint x: 1073, startPoint y: 600, endPoint x: 1093, endPoint y: 591, distance: 21.9
click at [1073, 600] on span "[PERSON_NAME]" at bounding box center [1073, 600] width 98 height 20
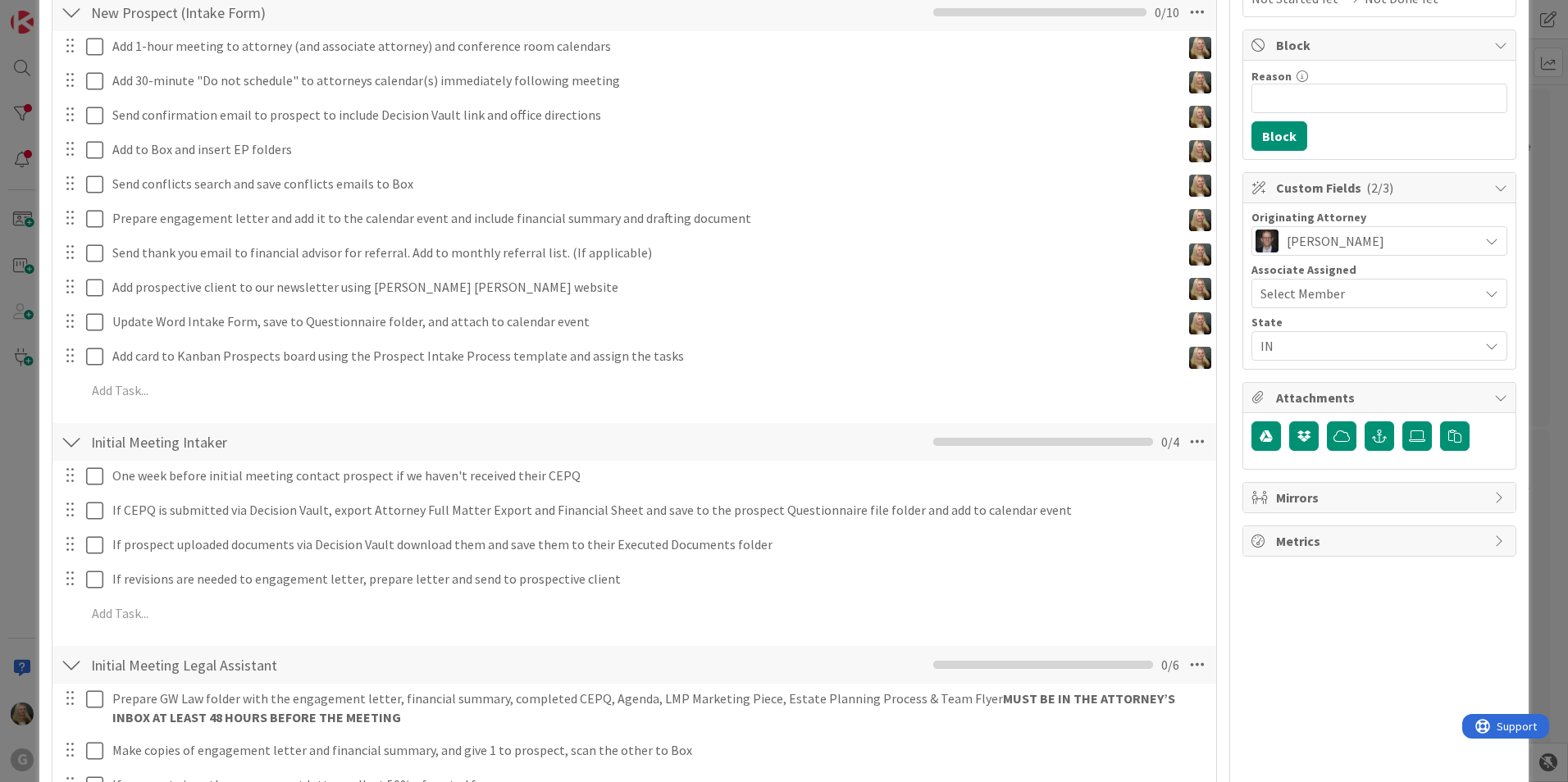
scroll to position [328, 0]
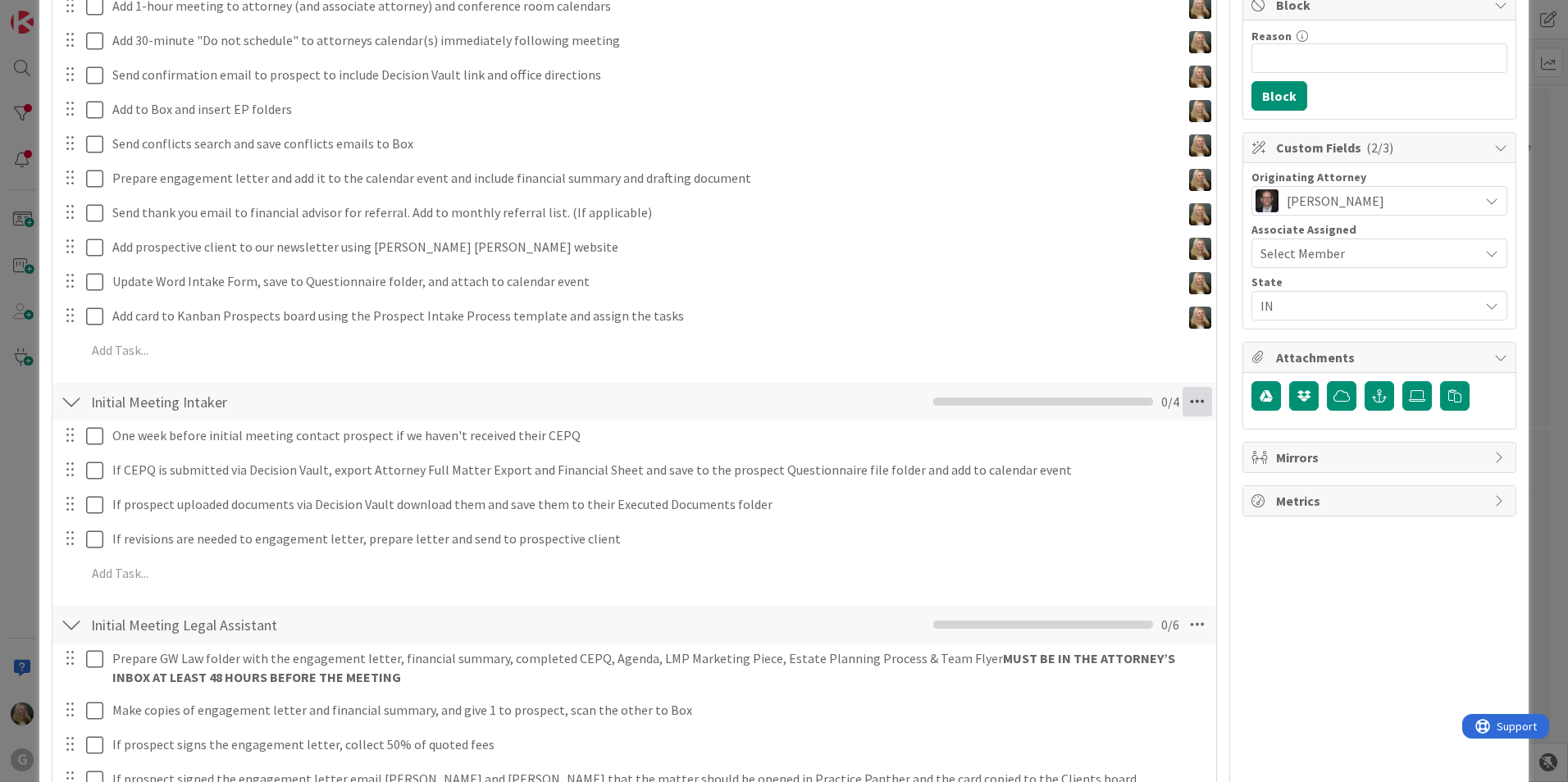
click at [1182, 411] on icon at bounding box center [1197, 402] width 30 height 30
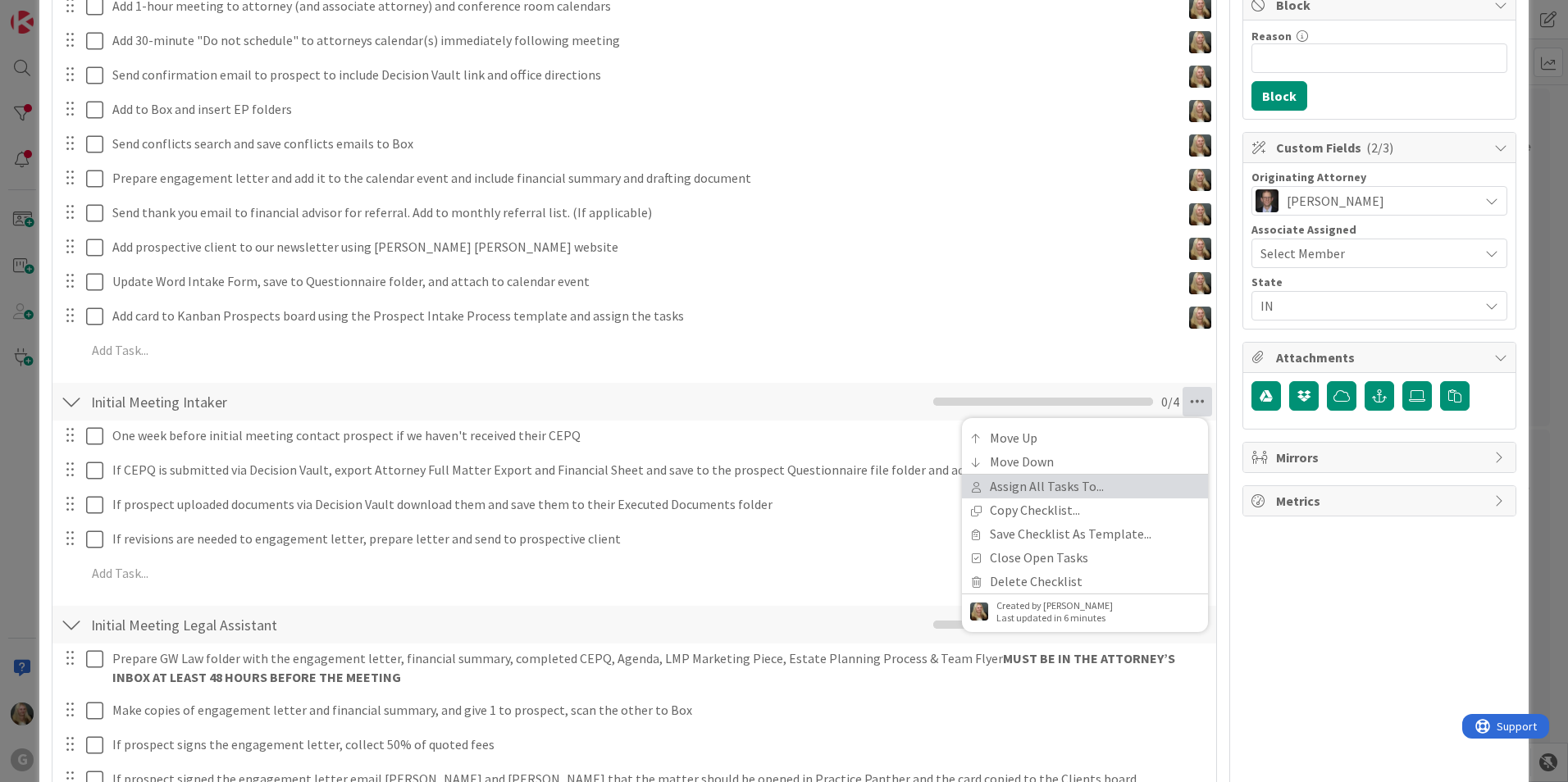
click at [1078, 489] on link "Assign All Tasks To..." at bounding box center [1085, 487] width 246 height 24
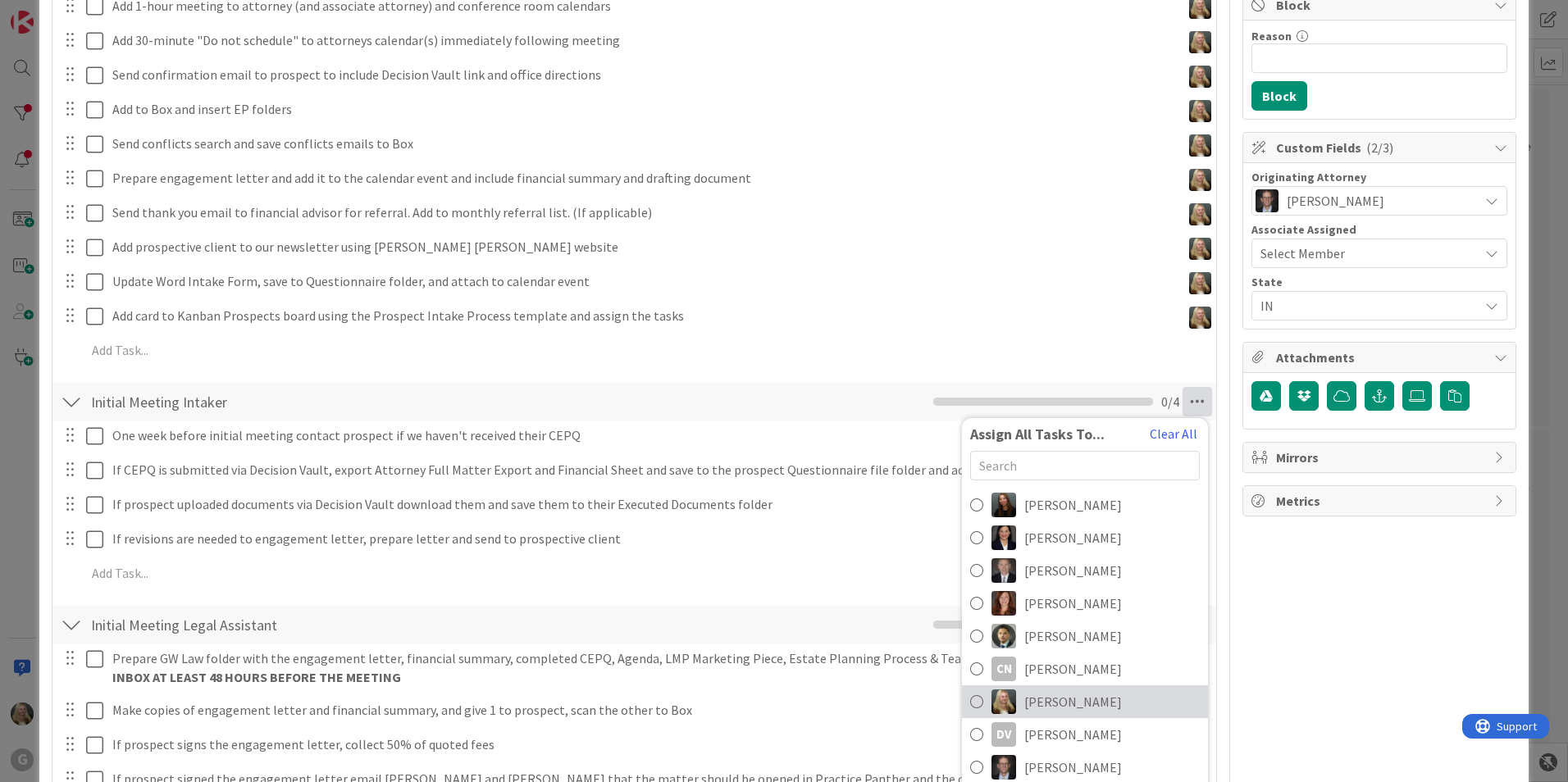
click at [1055, 694] on span "[PERSON_NAME]" at bounding box center [1073, 701] width 98 height 20
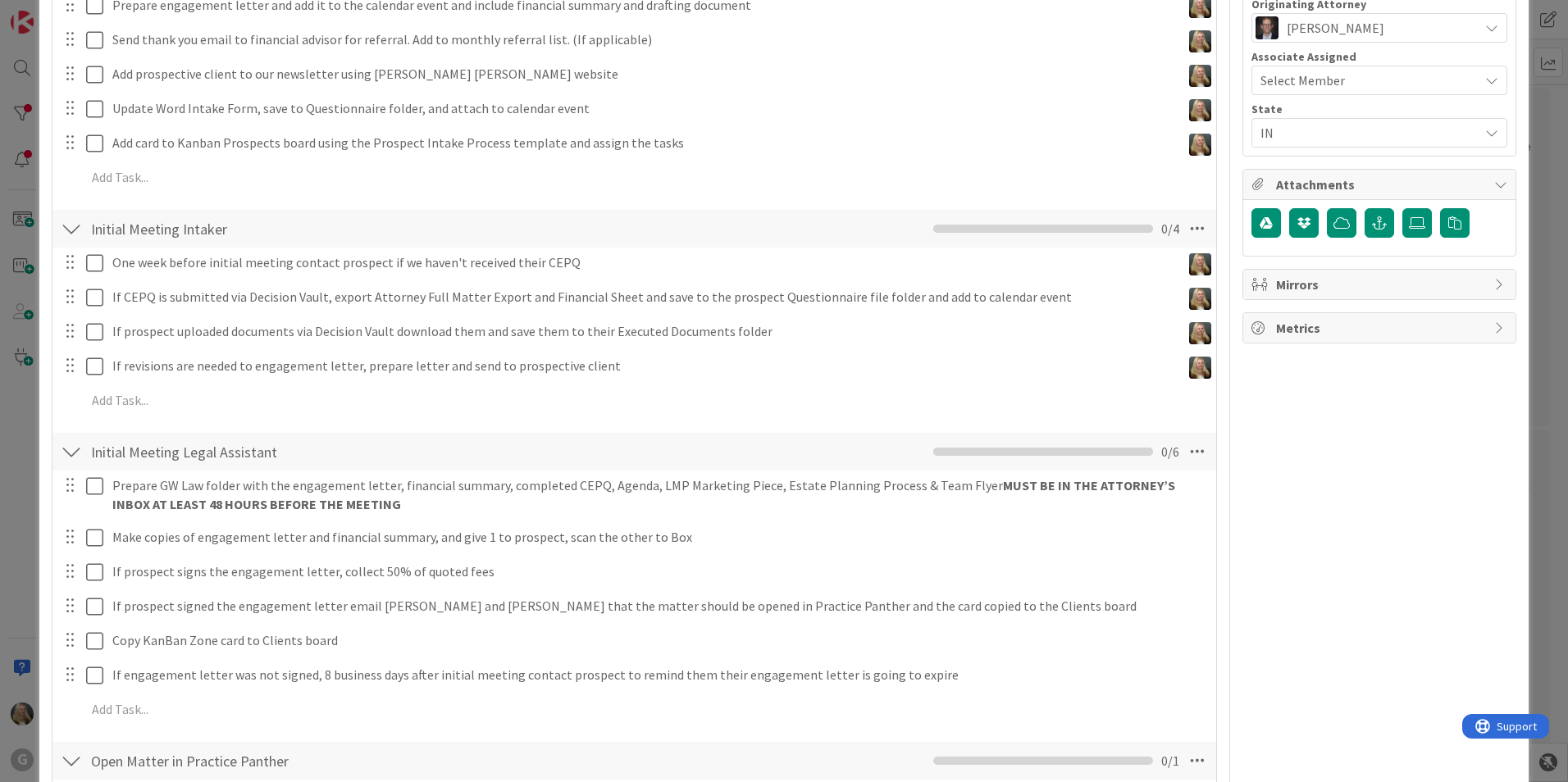
scroll to position [656, 0]
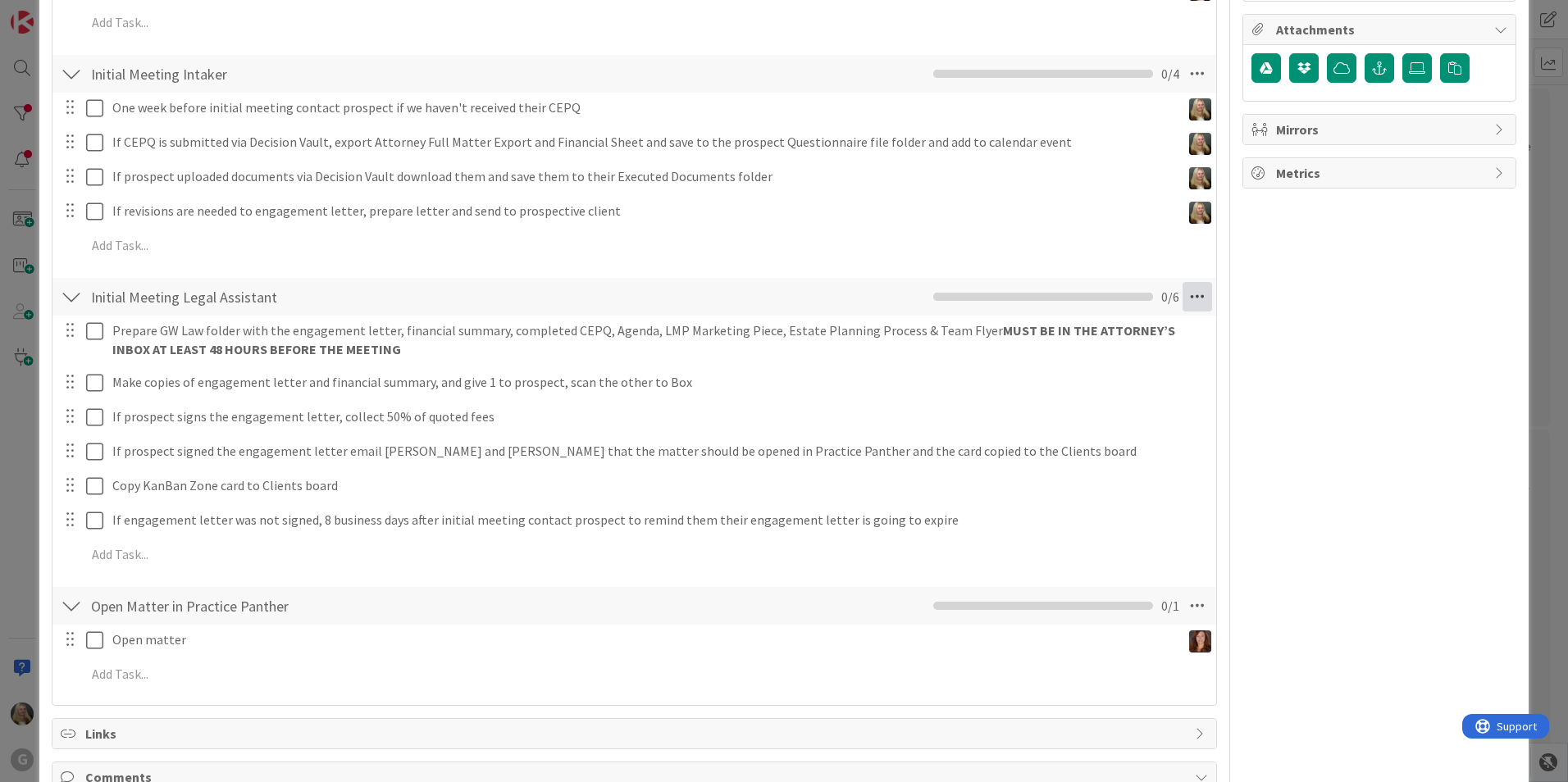
click at [1186, 293] on icon at bounding box center [1197, 296] width 30 height 30
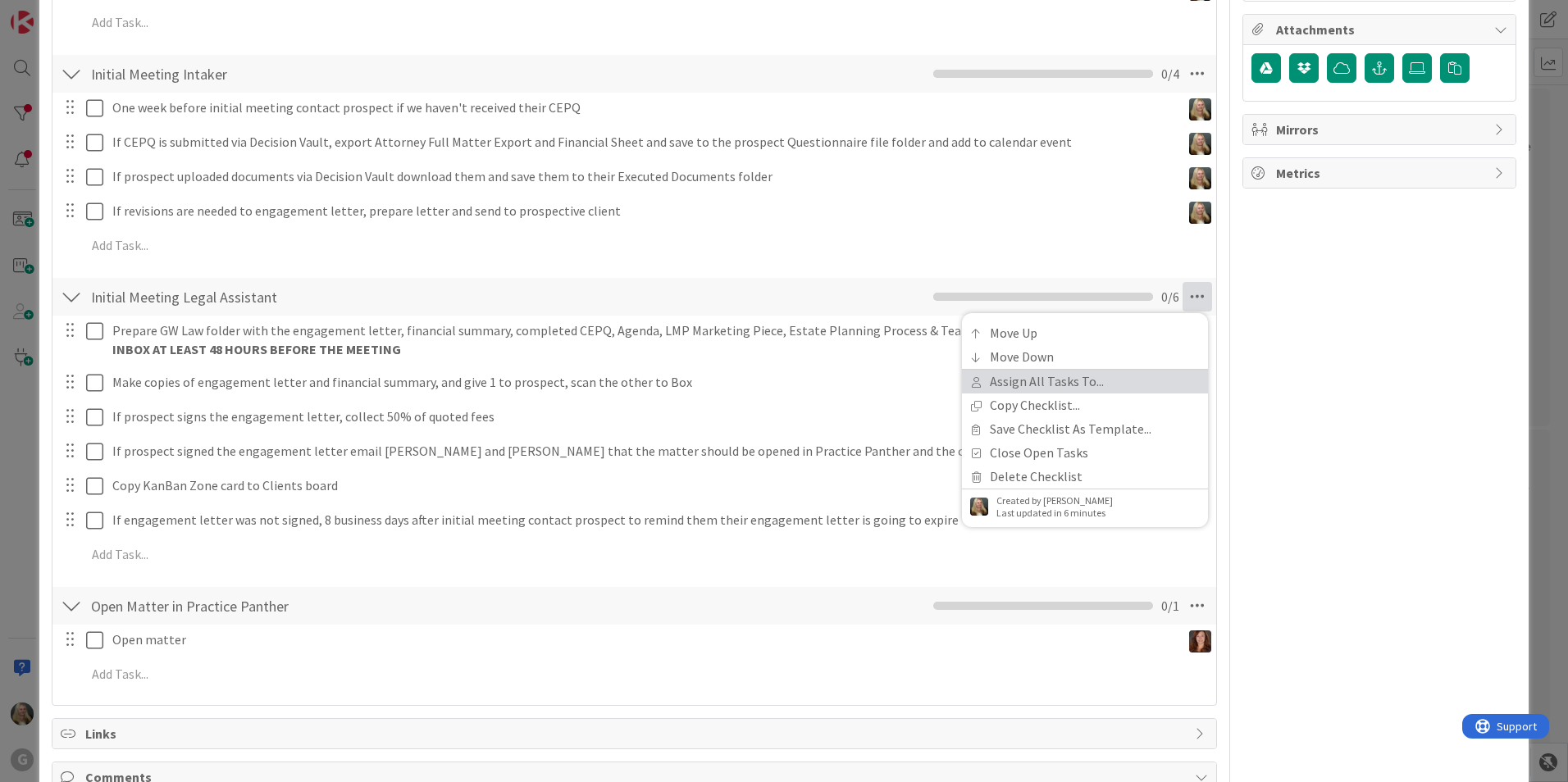
click at [1001, 392] on link "Assign All Tasks To..." at bounding box center [1085, 381] width 246 height 24
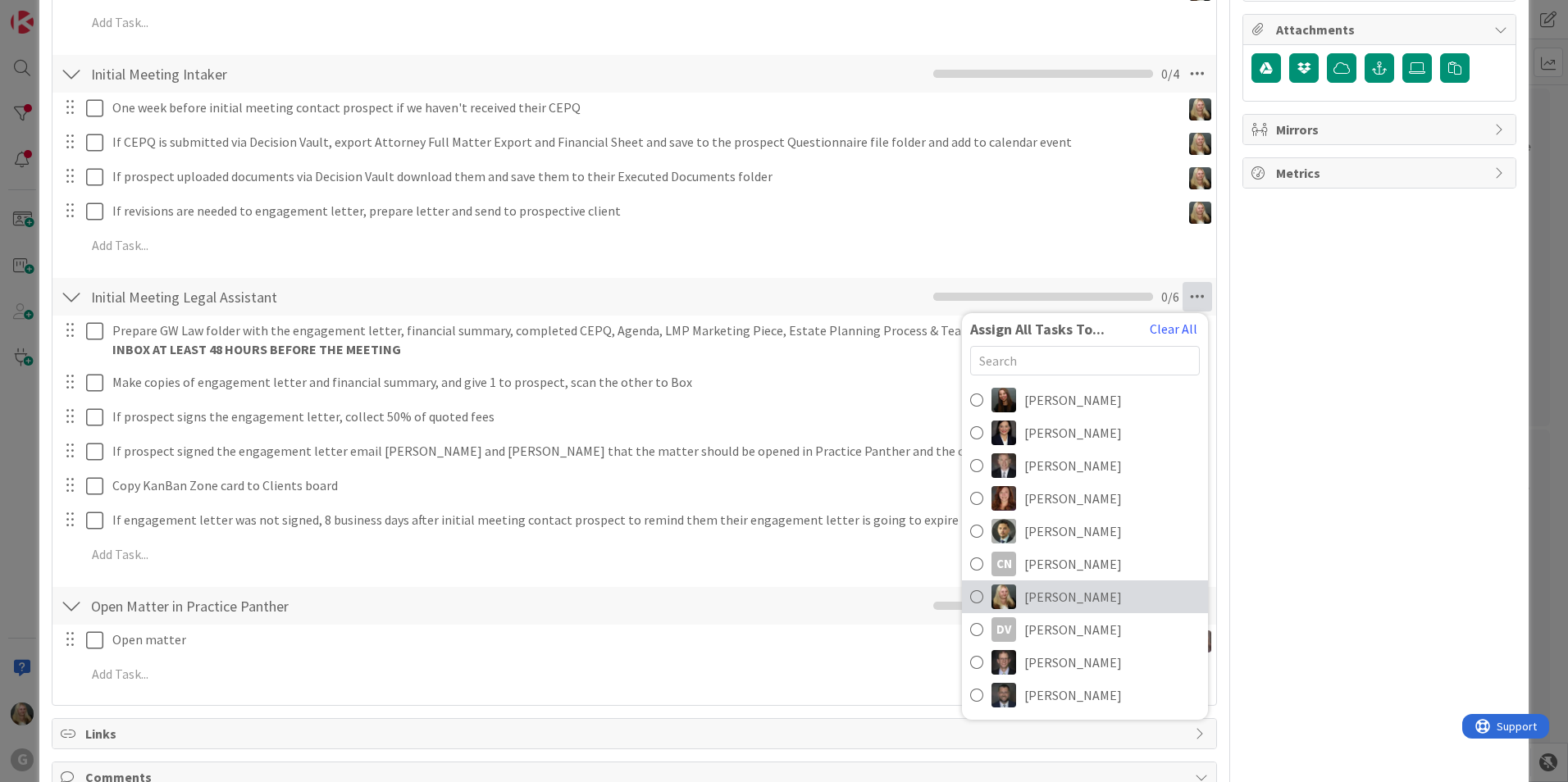
click at [992, 593] on img at bounding box center [1003, 596] width 24 height 24
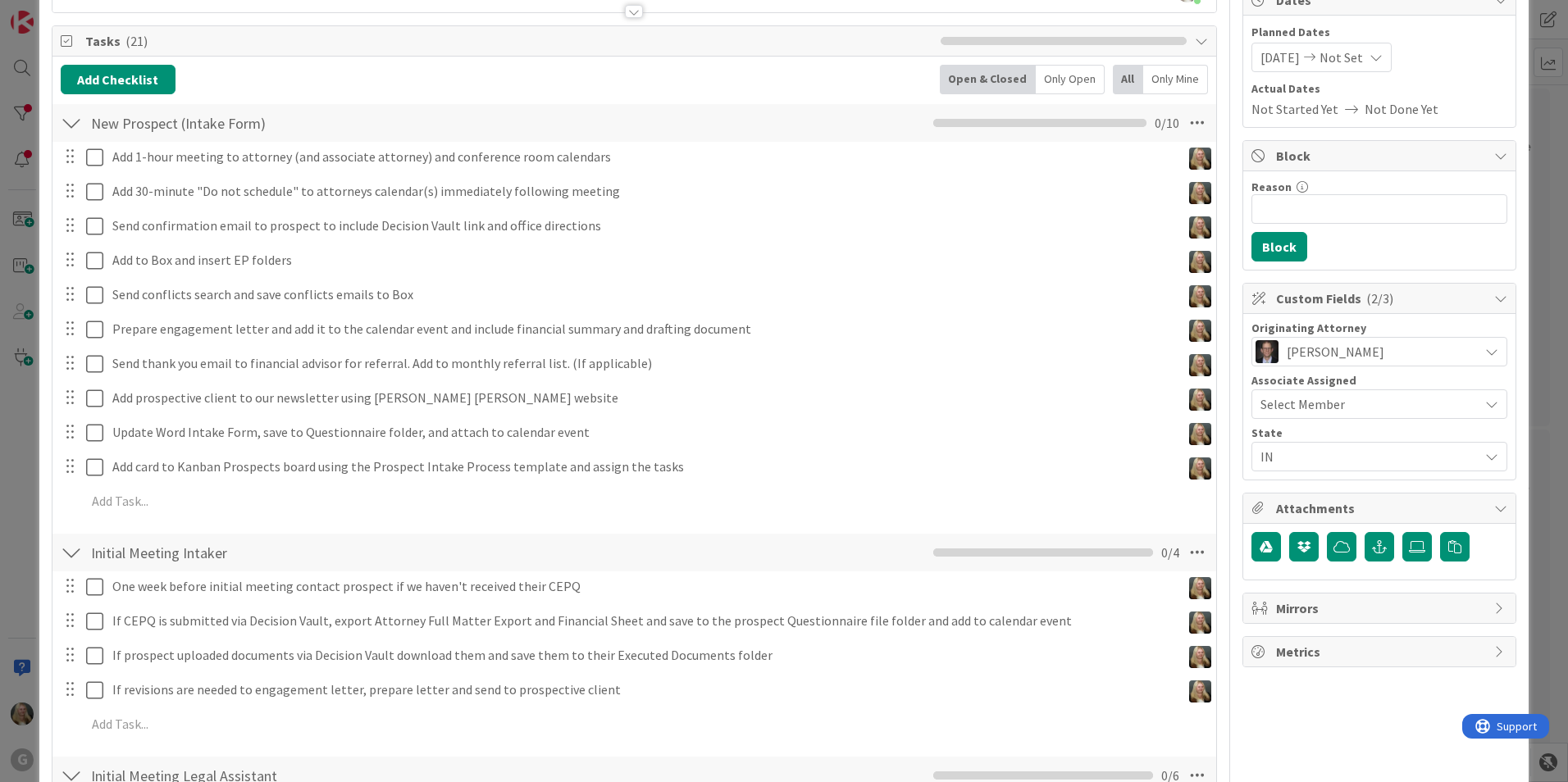
scroll to position [164, 0]
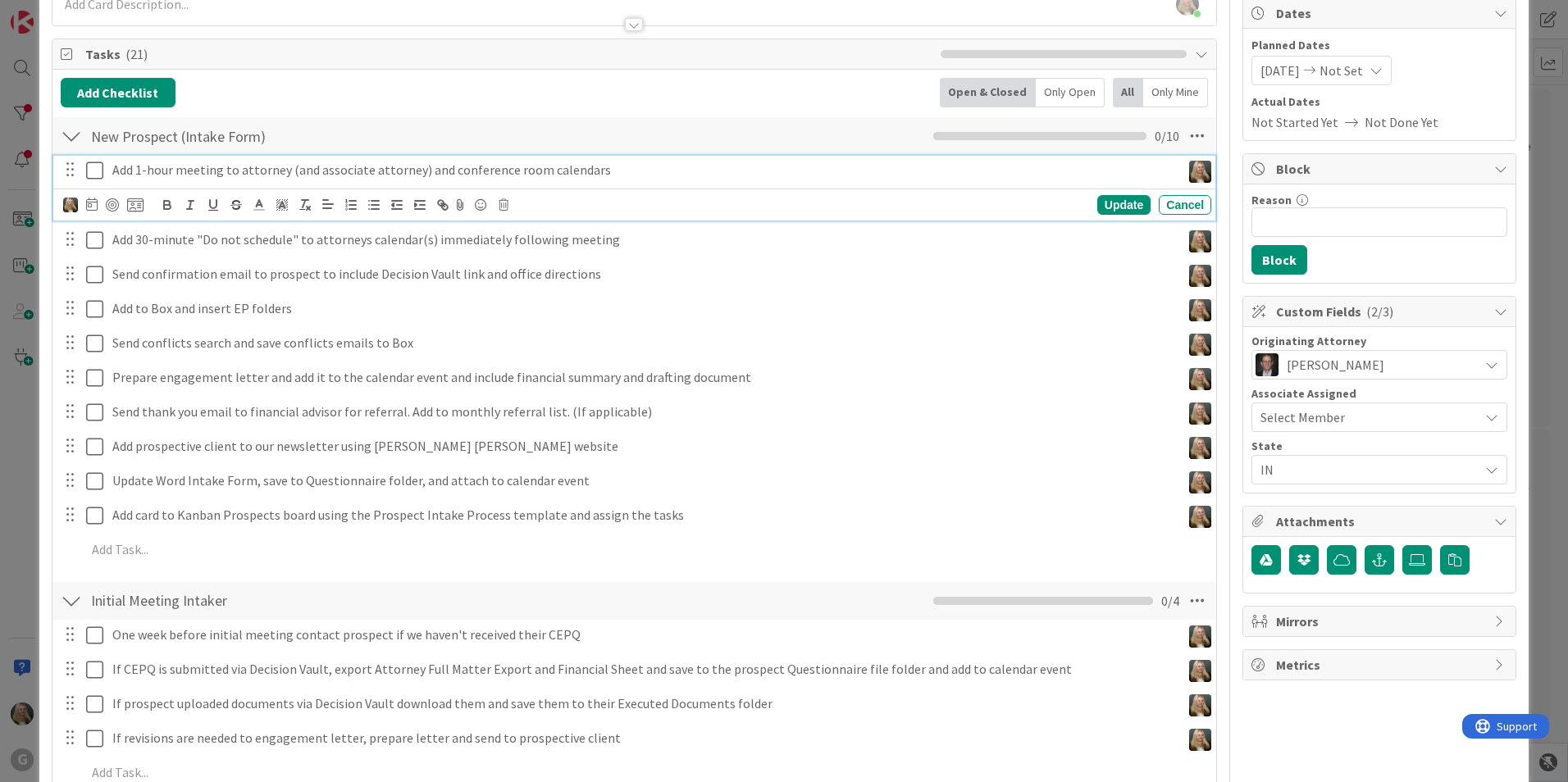
click at [92, 168] on icon at bounding box center [94, 171] width 17 height 20
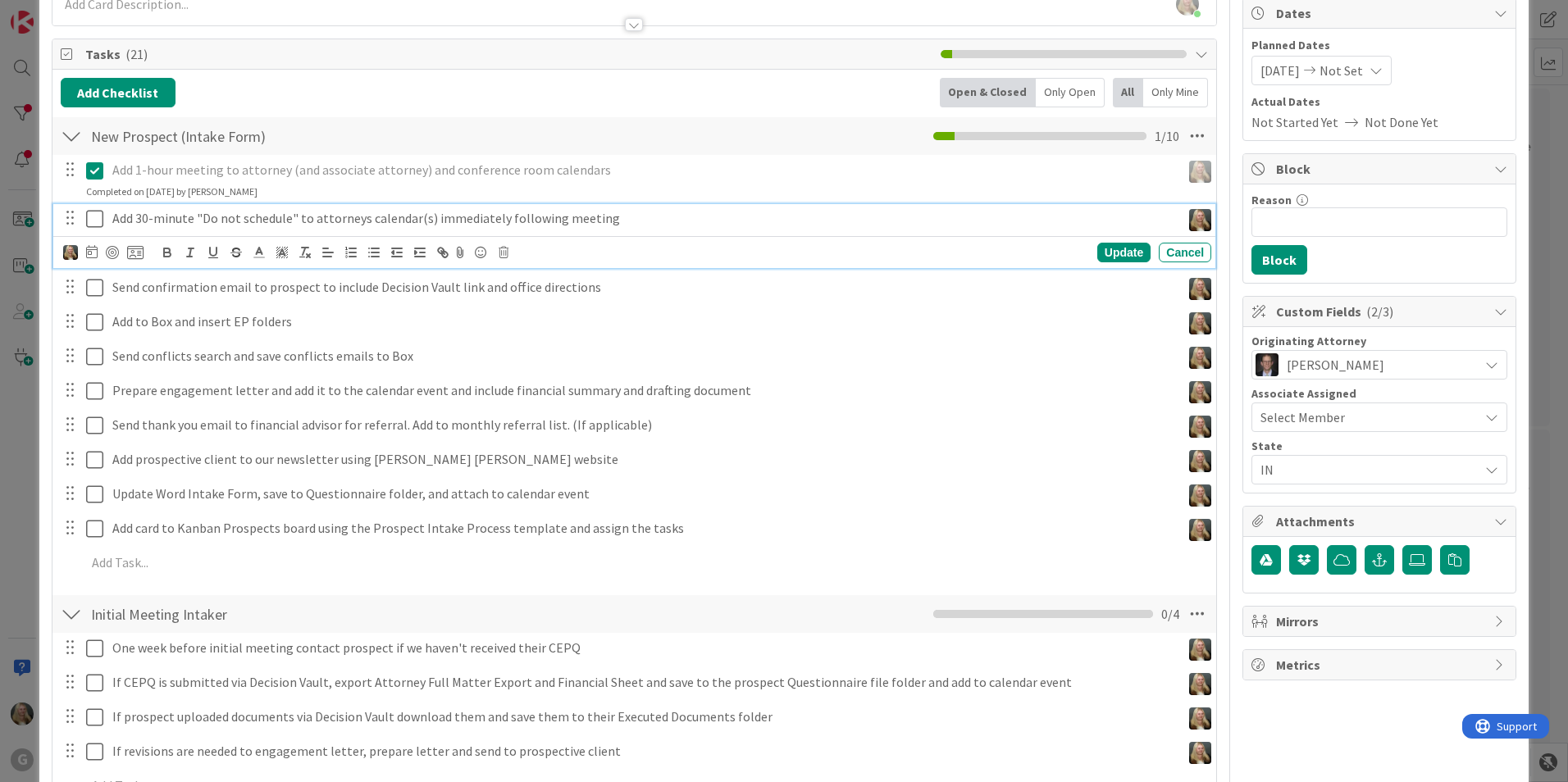
click at [86, 217] on icon at bounding box center [94, 219] width 17 height 20
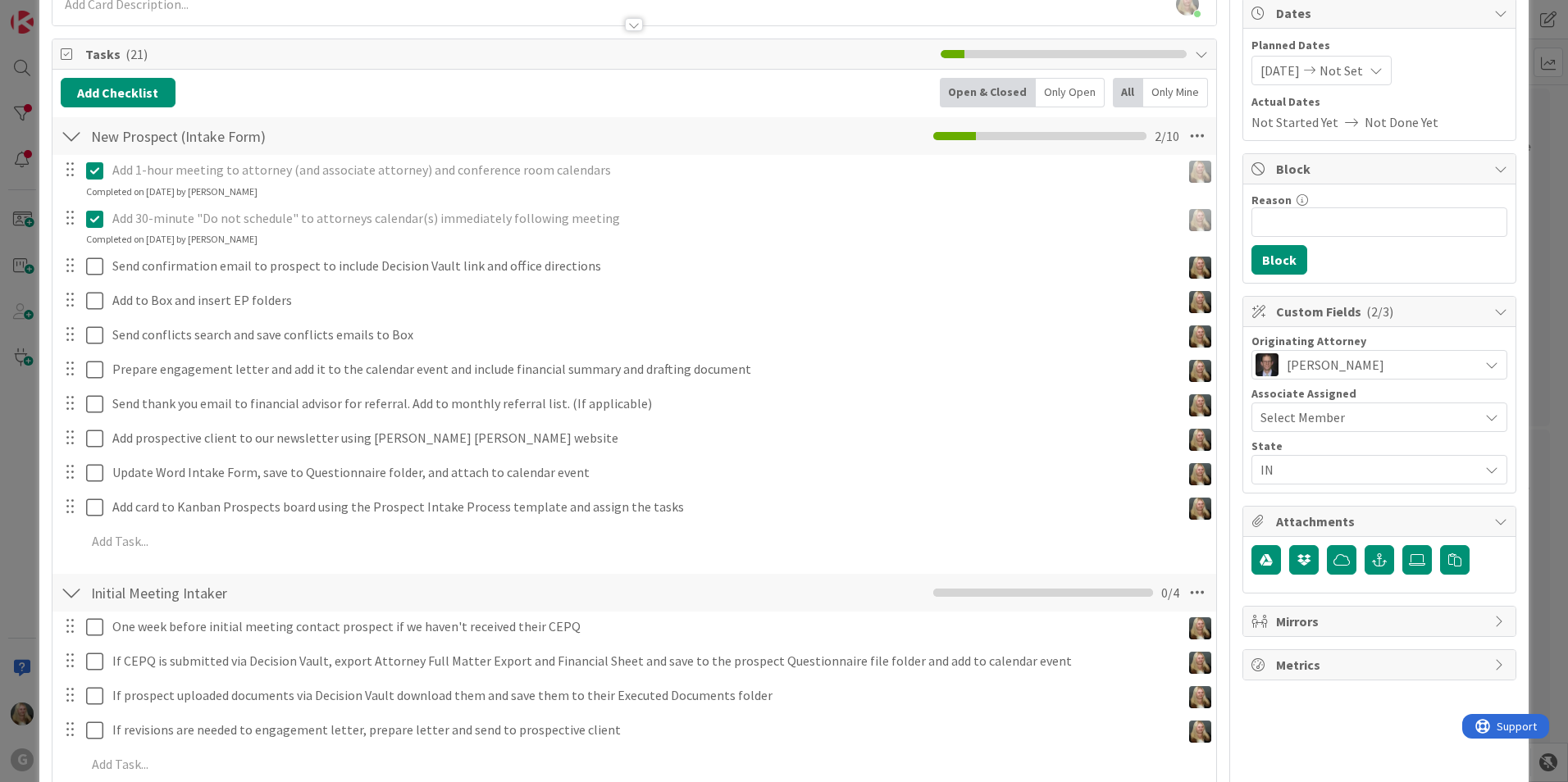
click at [421, 230] on div "Add 30-minute "Do not schedule" to attorneys calendar(s) immediately following …" at bounding box center [643, 218] width 1075 height 29
click at [103, 217] on button at bounding box center [96, 218] width 20 height 26
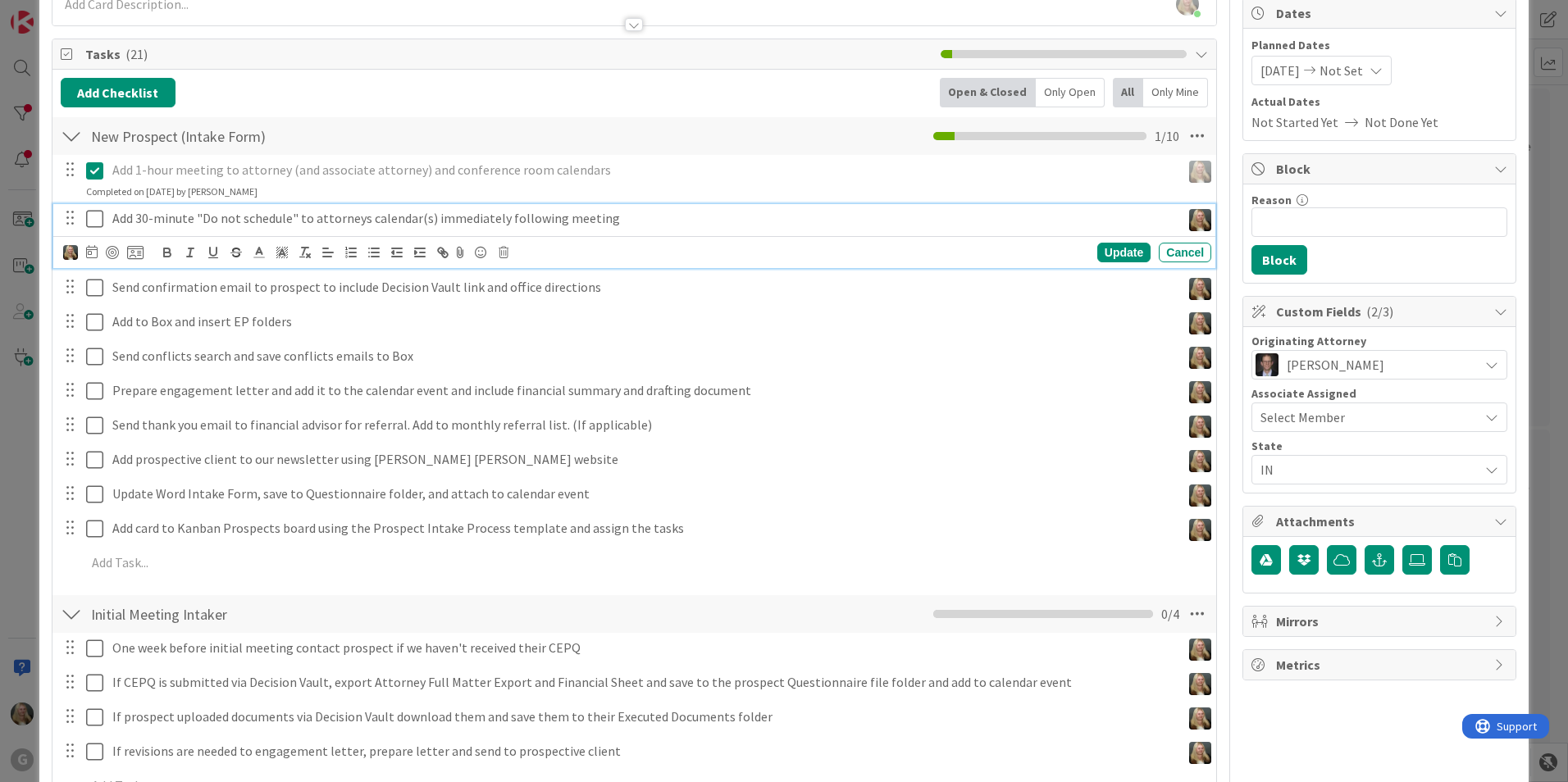
click at [506, 255] on icon at bounding box center [503, 252] width 10 height 12
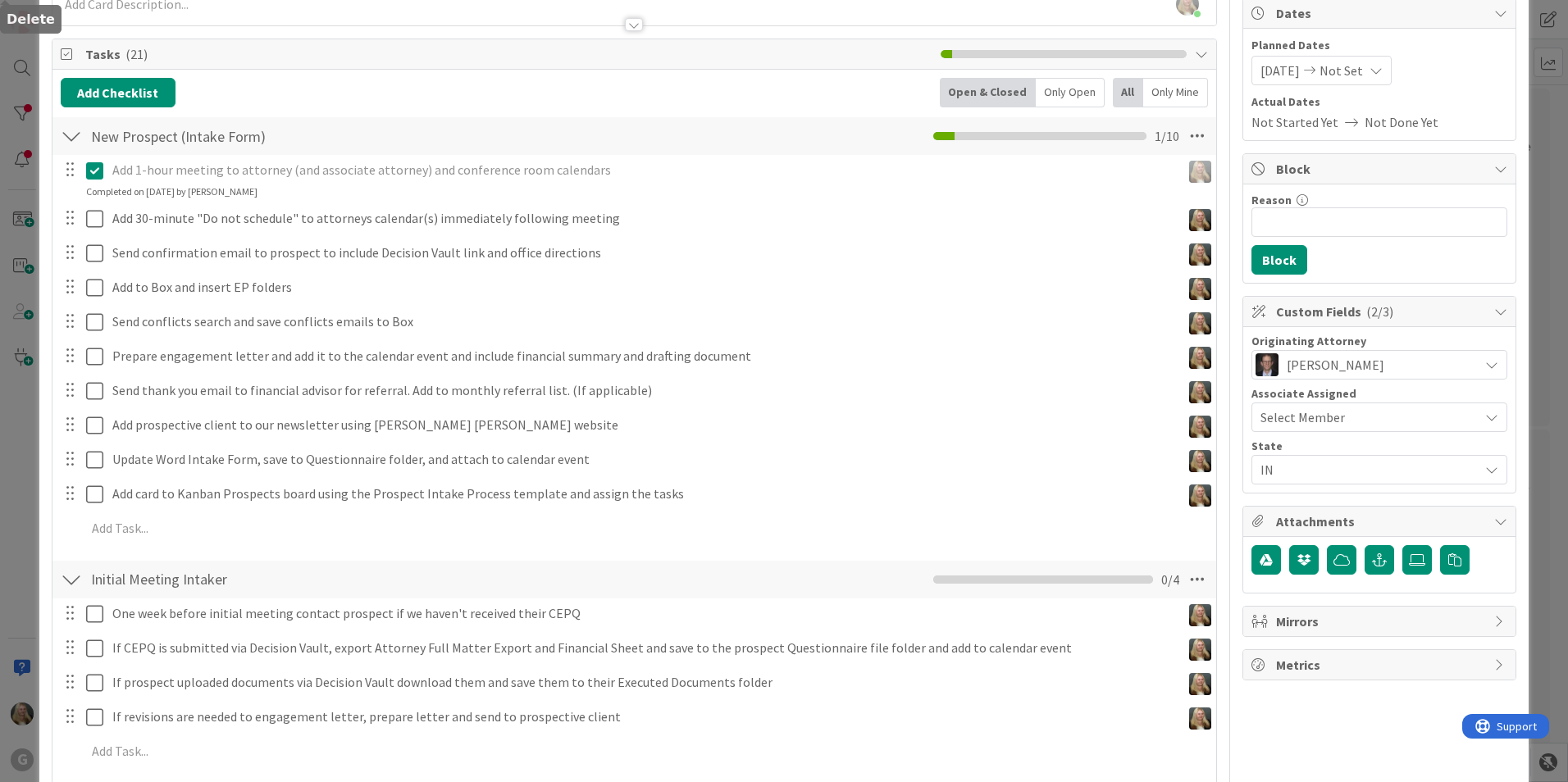
click at [541, 326] on div "Add 1-hour meeting to attorney (and associate attorney) and conference room cal…" at bounding box center [635, 352] width 1147 height 395
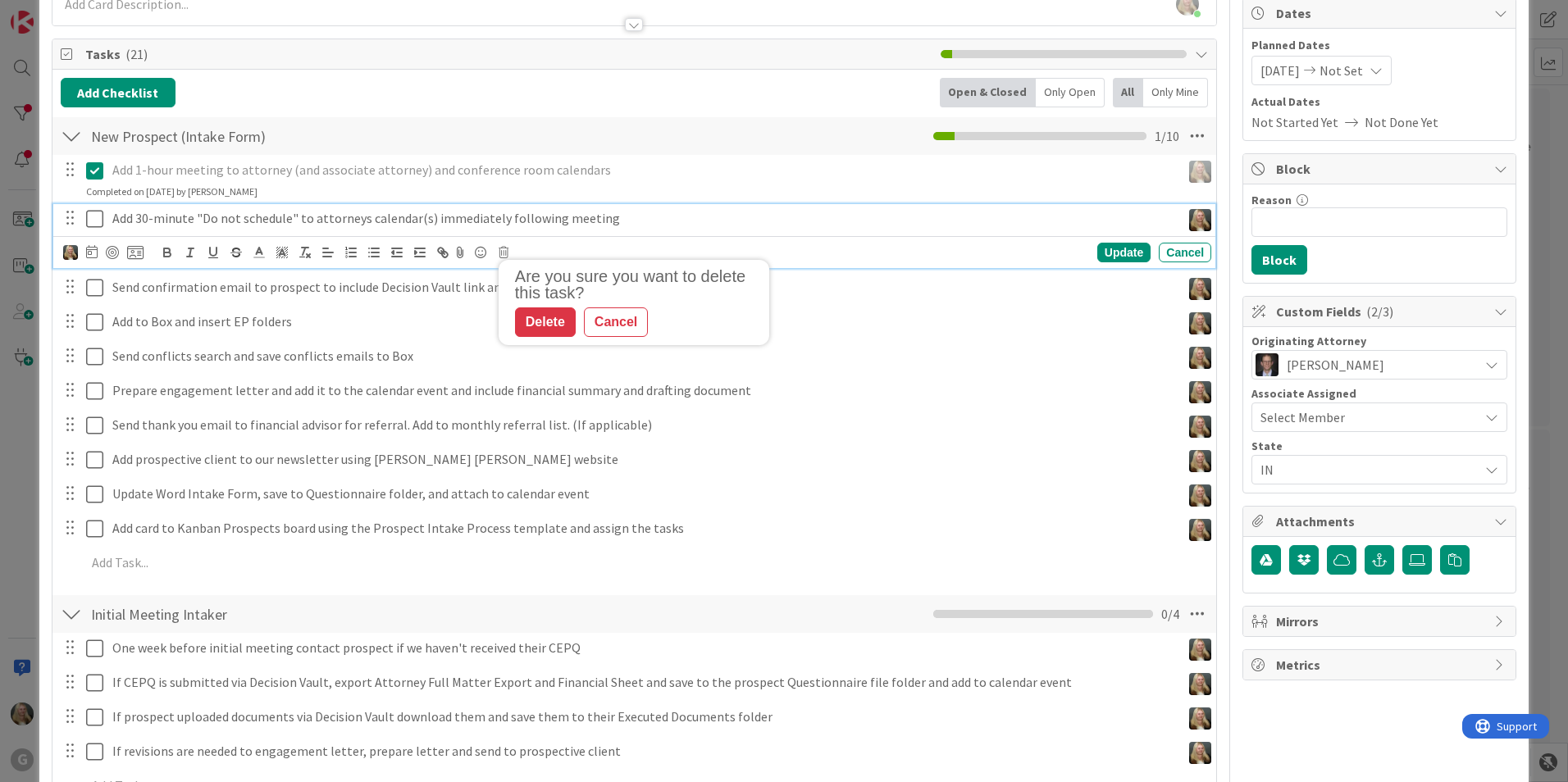
click at [464, 220] on p "Add 30-minute "Do not schedule" to attorneys calendar(s) immediately following …" at bounding box center [643, 218] width 1062 height 19
click at [499, 250] on icon at bounding box center [503, 252] width 10 height 12
click at [544, 326] on div "Delete" at bounding box center [545, 322] width 61 height 30
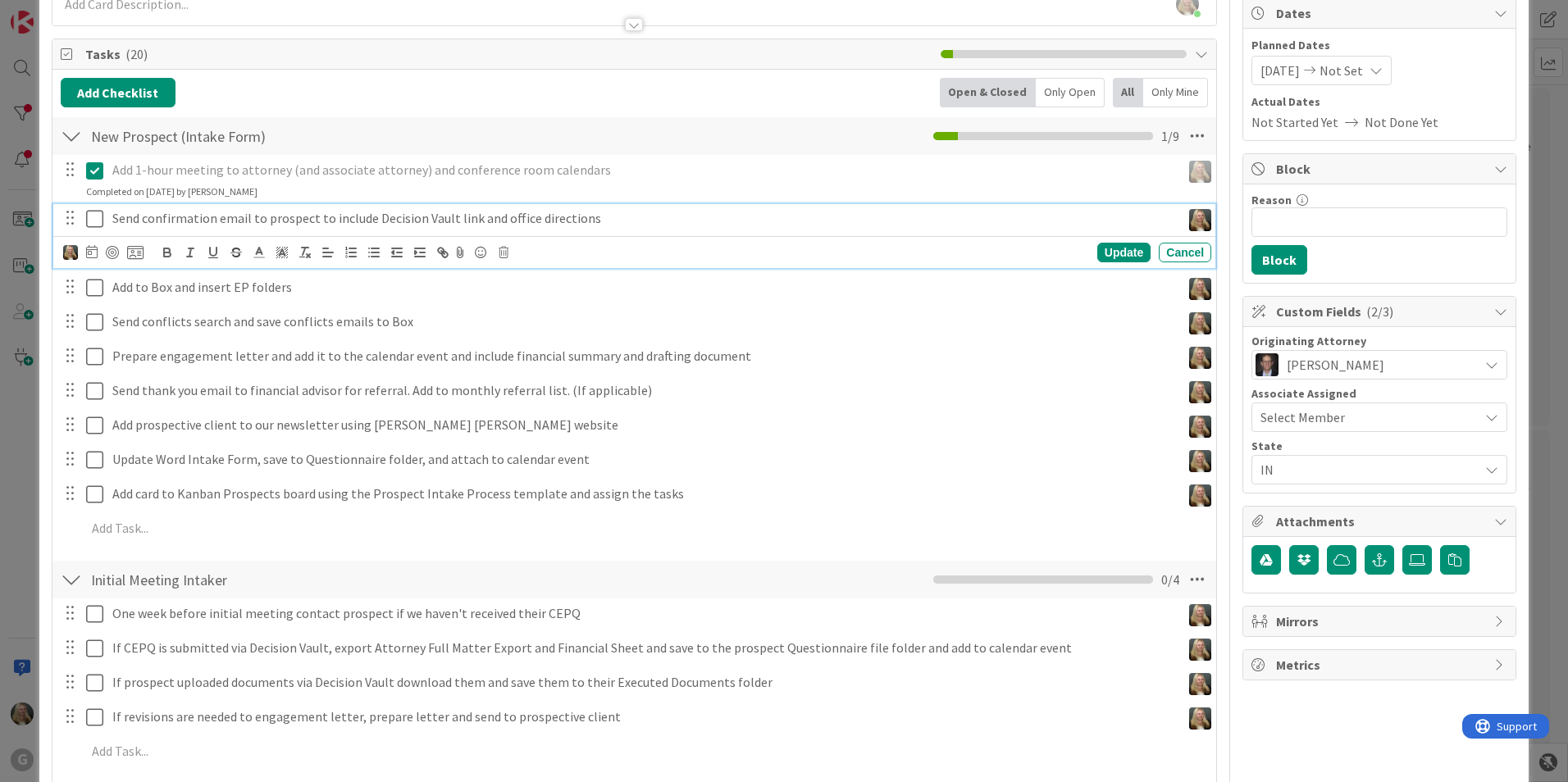
click at [97, 220] on icon at bounding box center [94, 219] width 17 height 20
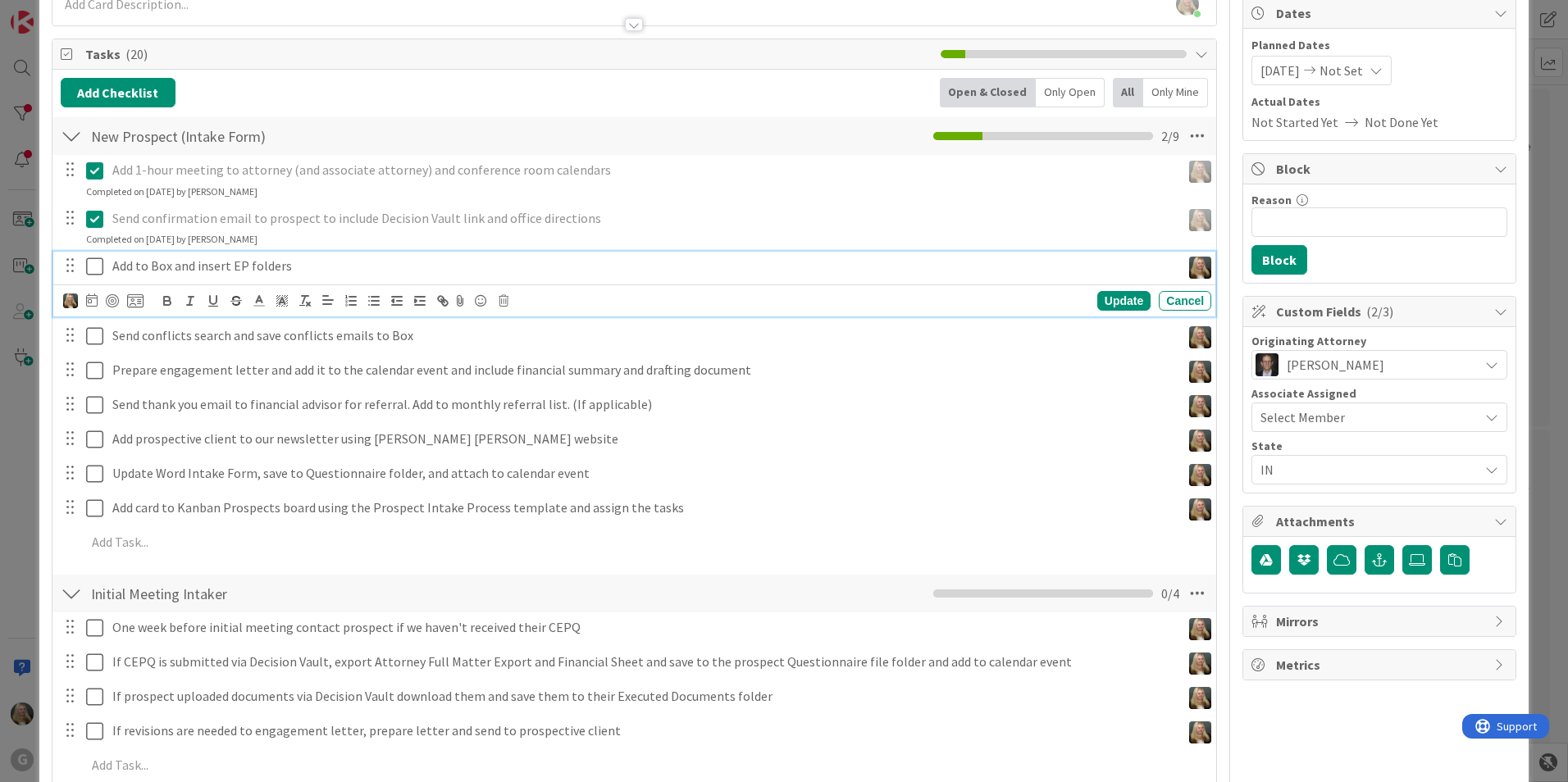
click at [90, 256] on button at bounding box center [96, 266] width 20 height 26
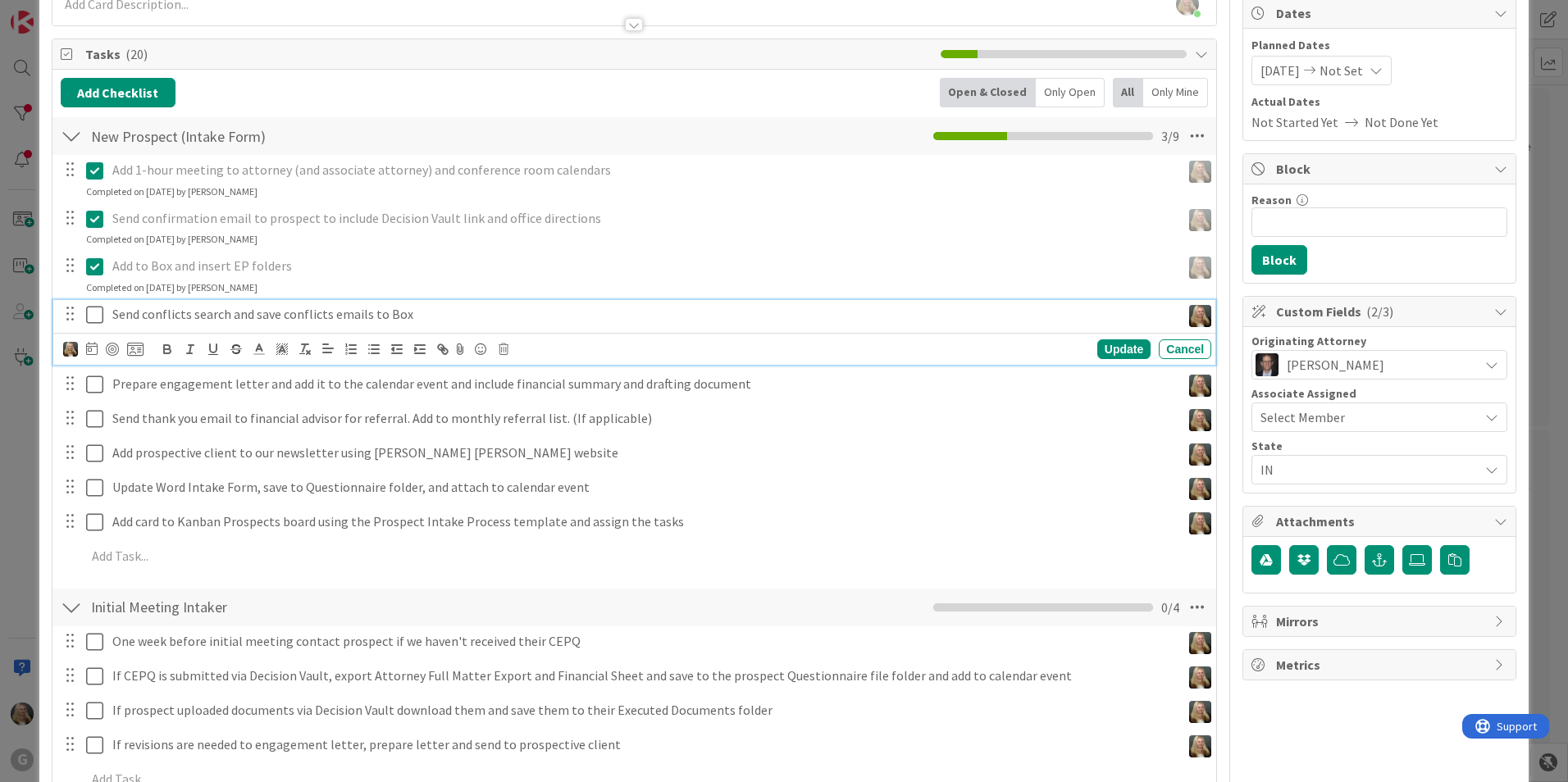
click at [88, 318] on icon at bounding box center [94, 315] width 17 height 20
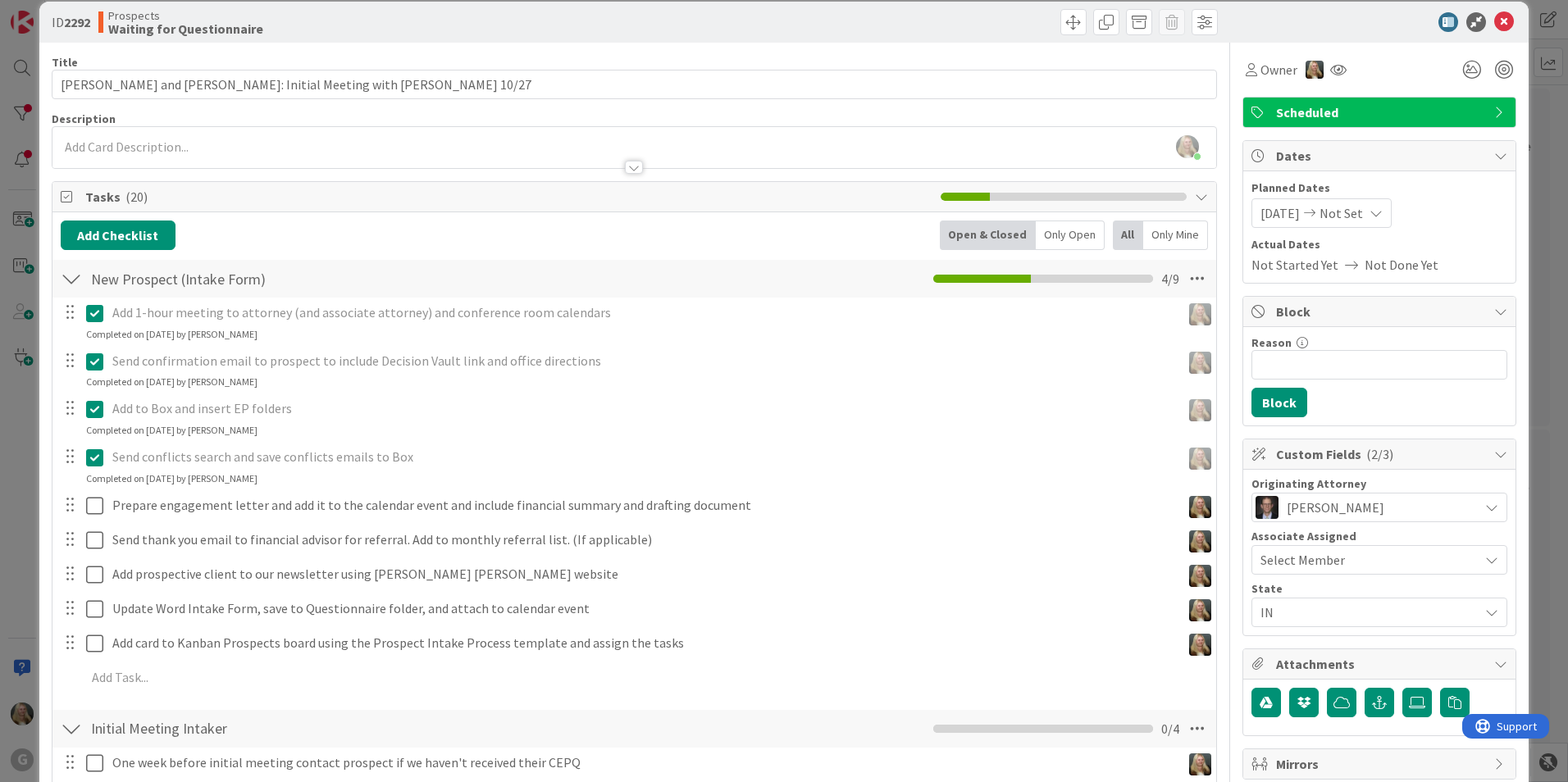
scroll to position [0, 0]
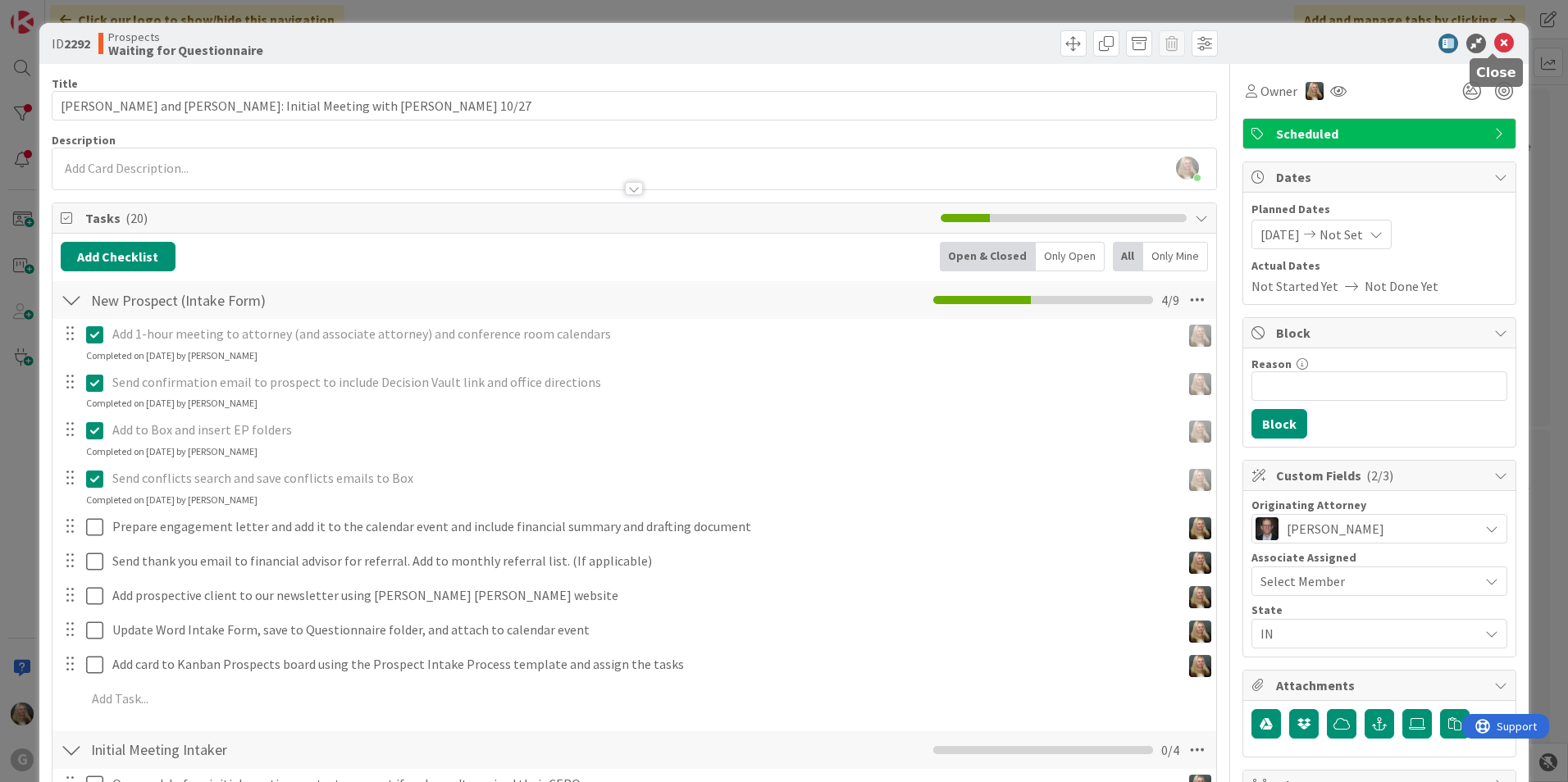
click at [1495, 44] on icon at bounding box center [1504, 44] width 20 height 20
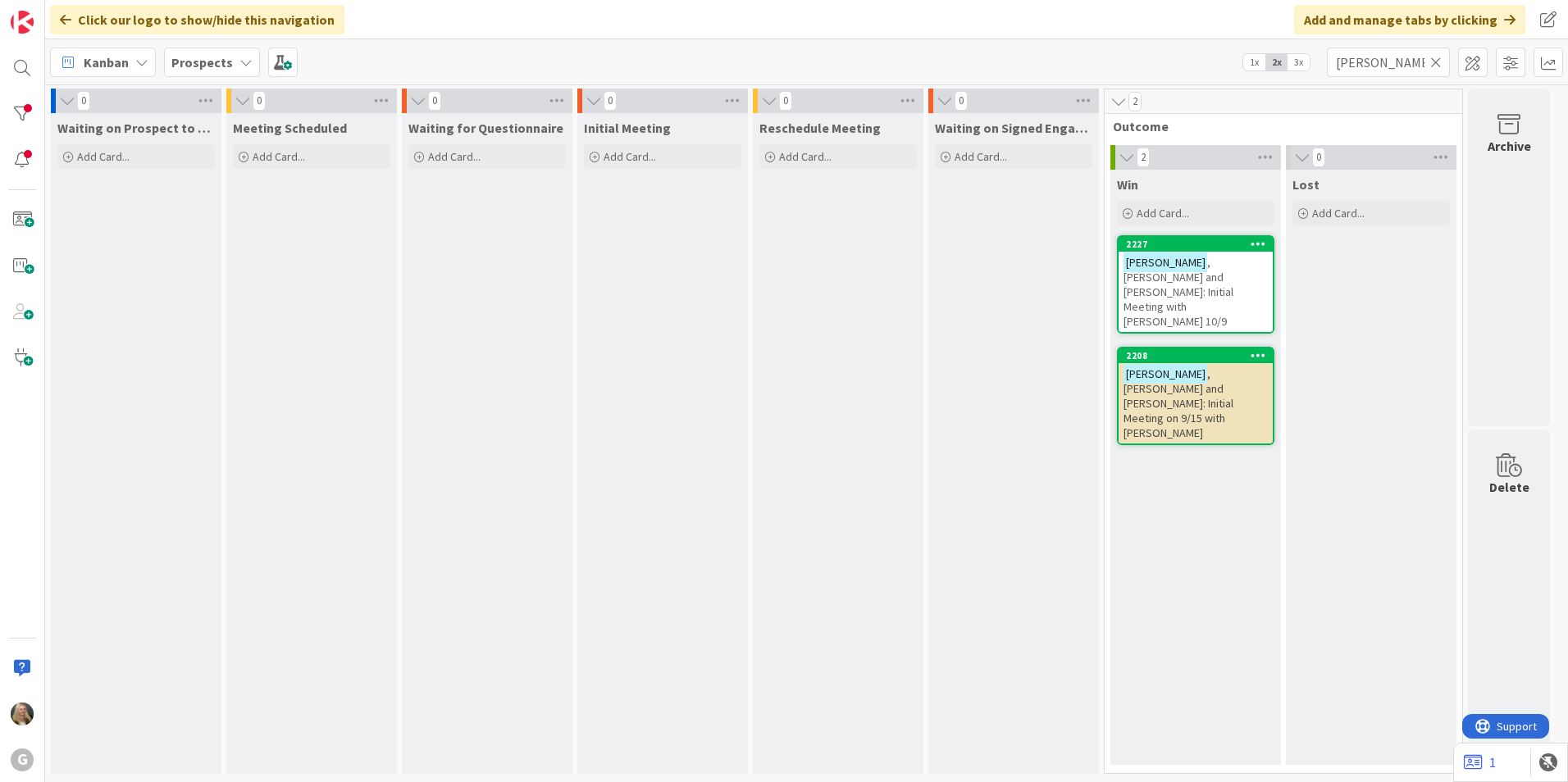
click at [1434, 66] on icon at bounding box center [1436, 62] width 12 height 14
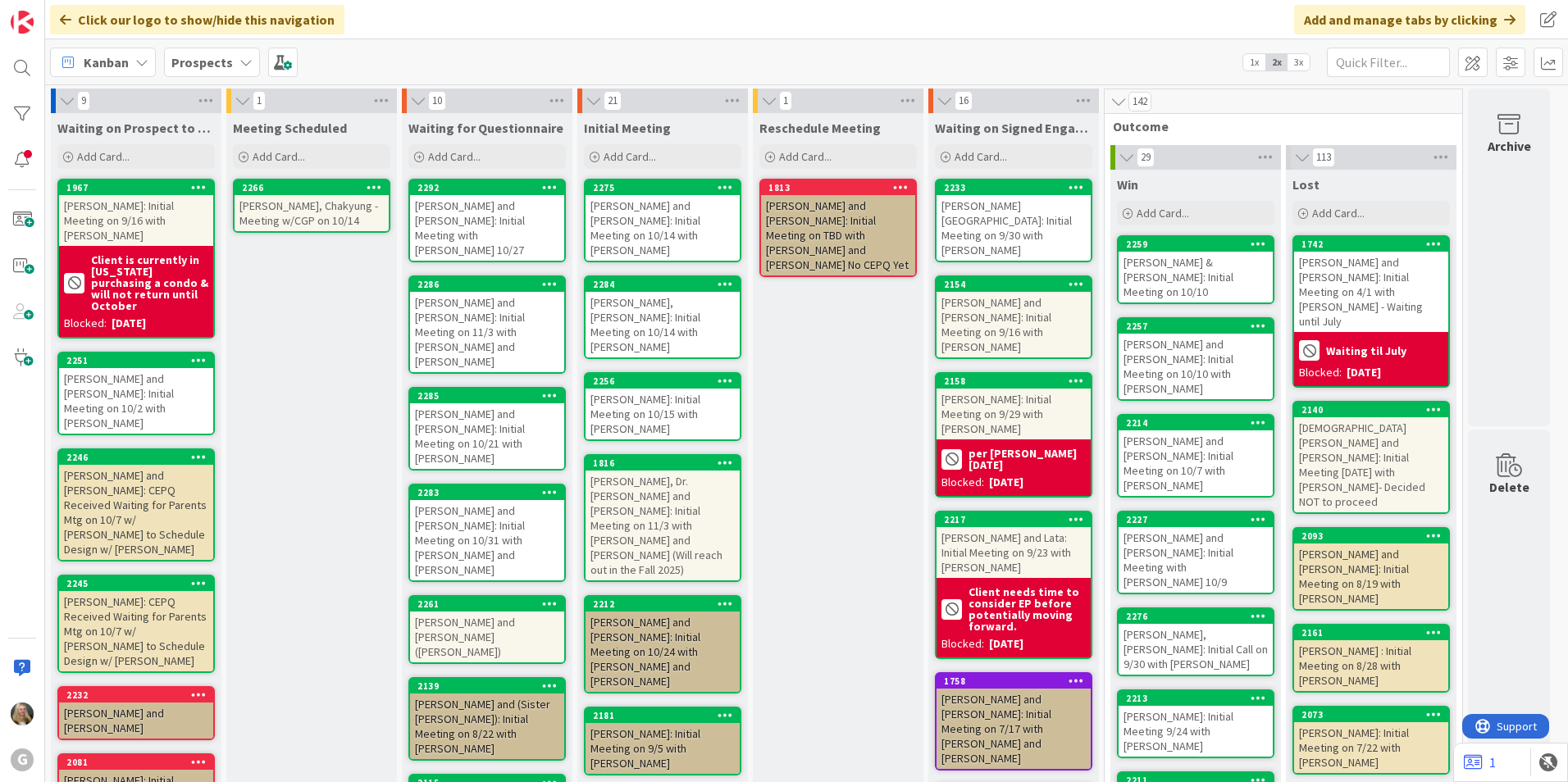
click at [524, 210] on div "[PERSON_NAME] and [PERSON_NAME]: Initial Meeting with [PERSON_NAME] 10/27" at bounding box center [487, 227] width 154 height 65
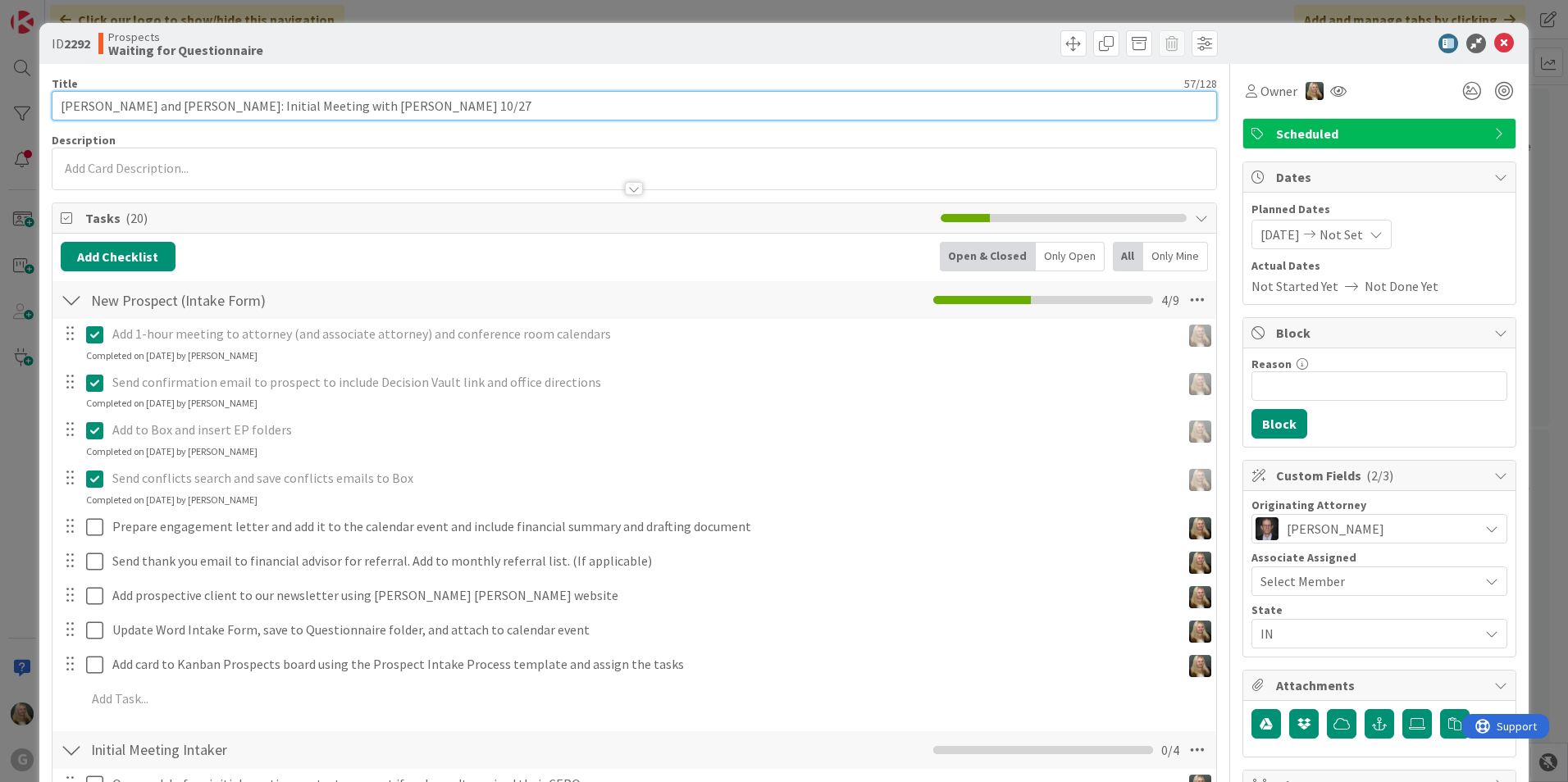
click at [335, 106] on input "[PERSON_NAME] and [PERSON_NAME]: Initial Meeting with [PERSON_NAME] 10/27" at bounding box center [635, 106] width 1165 height 30
type input "[PERSON_NAME] and [PERSON_NAME]: Initial Meeting with [PERSON_NAME] on 10/27"
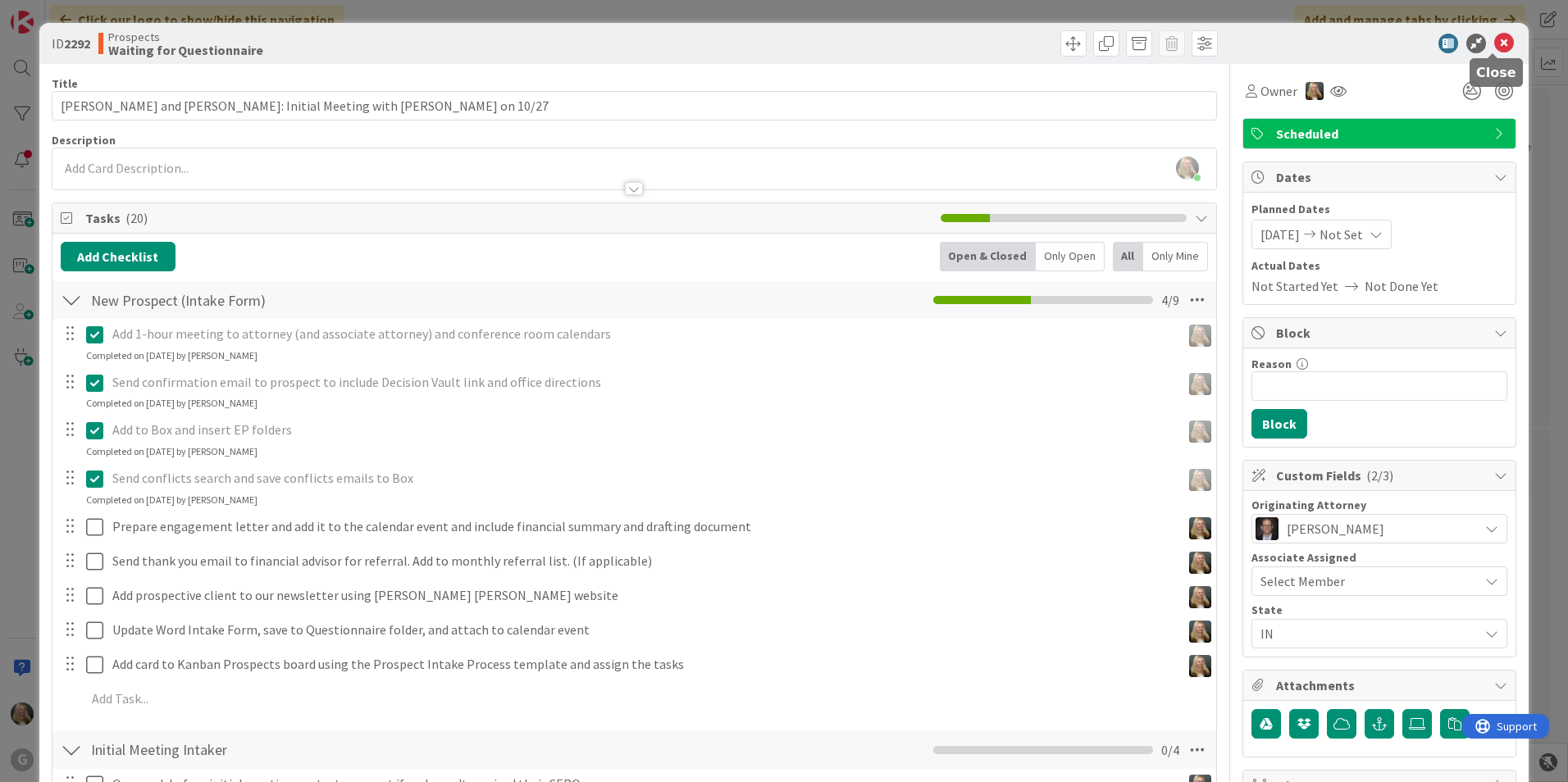
click at [1495, 40] on icon at bounding box center [1504, 44] width 20 height 20
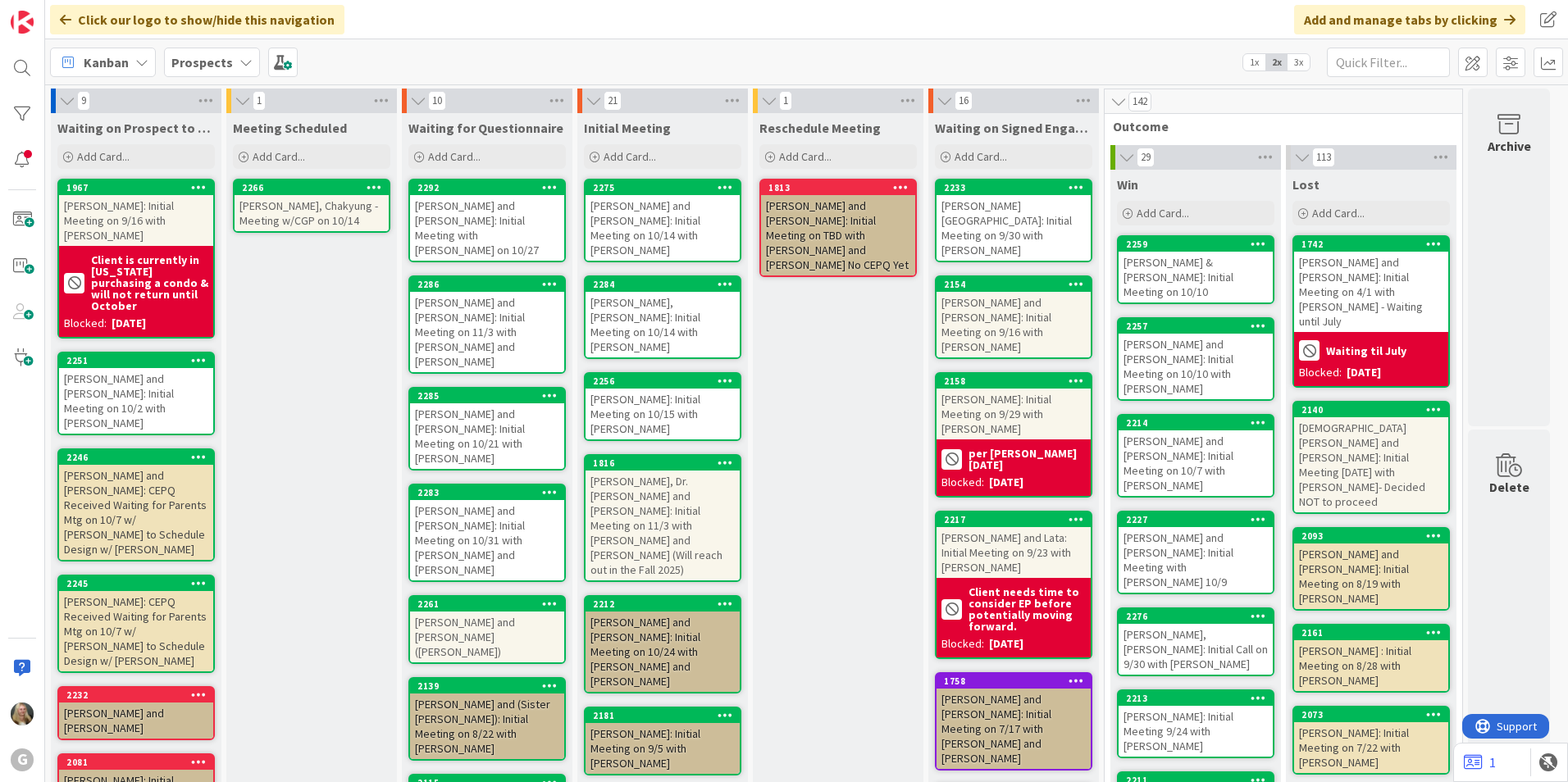
click at [512, 218] on div "[PERSON_NAME] and [PERSON_NAME]: Initial Meeting with [PERSON_NAME] on 10/27" at bounding box center [487, 227] width 154 height 65
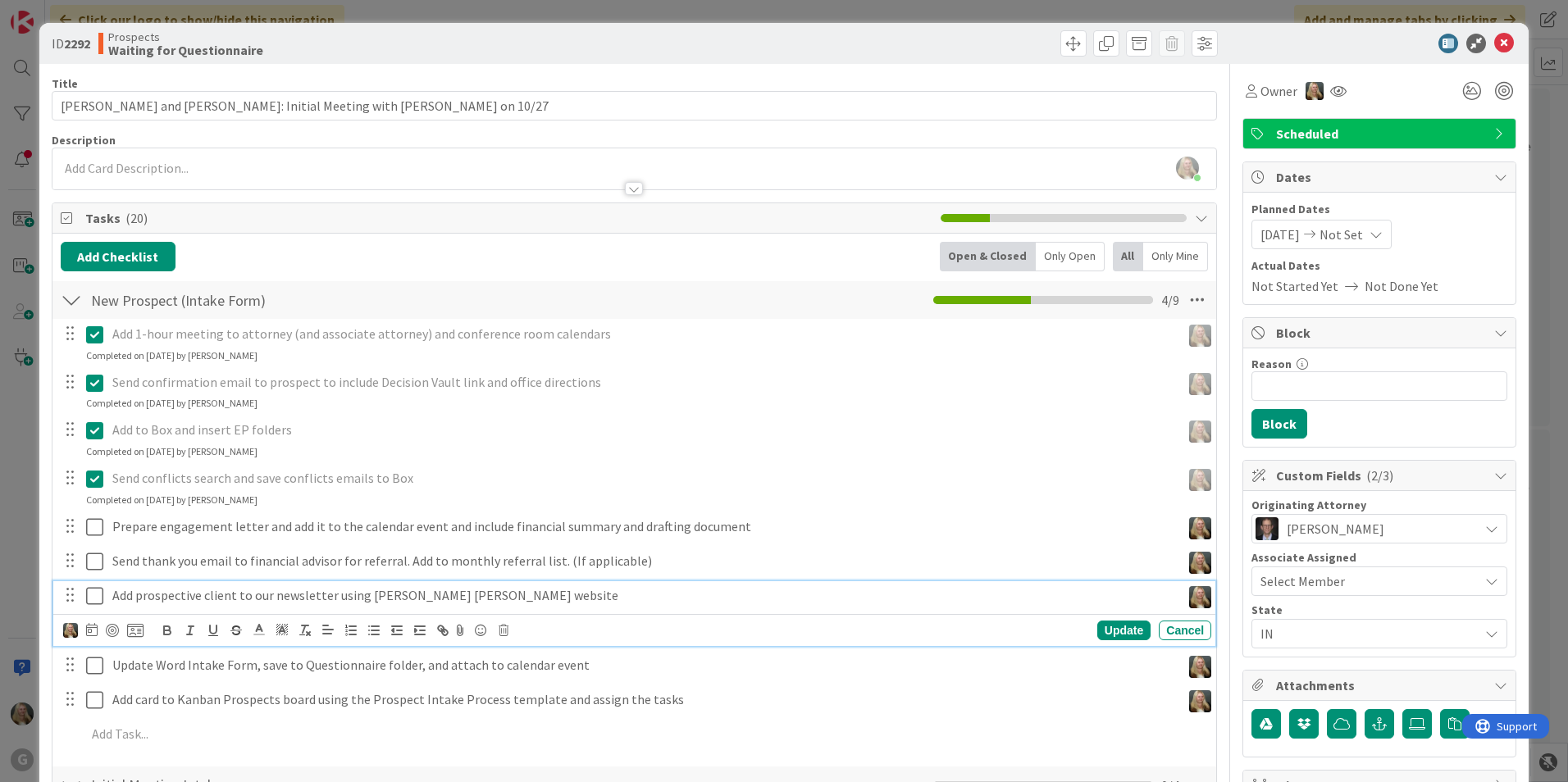
click at [97, 597] on icon at bounding box center [94, 596] width 17 height 20
